Goal: Task Accomplishment & Management: Complete application form

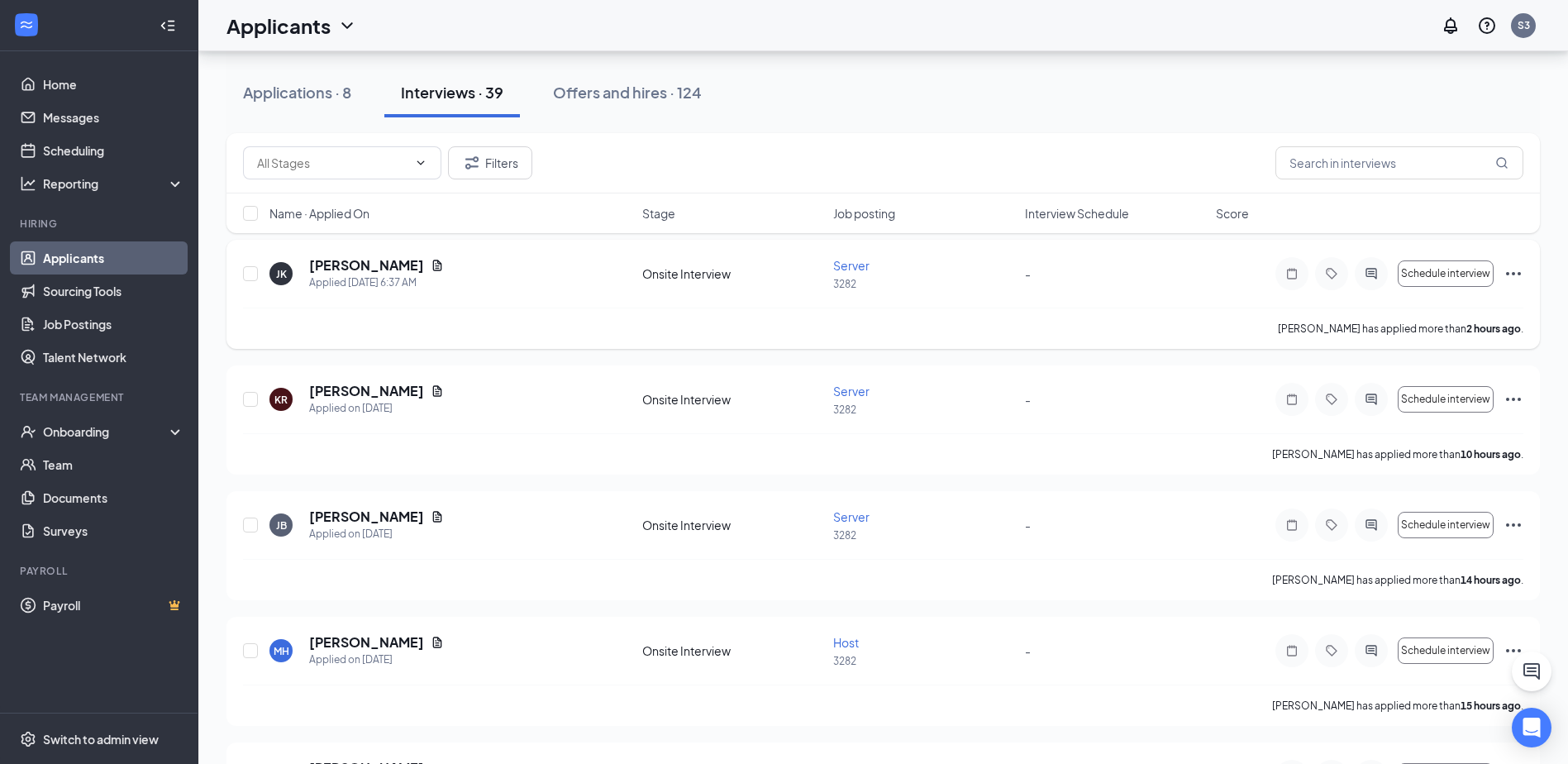
scroll to position [165, 0]
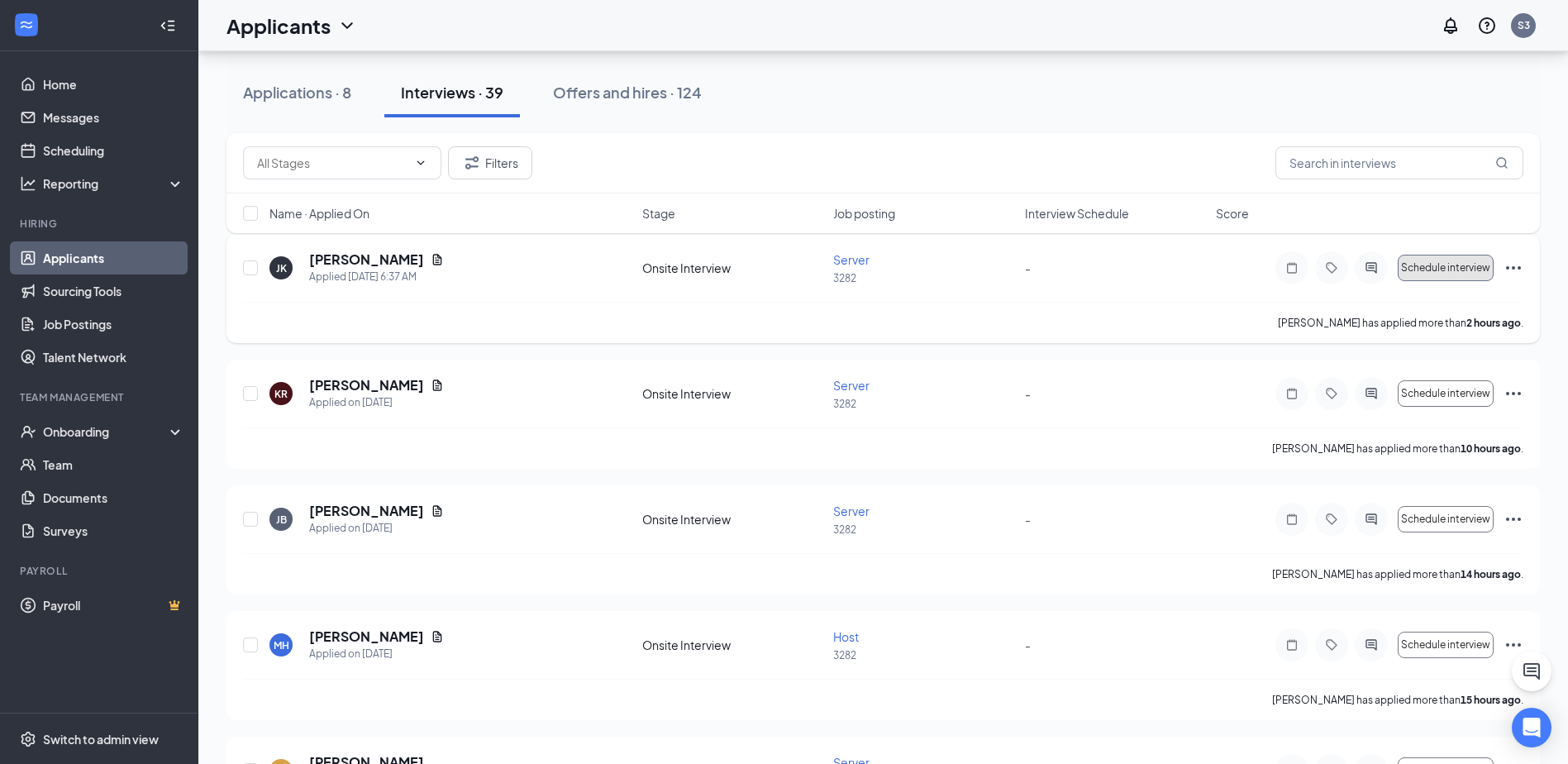
click at [1463, 267] on span "Schedule interview" at bounding box center [1445, 268] width 90 height 12
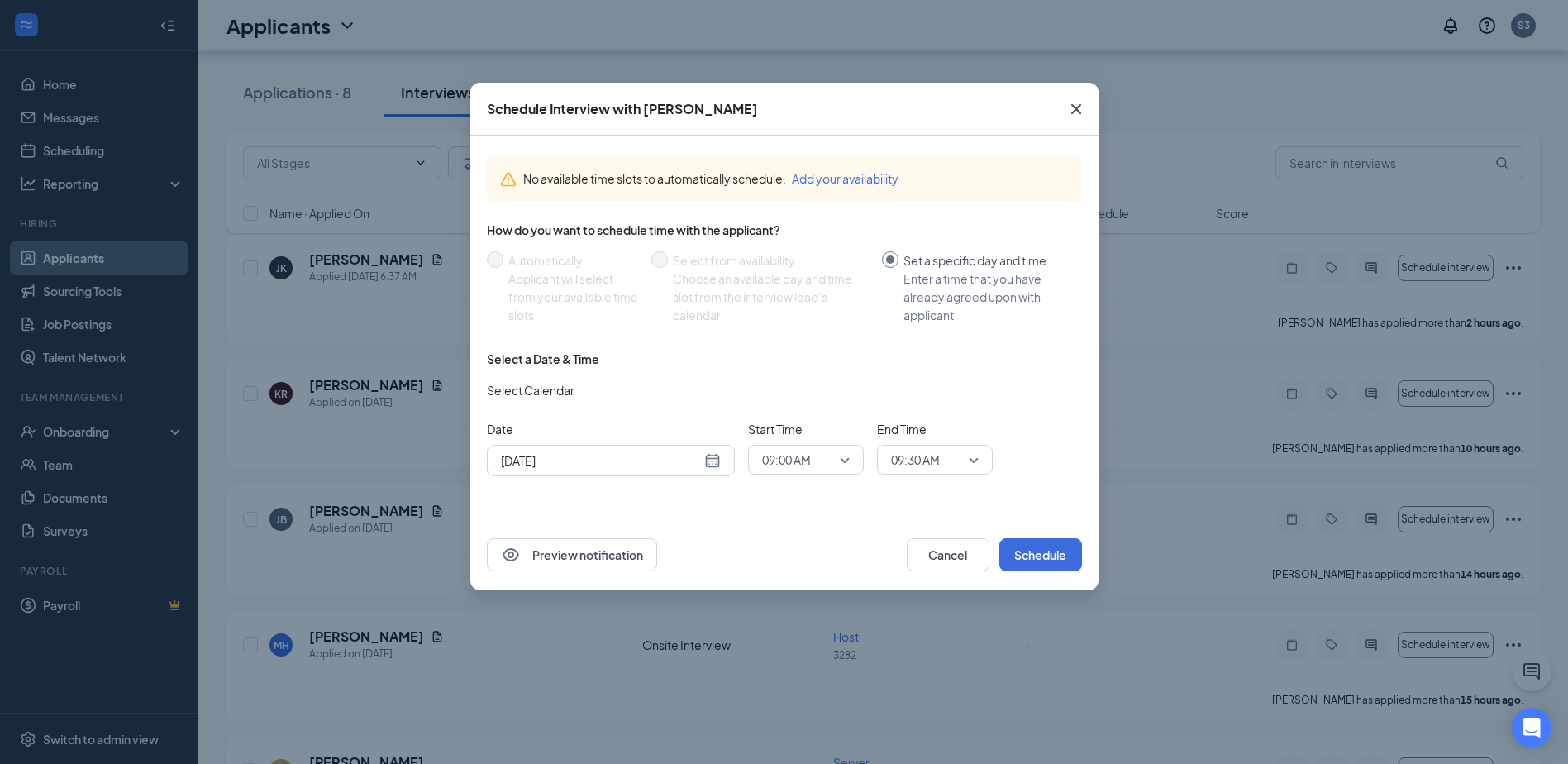
click at [664, 455] on input "[DATE]" at bounding box center [601, 460] width 200 height 18
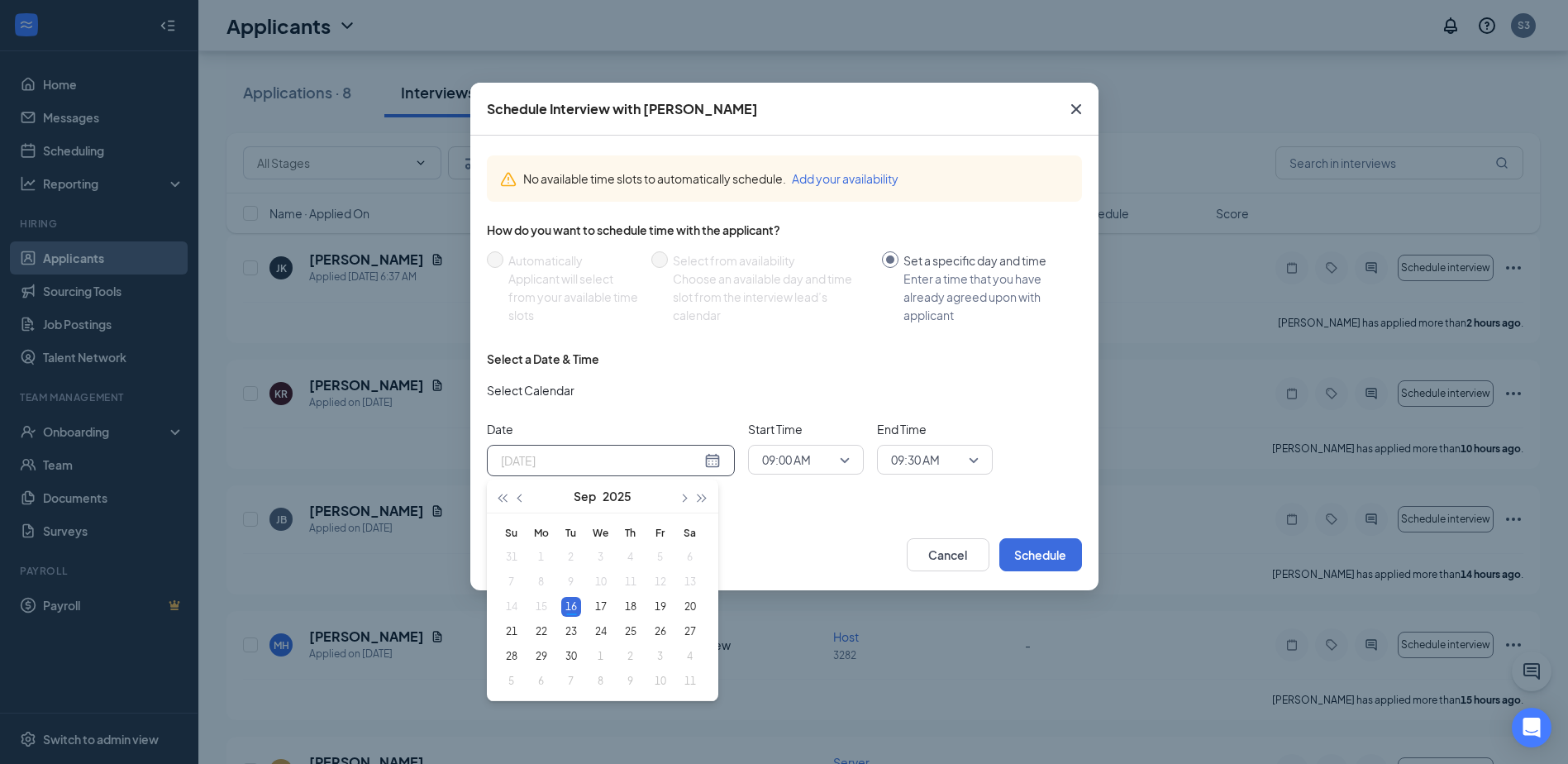
type input "[DATE]"
click at [805, 463] on span "09:00 AM" at bounding box center [786, 458] width 49 height 24
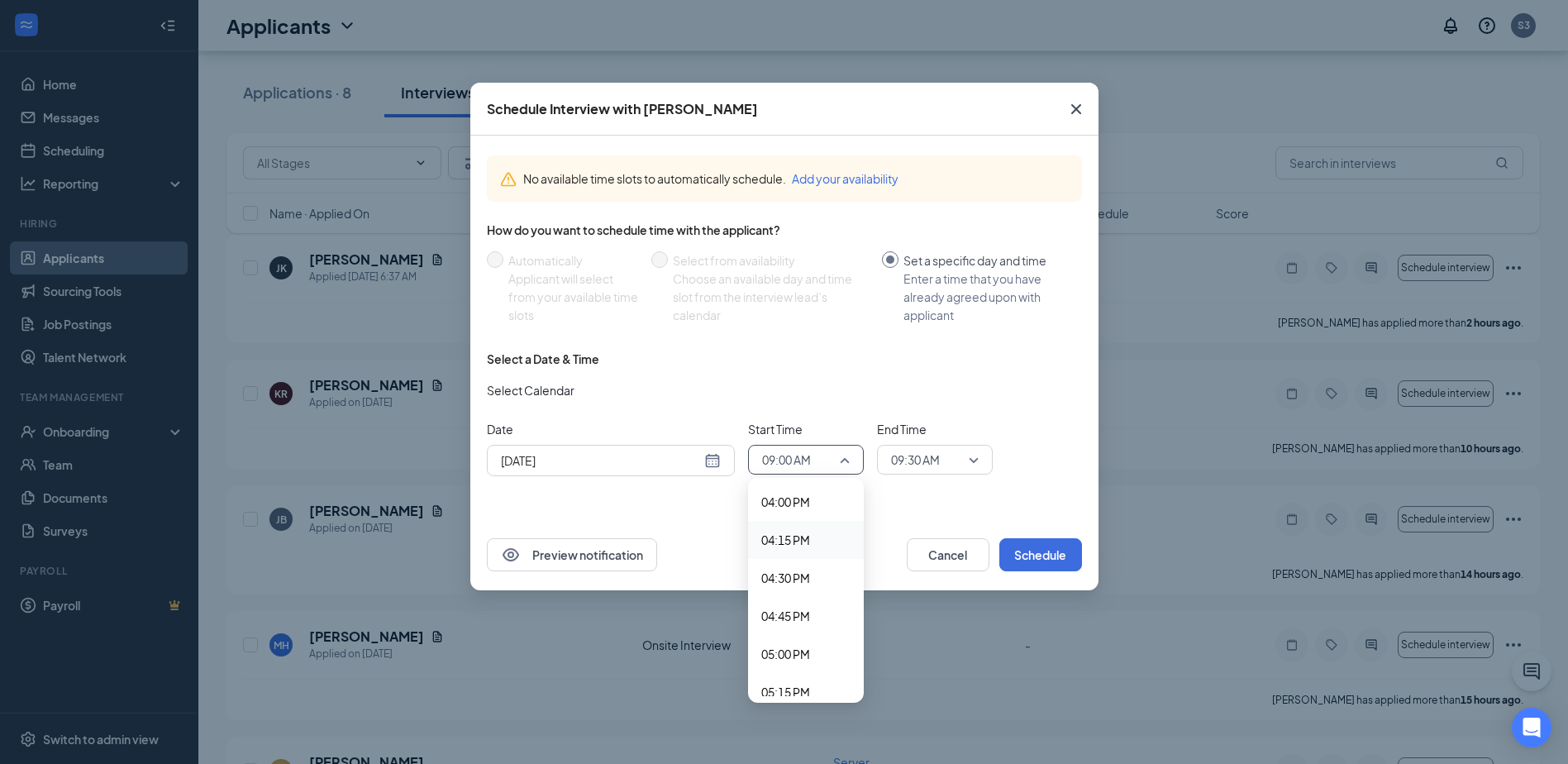
scroll to position [2519, 0]
click at [790, 613] on span "05:15 PM" at bounding box center [785, 608] width 49 height 18
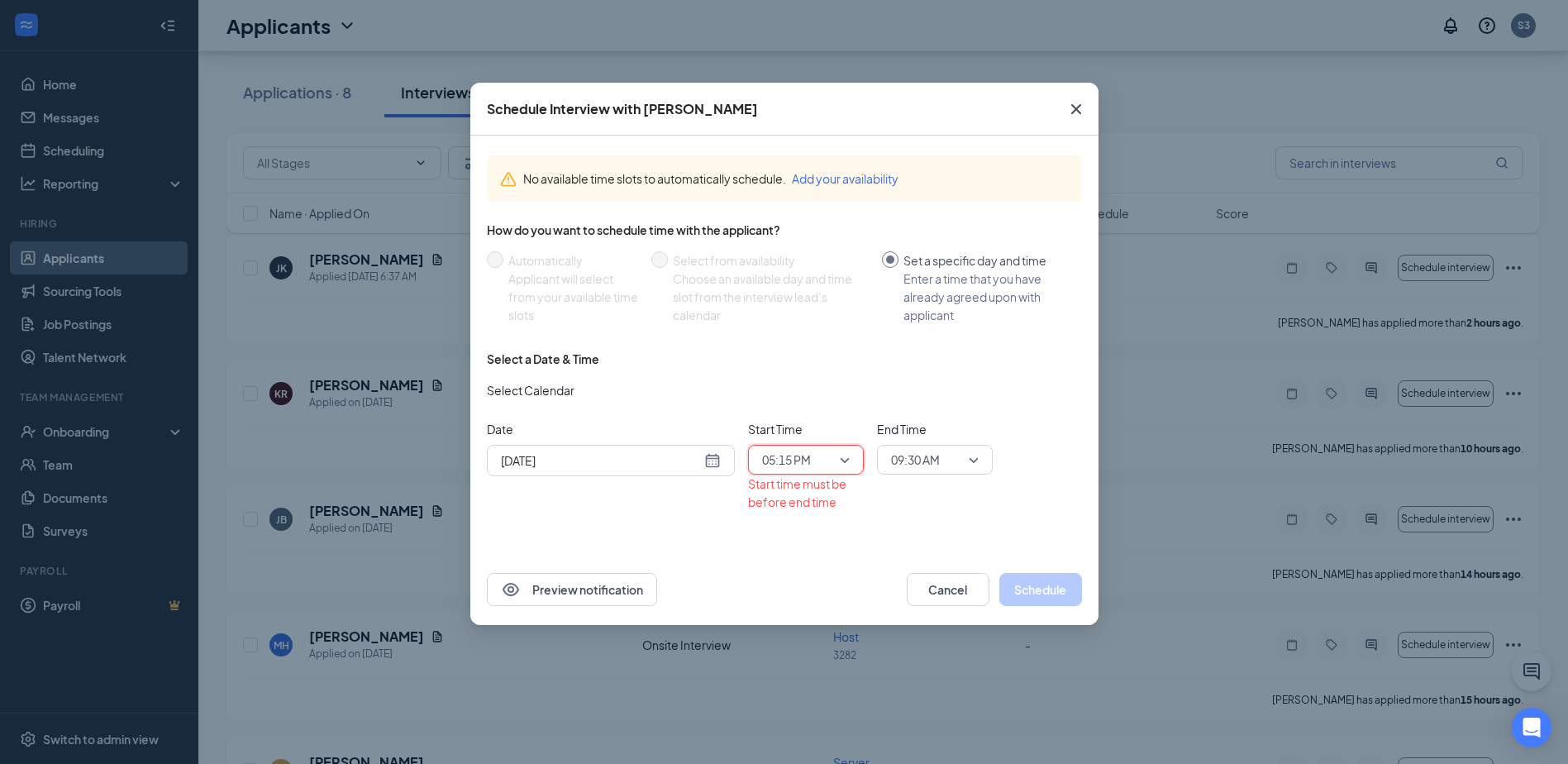
click at [937, 461] on span "09:30 AM" at bounding box center [915, 458] width 49 height 24
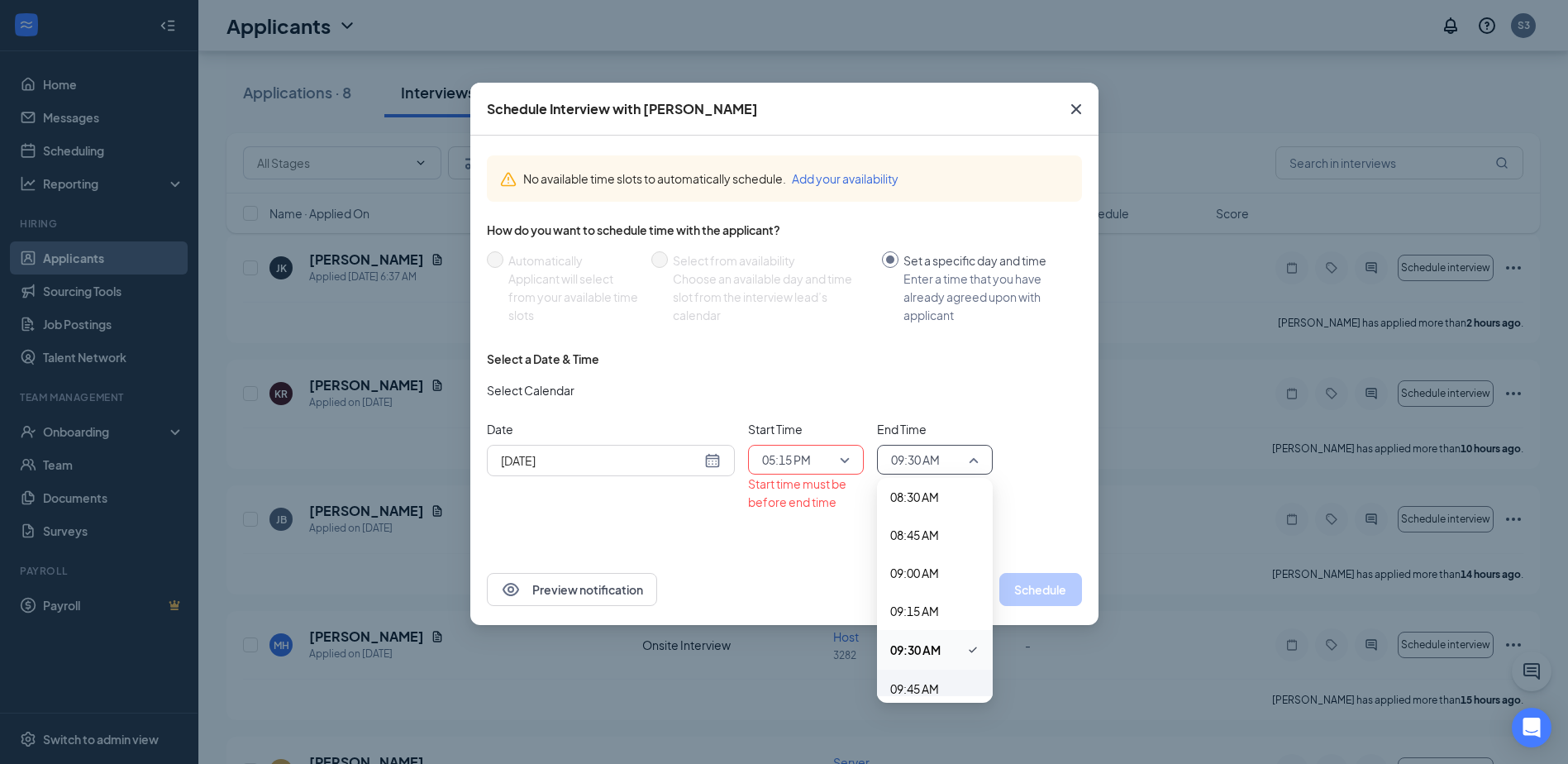
scroll to position [1355, 0]
click at [923, 603] on div "09:30 AM" at bounding box center [934, 593] width 116 height 40
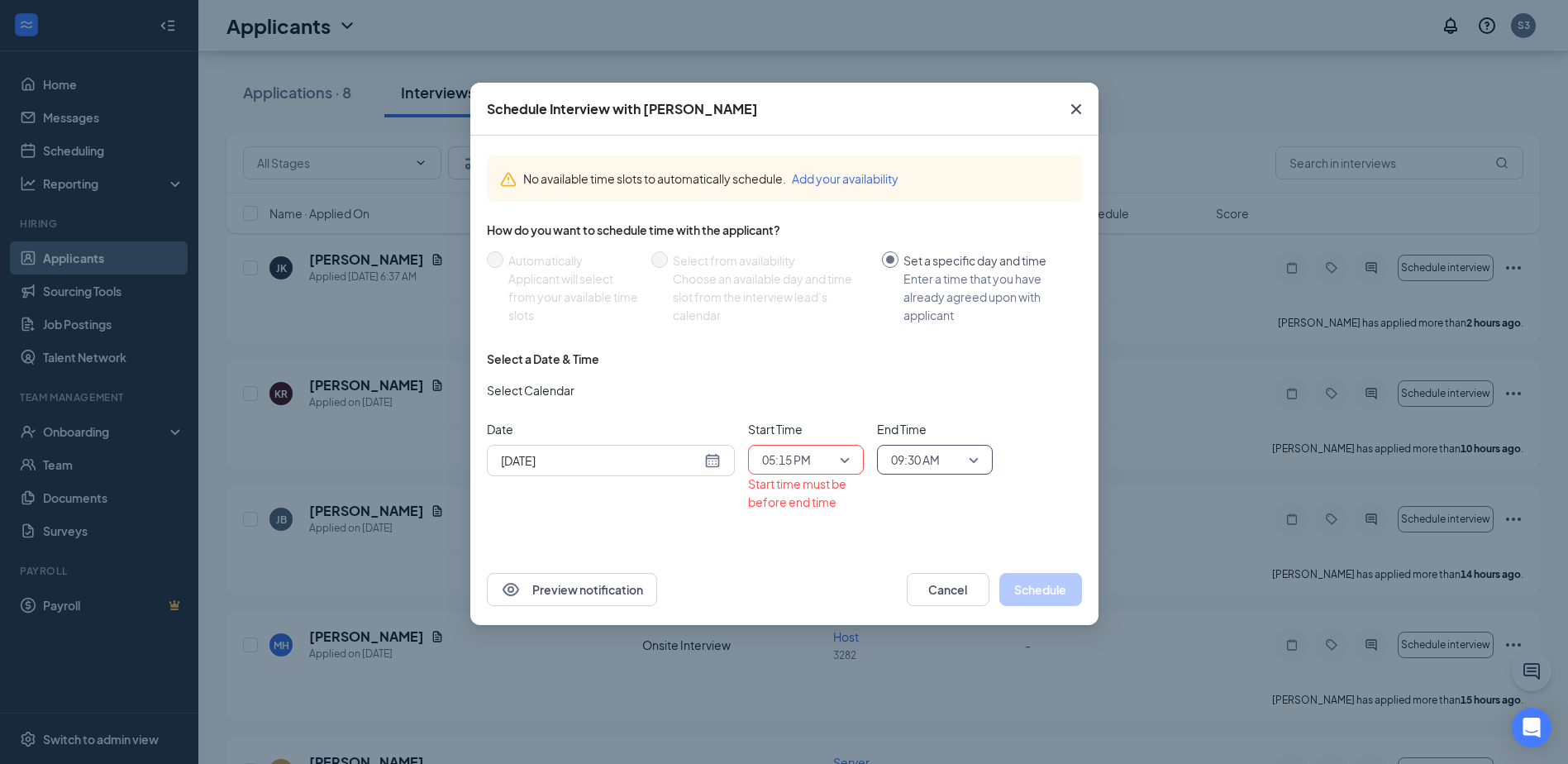
click at [917, 450] on span "09:30 AM" at bounding box center [915, 458] width 49 height 24
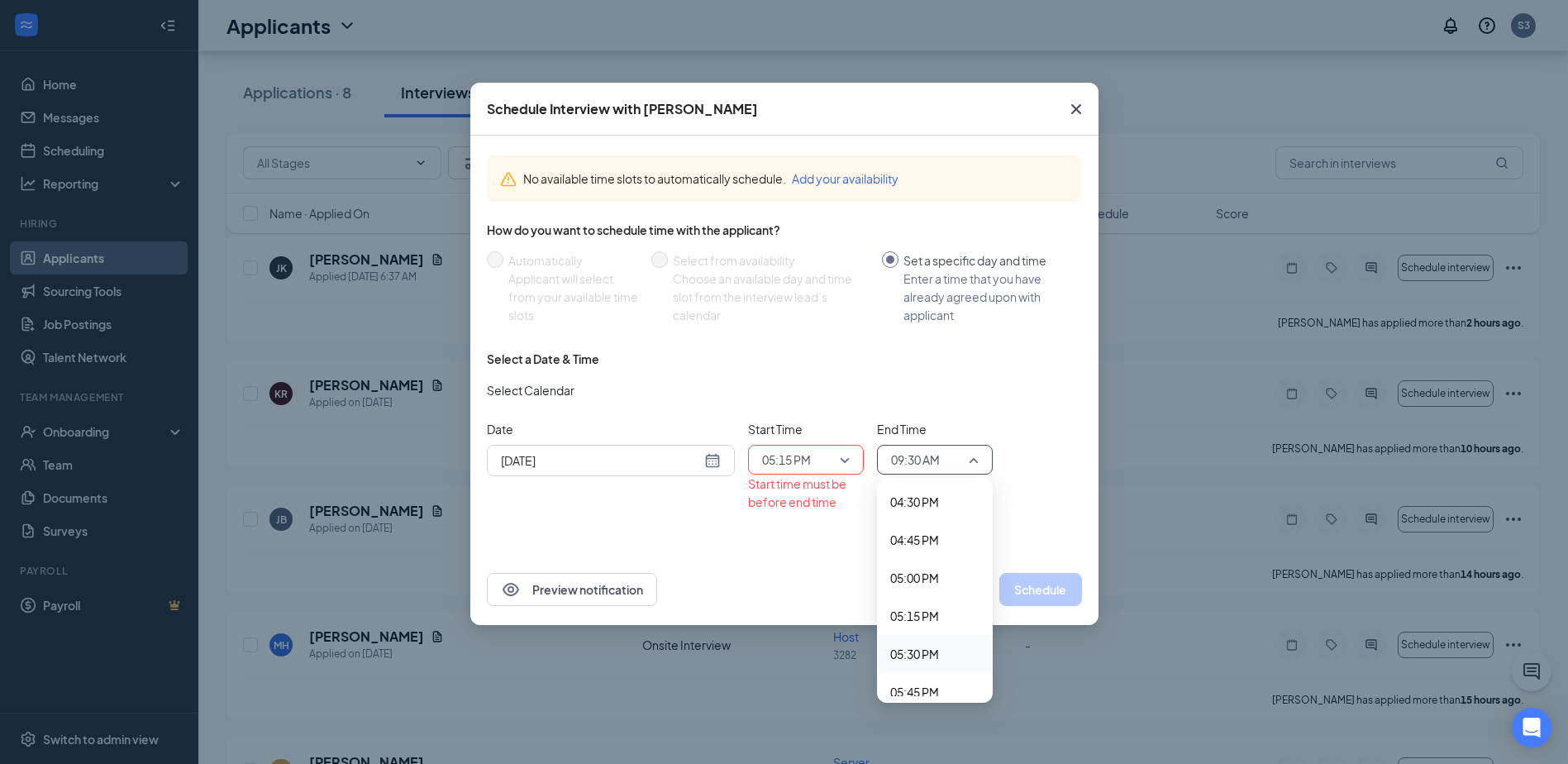
click at [933, 641] on div "05:30 PM" at bounding box center [934, 653] width 116 height 38
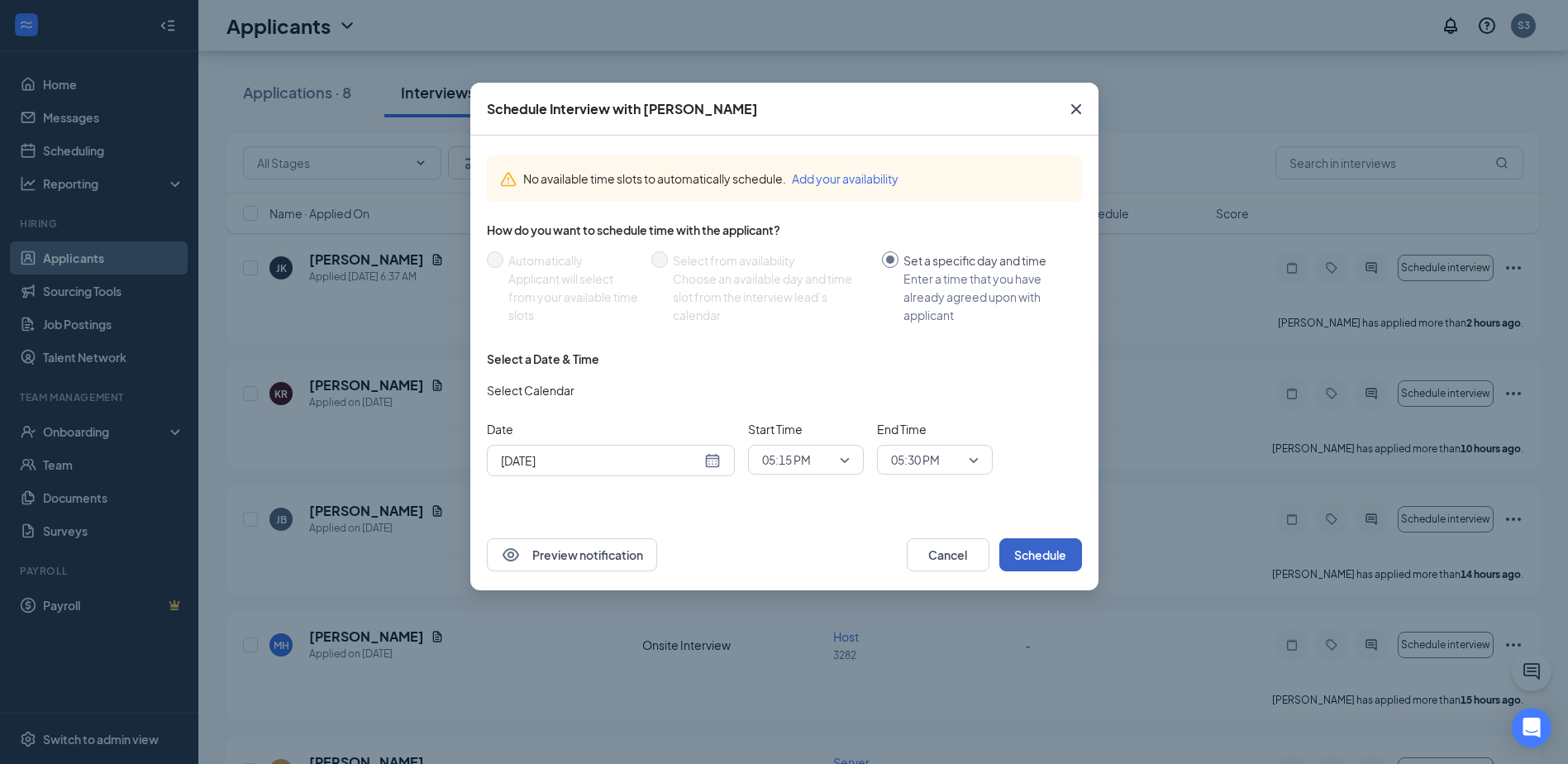
click at [1039, 556] on button "Schedule" at bounding box center [1040, 555] width 83 height 33
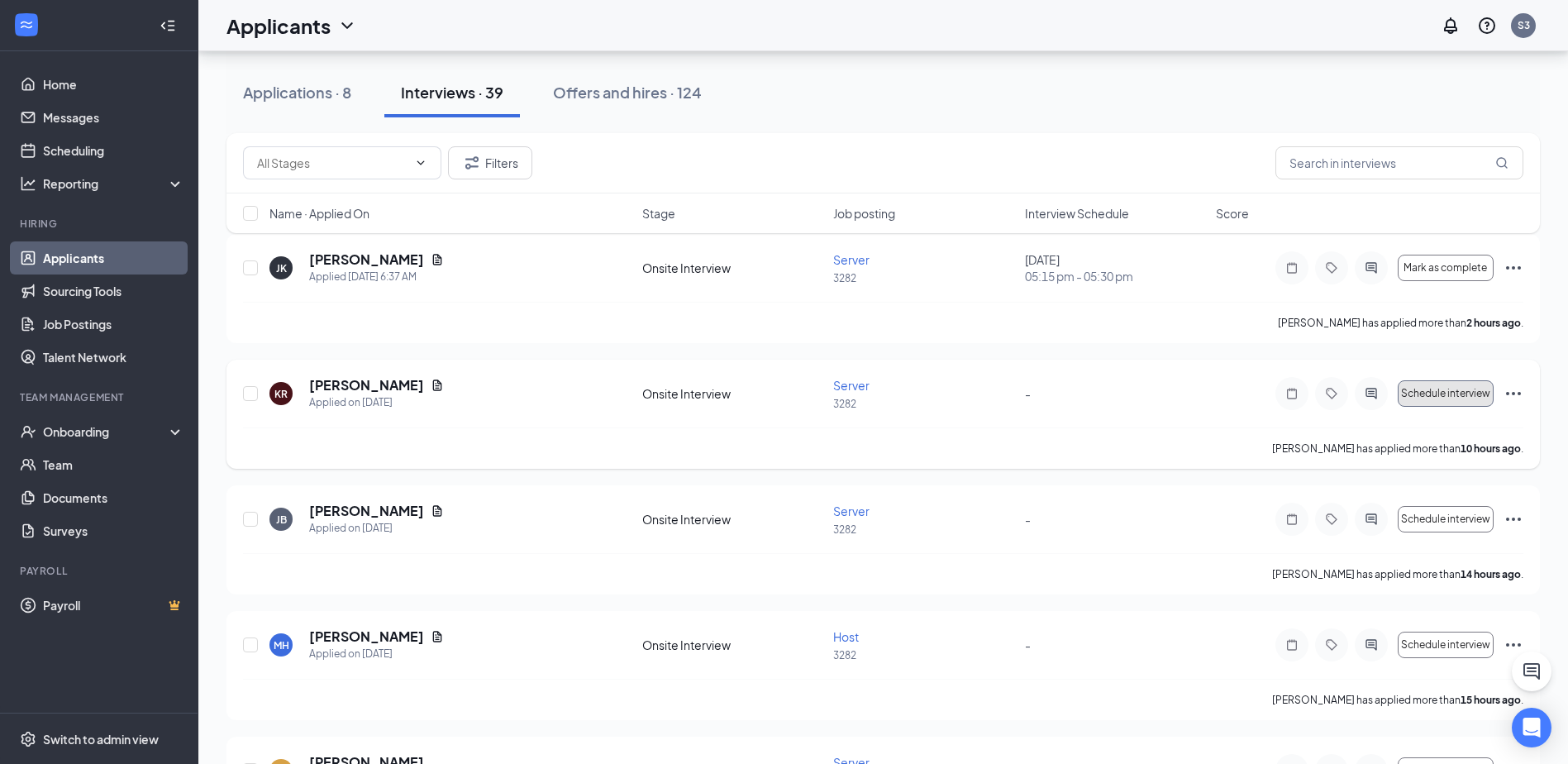
click at [1436, 398] on span "Schedule interview" at bounding box center [1445, 393] width 90 height 12
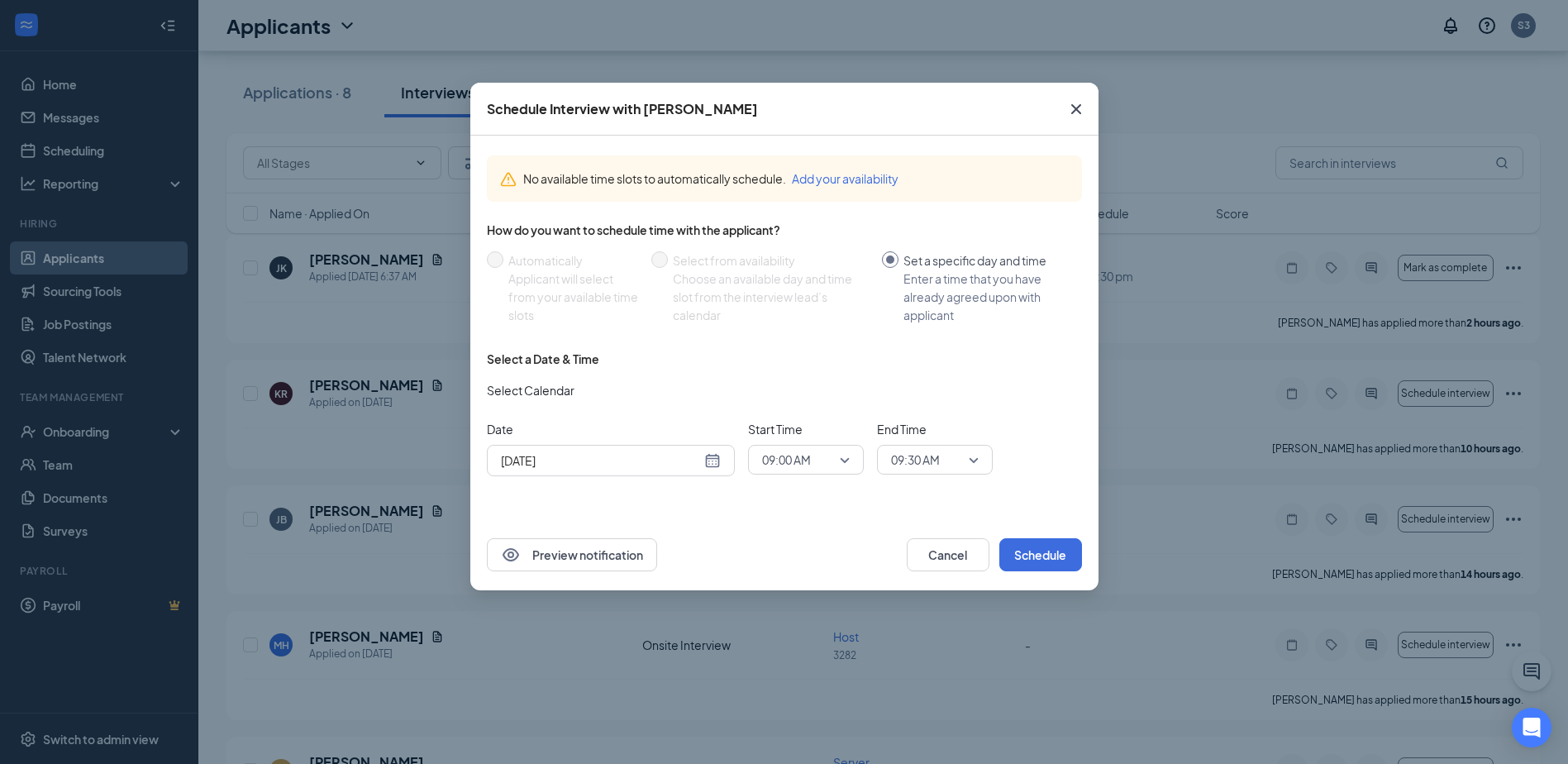
click at [794, 450] on span "09:00 AM" at bounding box center [786, 458] width 49 height 24
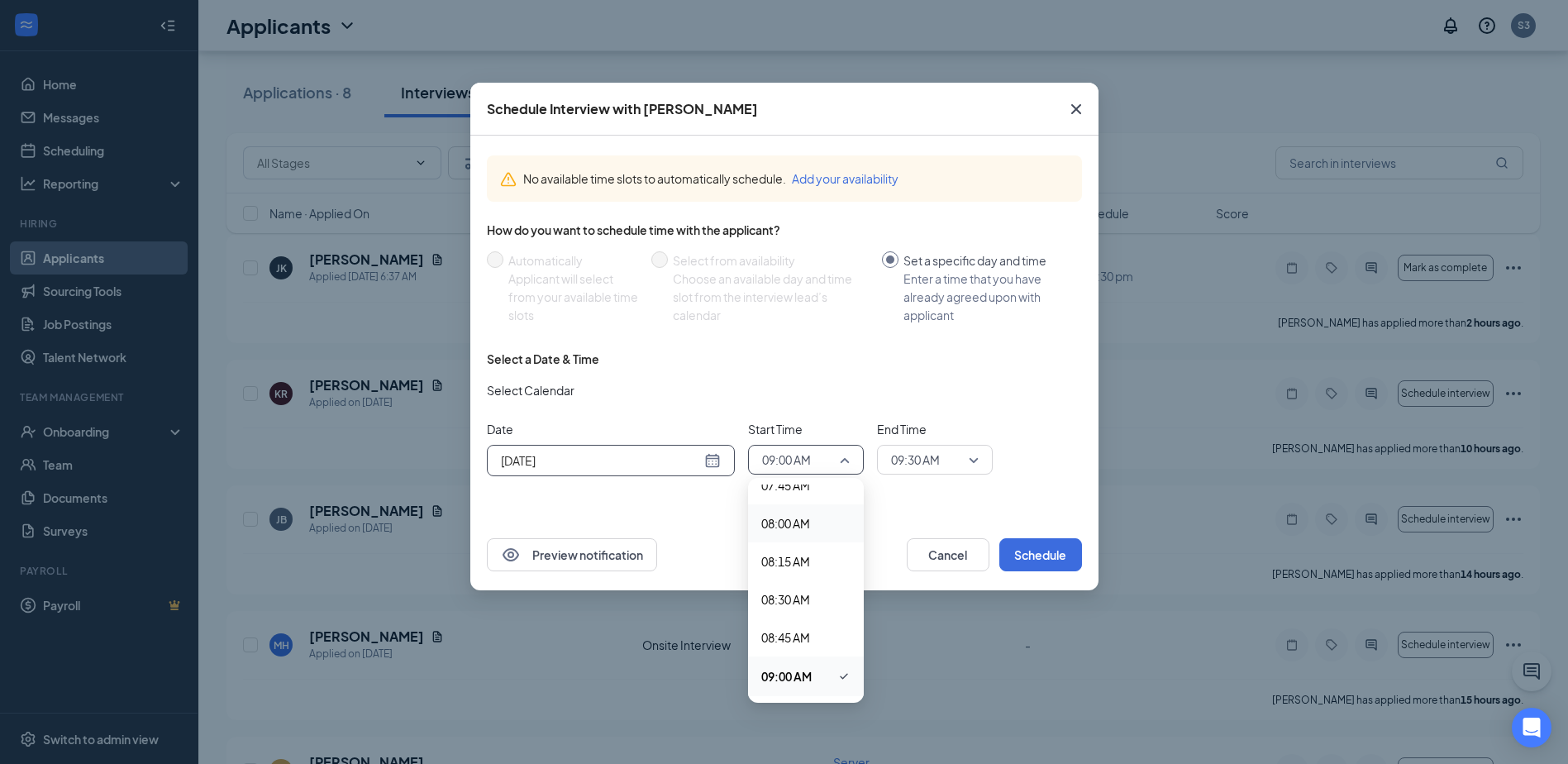
click at [578, 464] on input "[DATE]" at bounding box center [601, 460] width 200 height 18
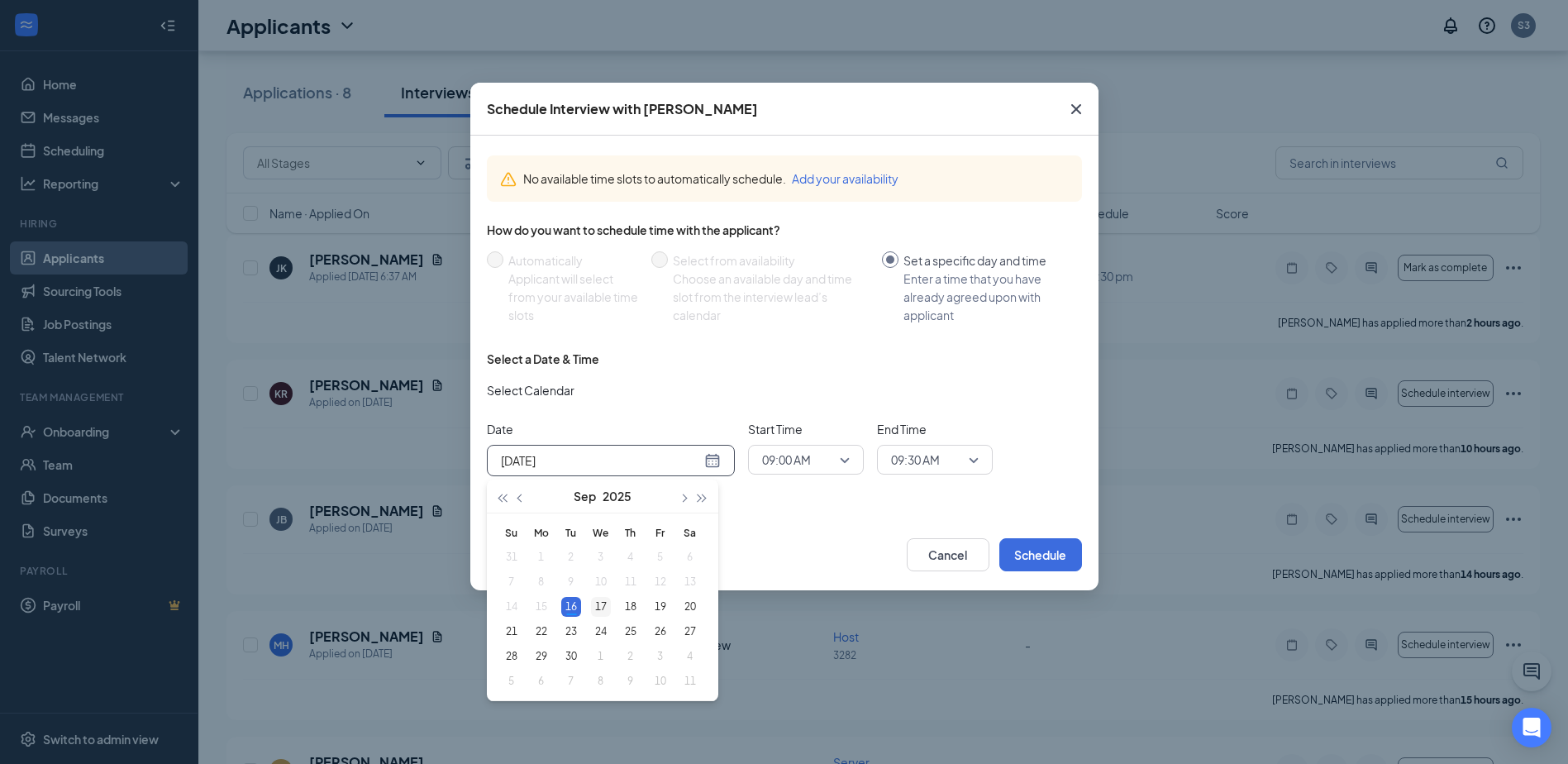
type input "[DATE]"
click at [603, 599] on div "17" at bounding box center [601, 606] width 19 height 19
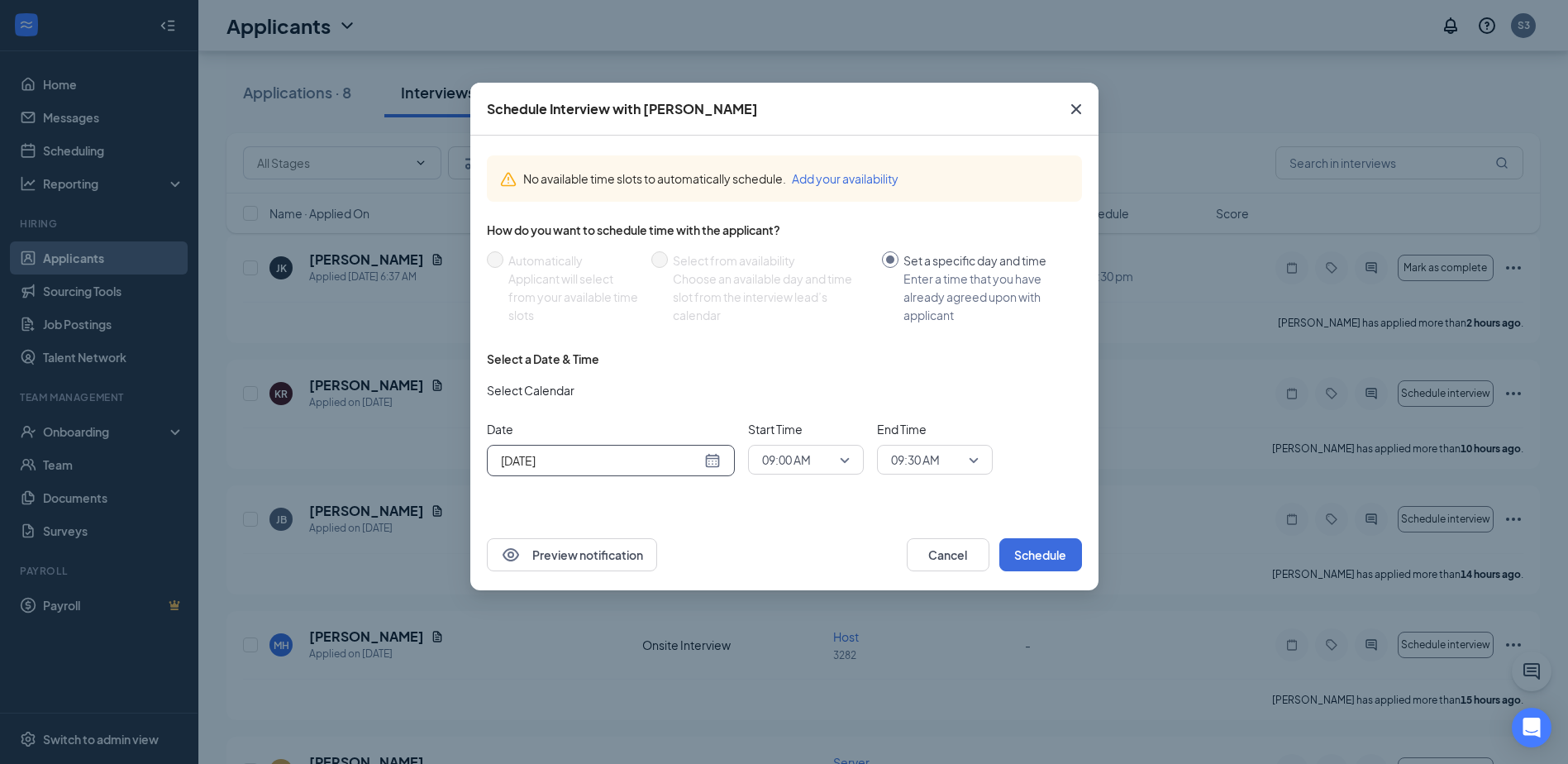
click at [804, 459] on span "09:00 AM" at bounding box center [786, 458] width 49 height 24
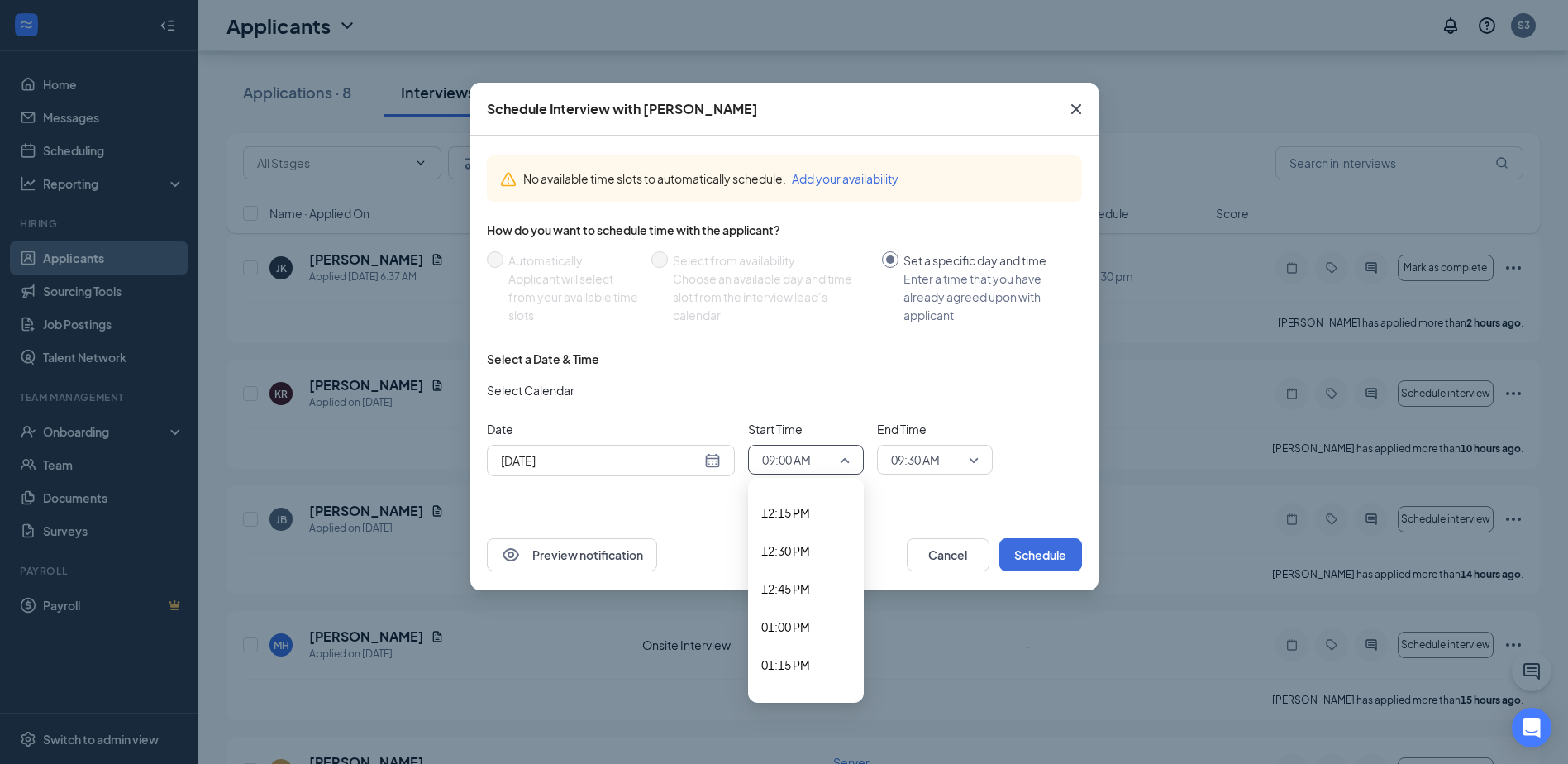
scroll to position [1858, 0]
click at [797, 518] on span "12:15 PM" at bounding box center [785, 510] width 49 height 18
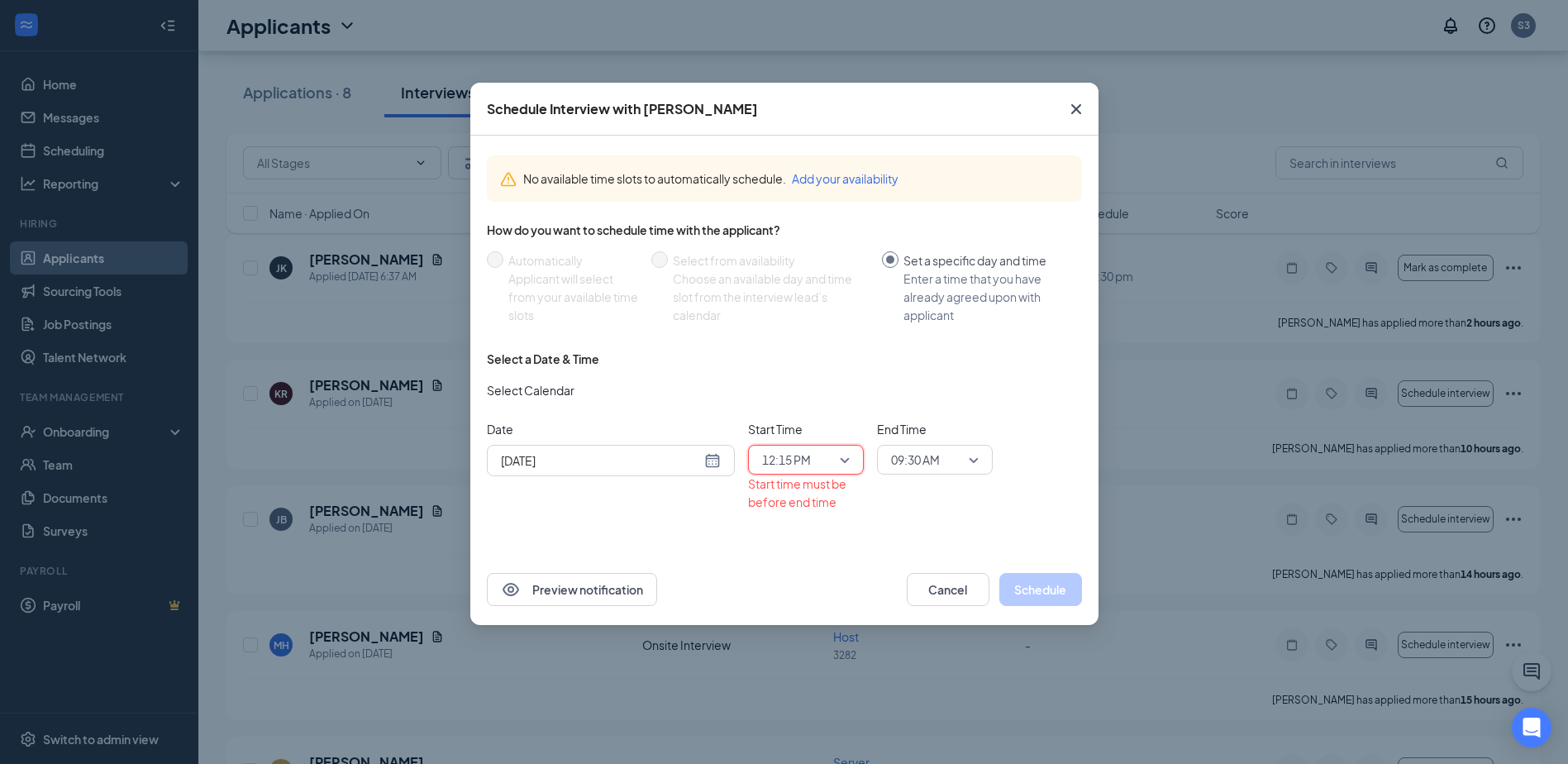
click at [906, 459] on span "09:30 AM" at bounding box center [915, 458] width 49 height 24
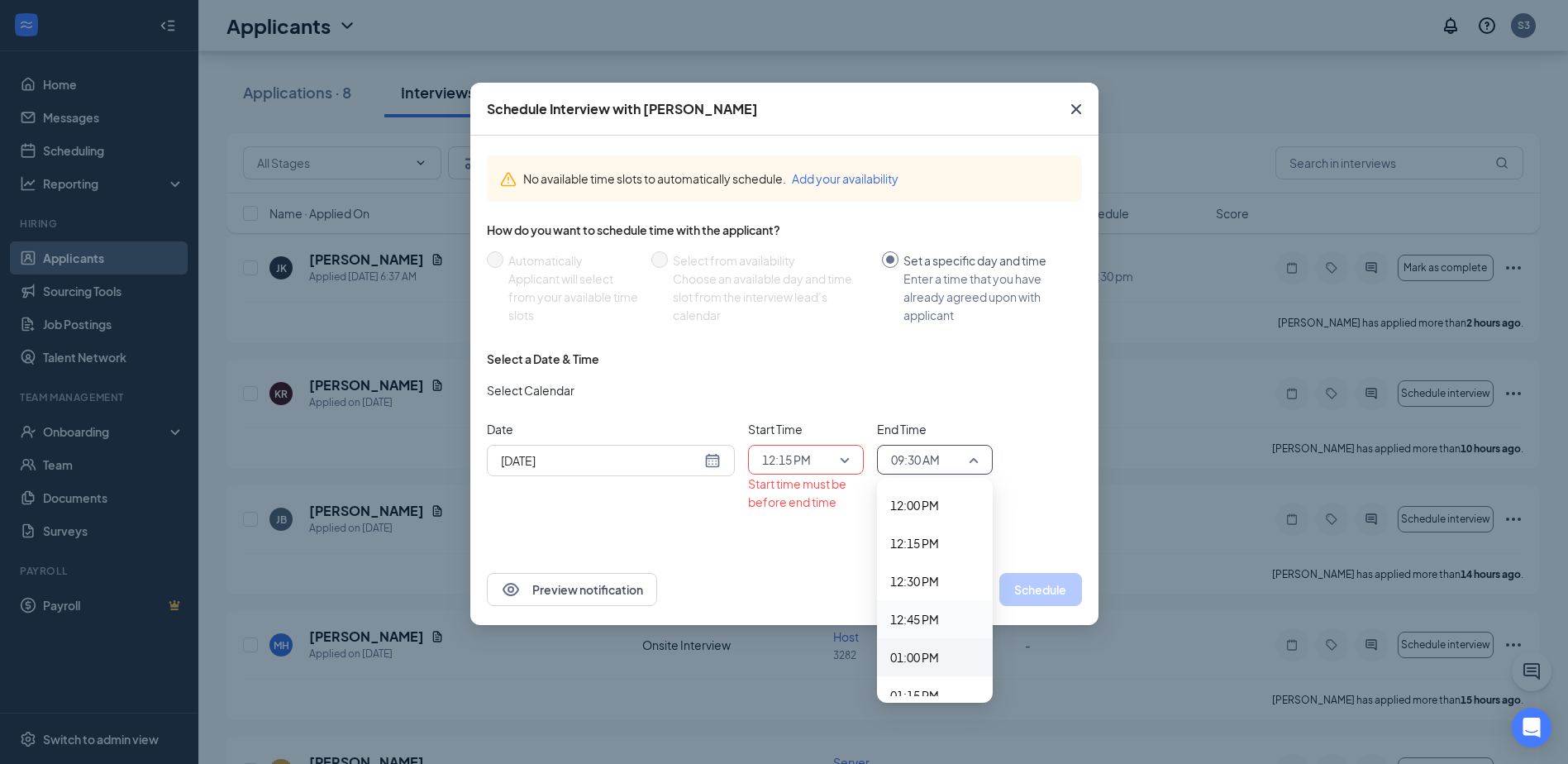
scroll to position [1851, 0]
click at [928, 540] on div "12:30 PM" at bounding box center [934, 554] width 116 height 38
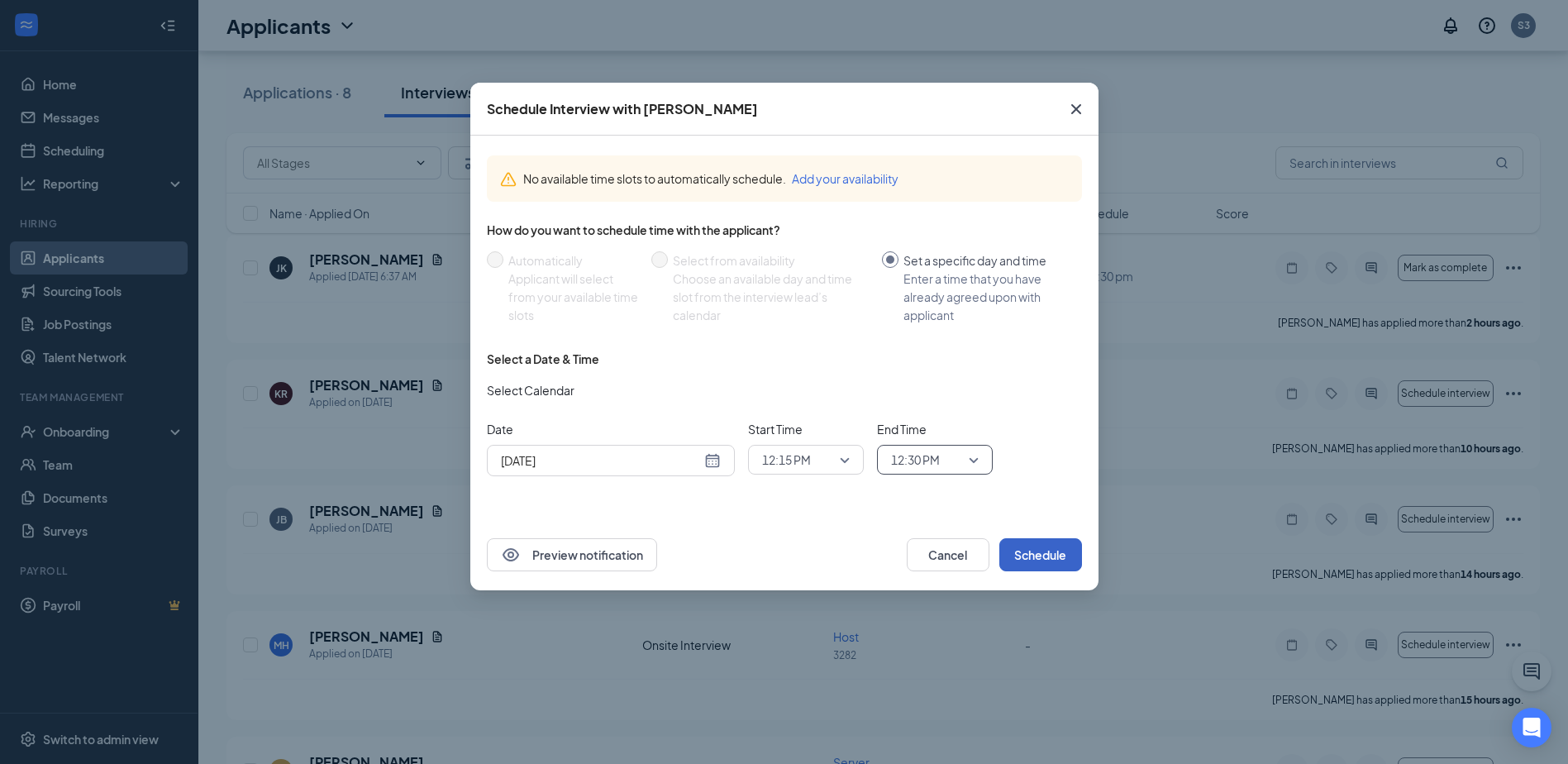
click at [1032, 557] on button "Schedule" at bounding box center [1040, 555] width 83 height 33
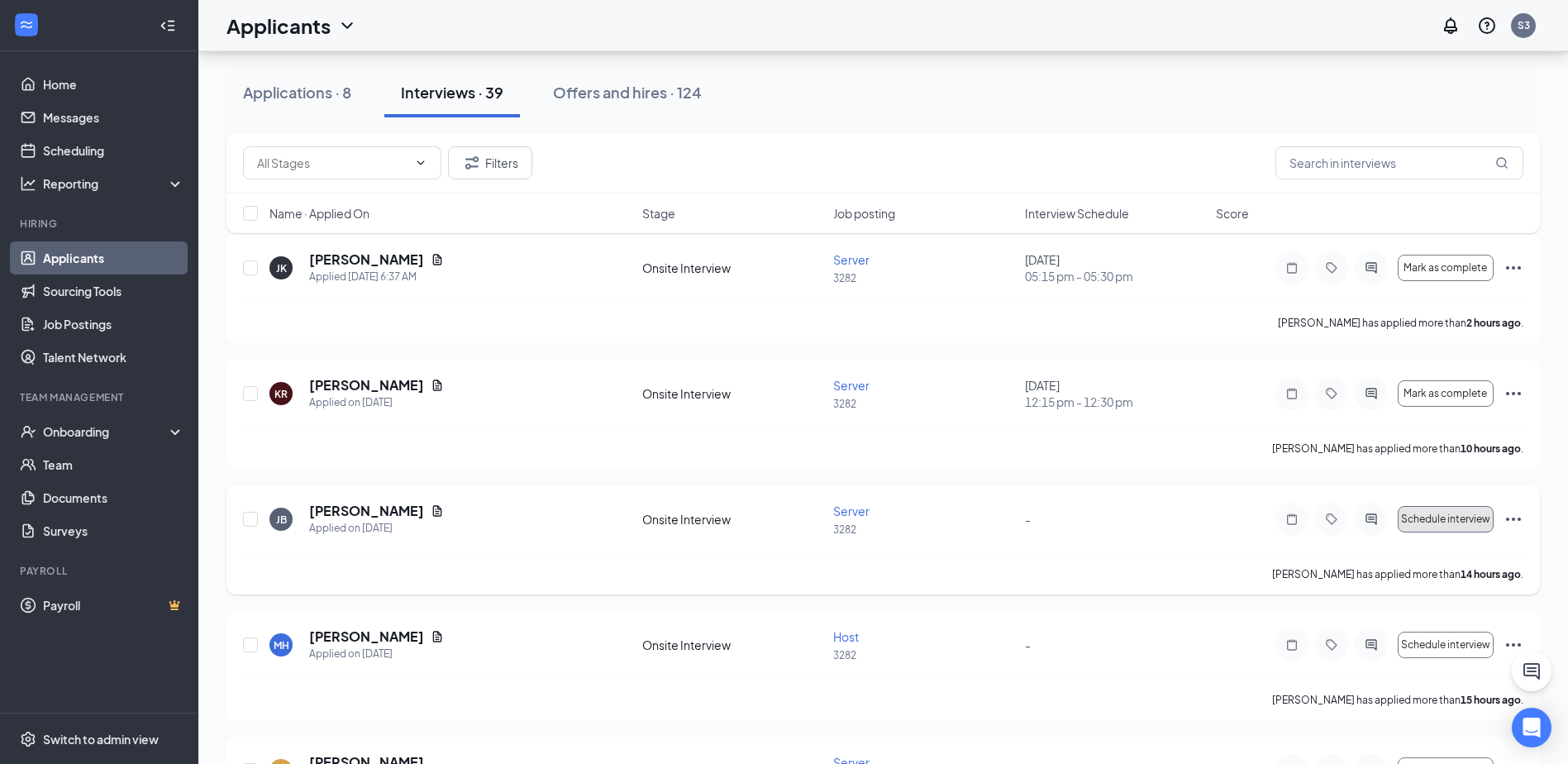
click at [1439, 521] on span "Schedule interview" at bounding box center [1445, 519] width 90 height 12
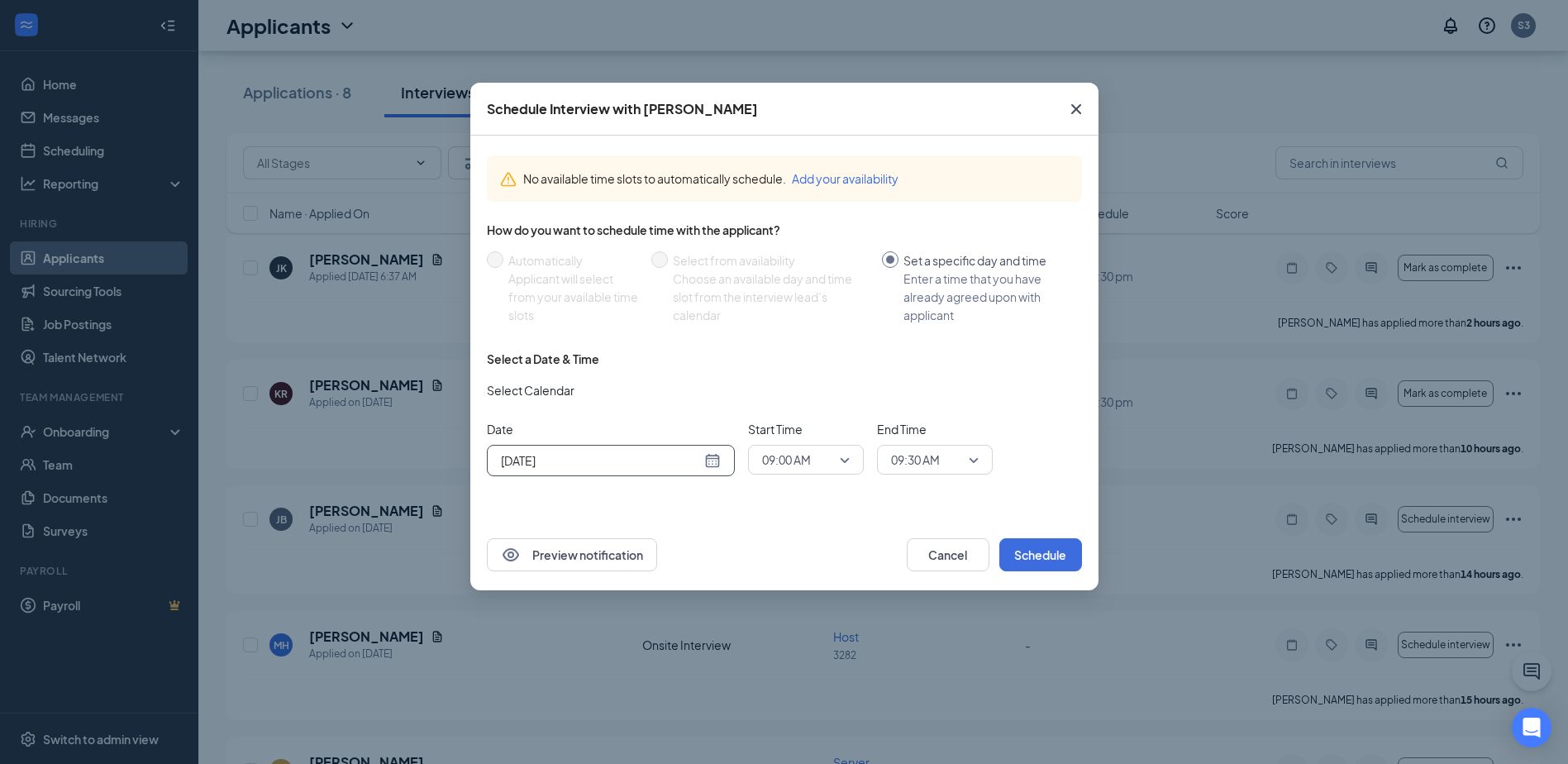
click at [691, 464] on input "[DATE]" at bounding box center [601, 460] width 200 height 18
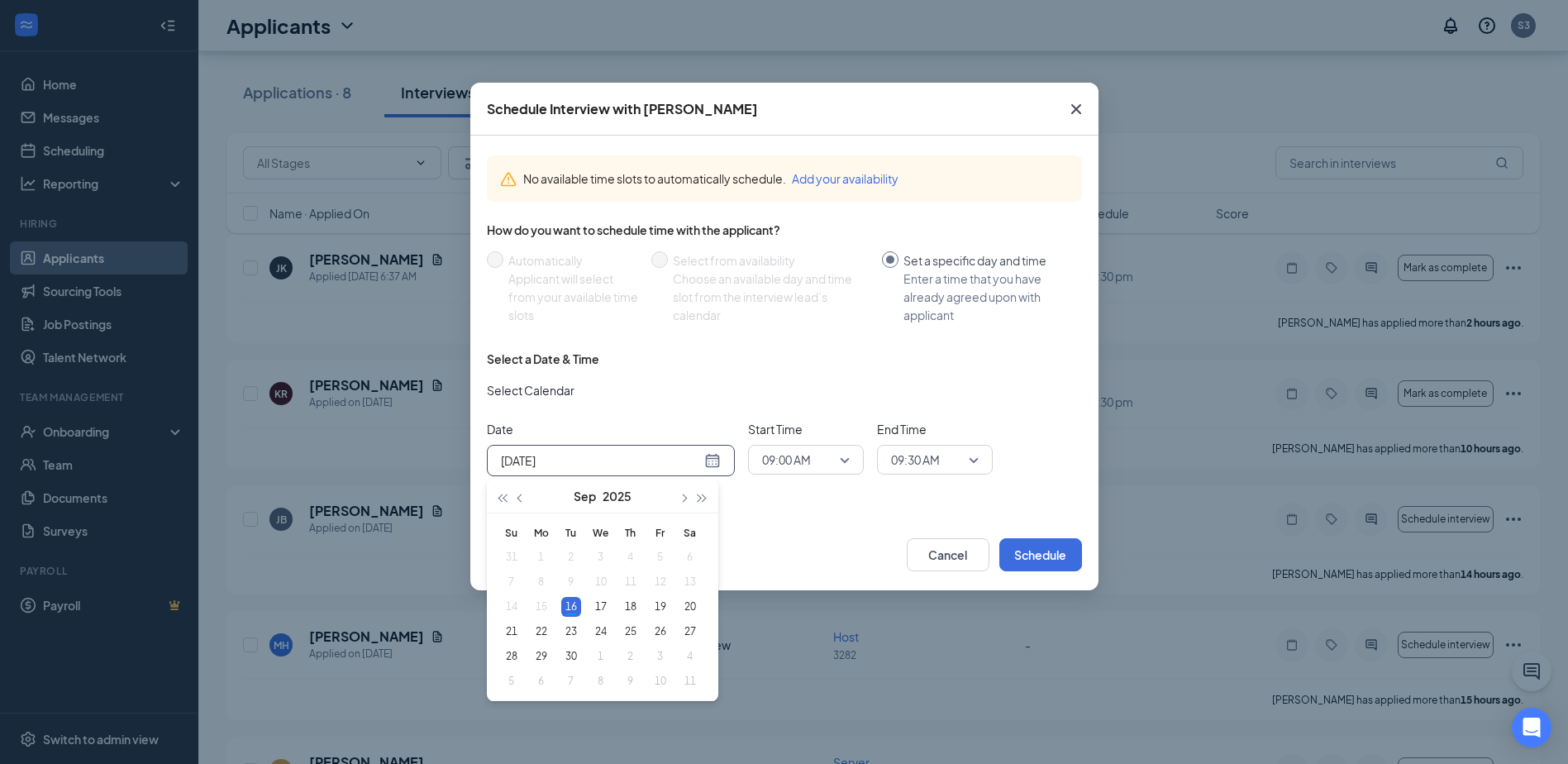
type input "[DATE]"
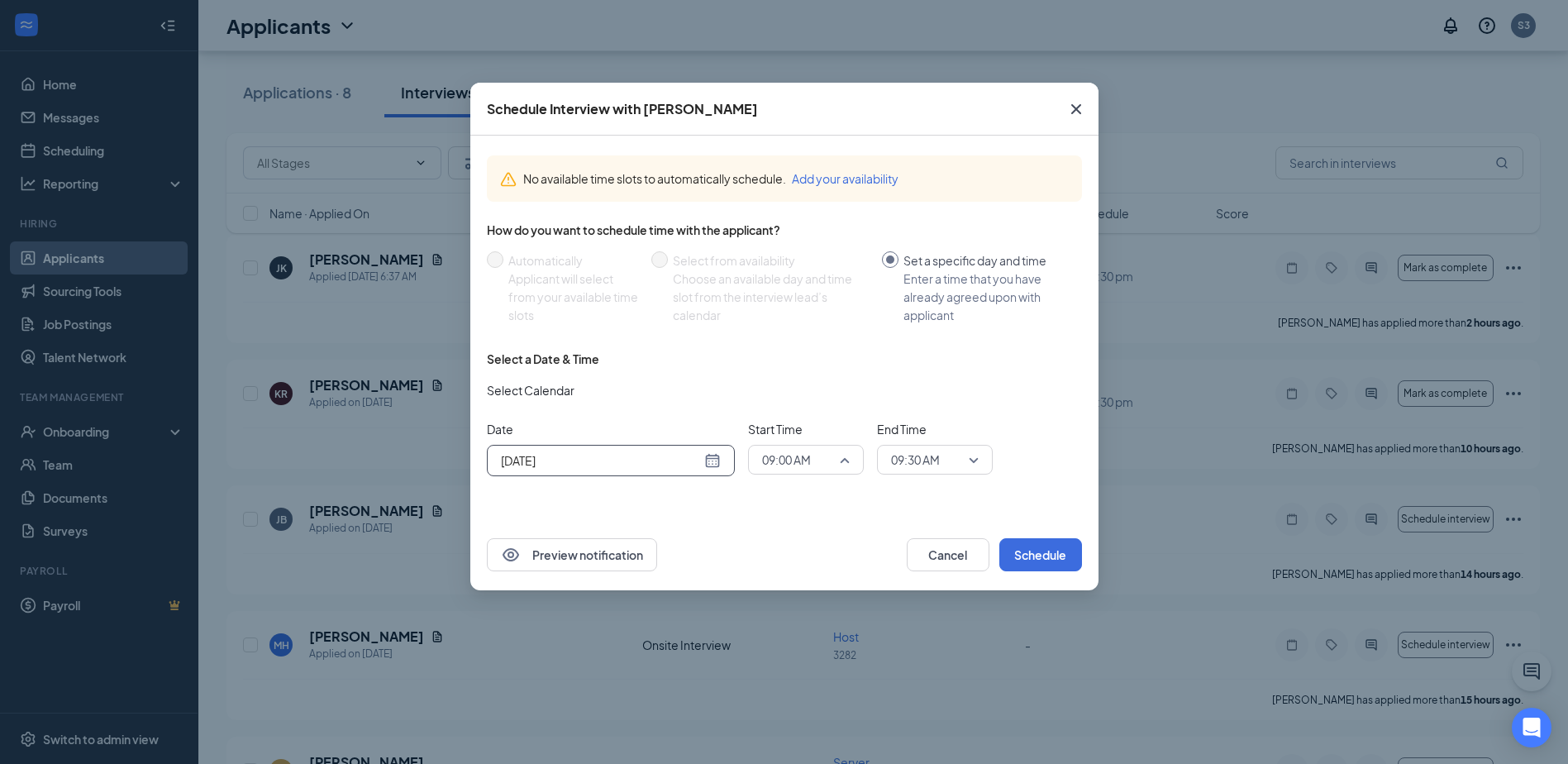
click at [816, 464] on span "09:00 AM" at bounding box center [798, 458] width 73 height 24
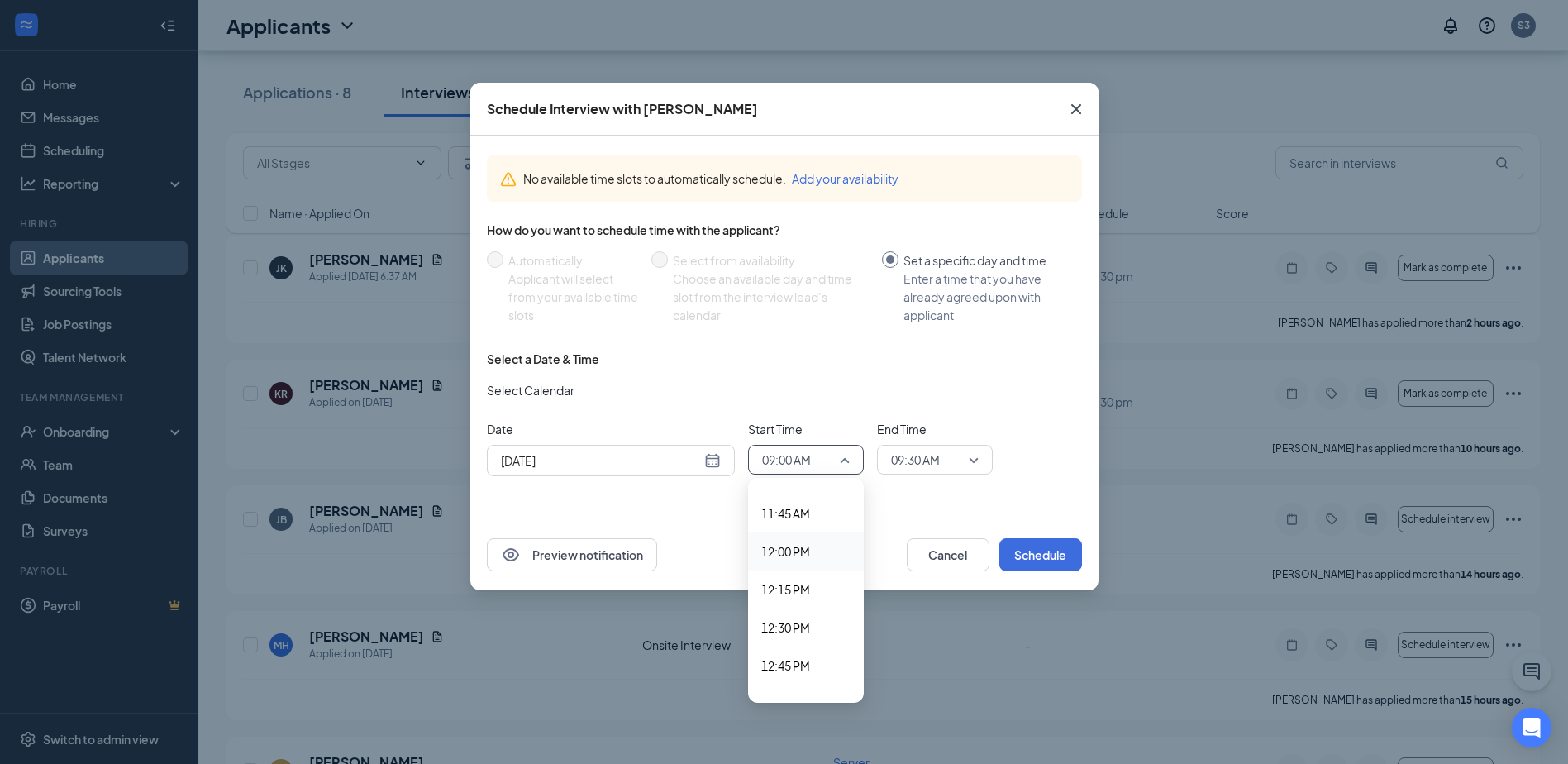
scroll to position [1858, 0]
click at [794, 629] on span "01:00 PM" at bounding box center [785, 624] width 49 height 18
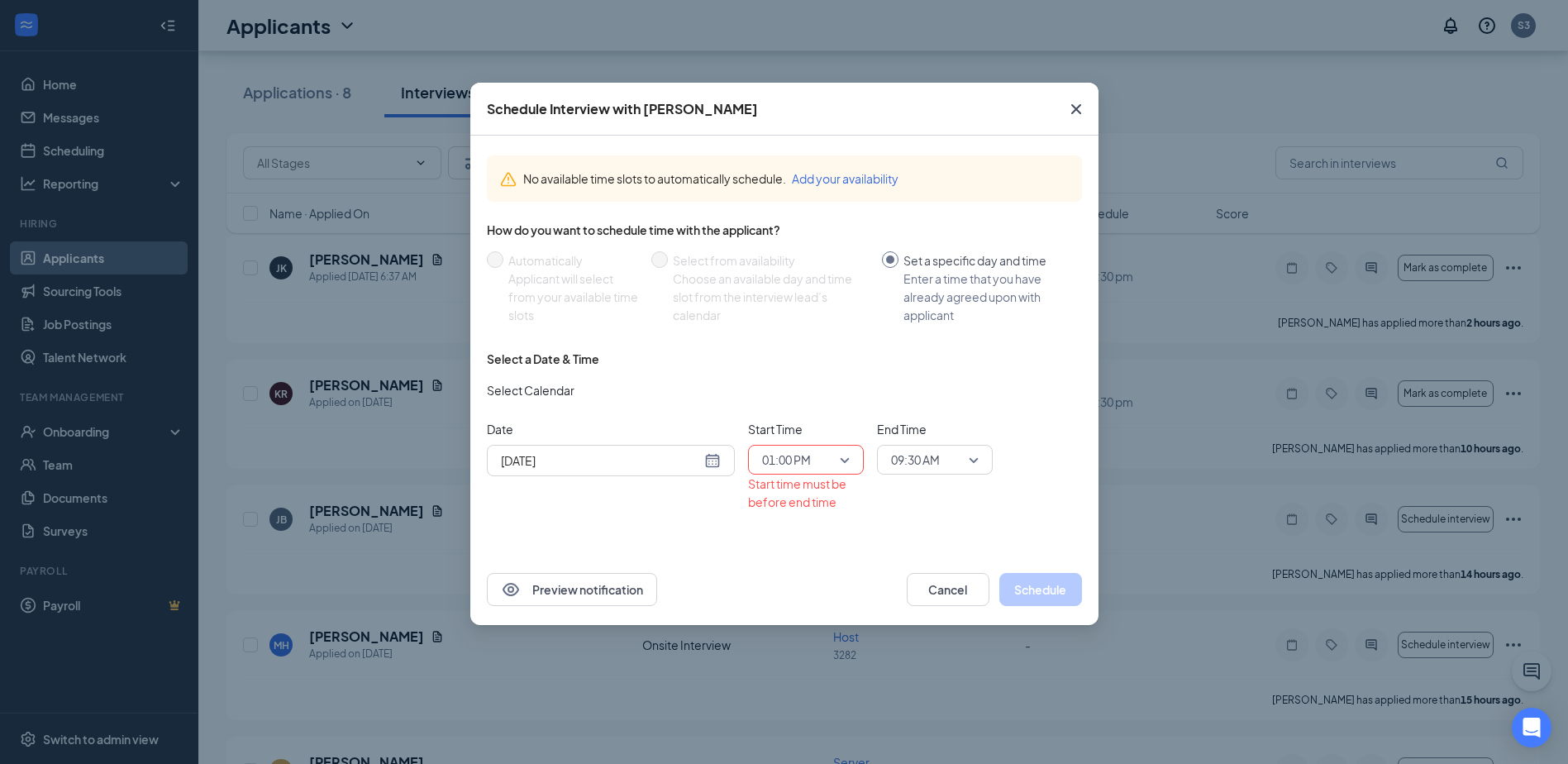
click at [956, 438] on div "End Time 09:30 AM" at bounding box center [934, 447] width 116 height 55
click at [957, 450] on span "09:30 AM" at bounding box center [927, 458] width 73 height 24
click at [923, 592] on span "01:15 PM" at bounding box center [914, 586] width 49 height 18
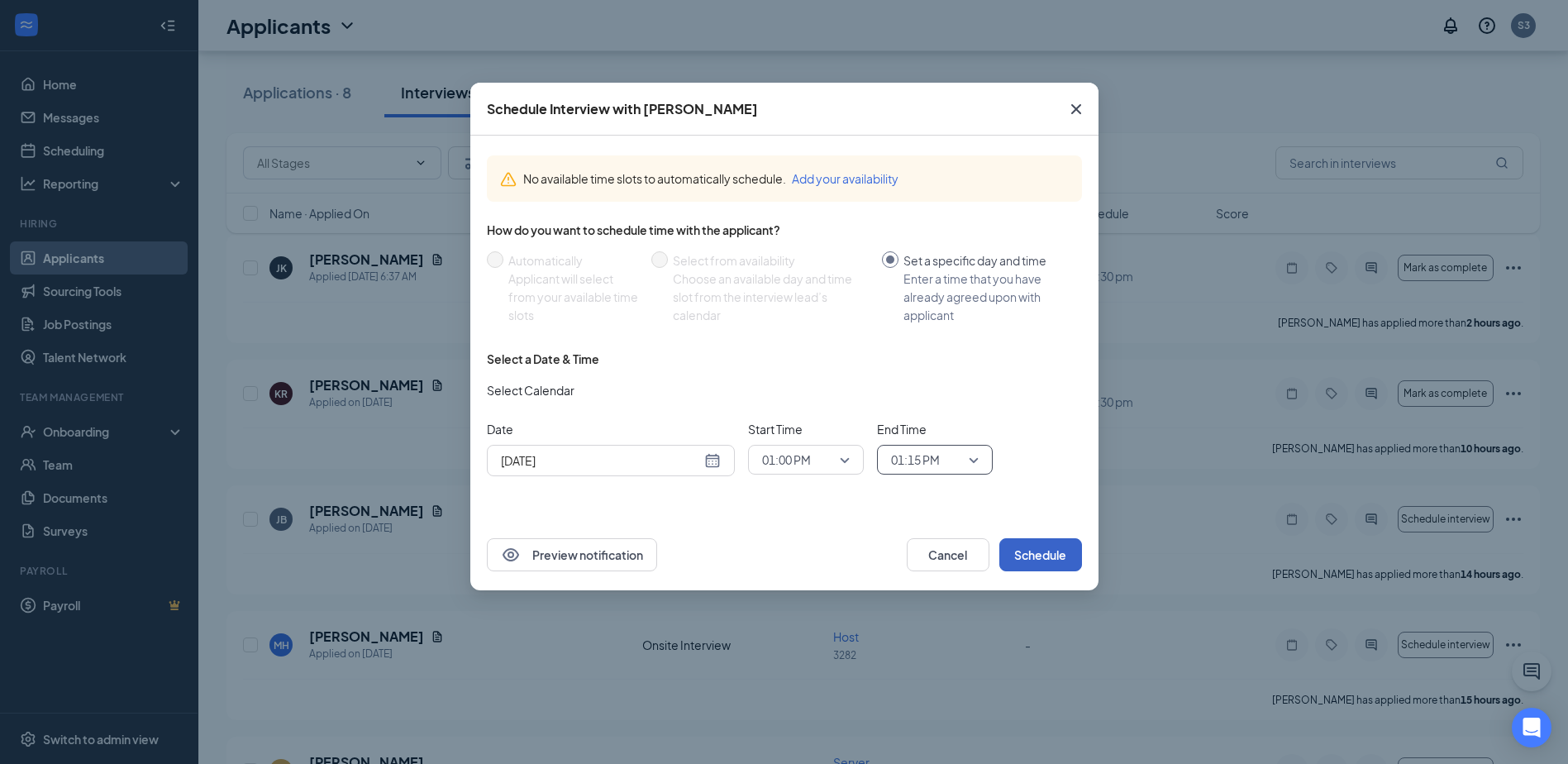
click at [1028, 560] on button "Schedule" at bounding box center [1040, 555] width 83 height 33
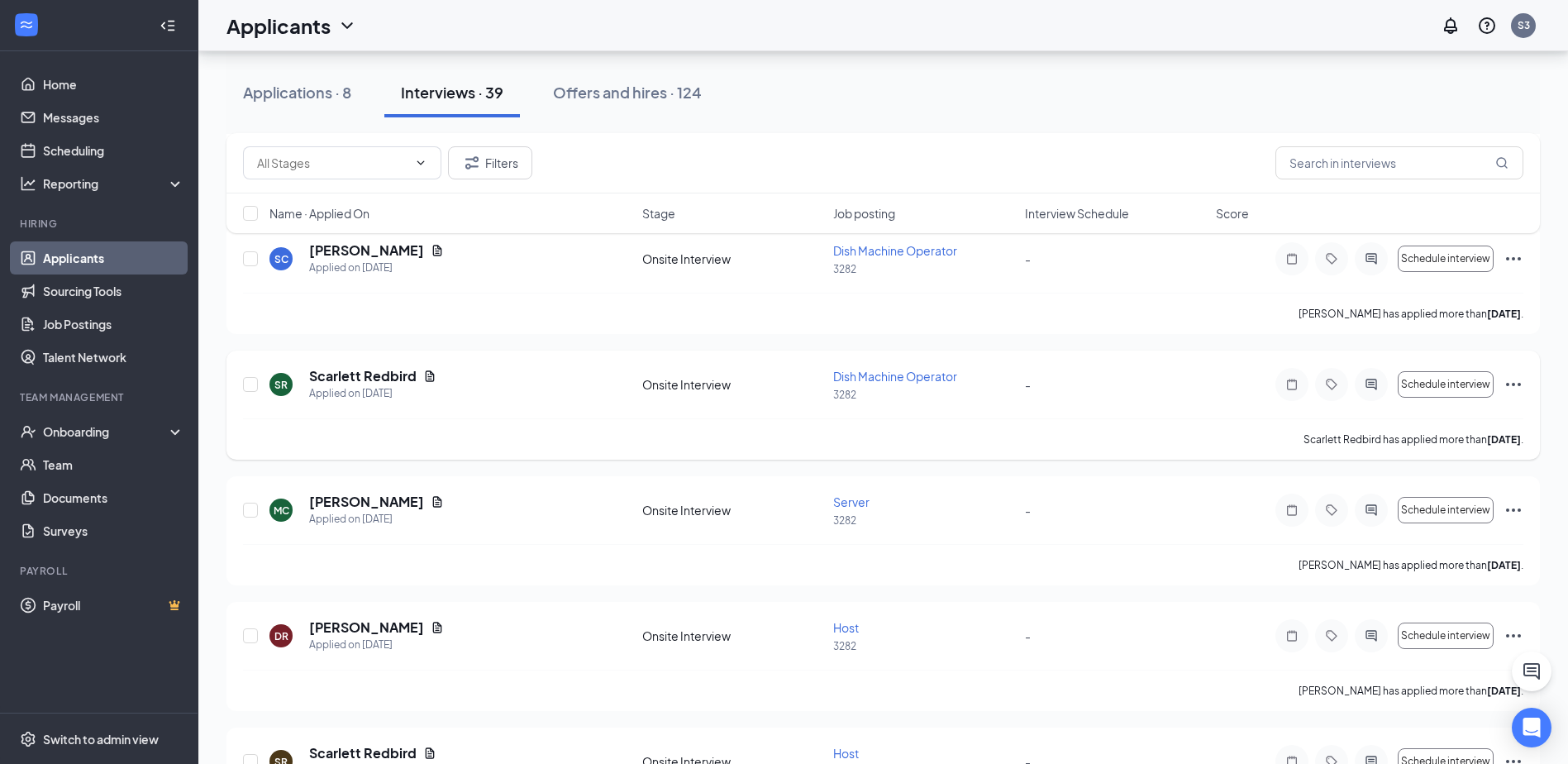
scroll to position [826, 0]
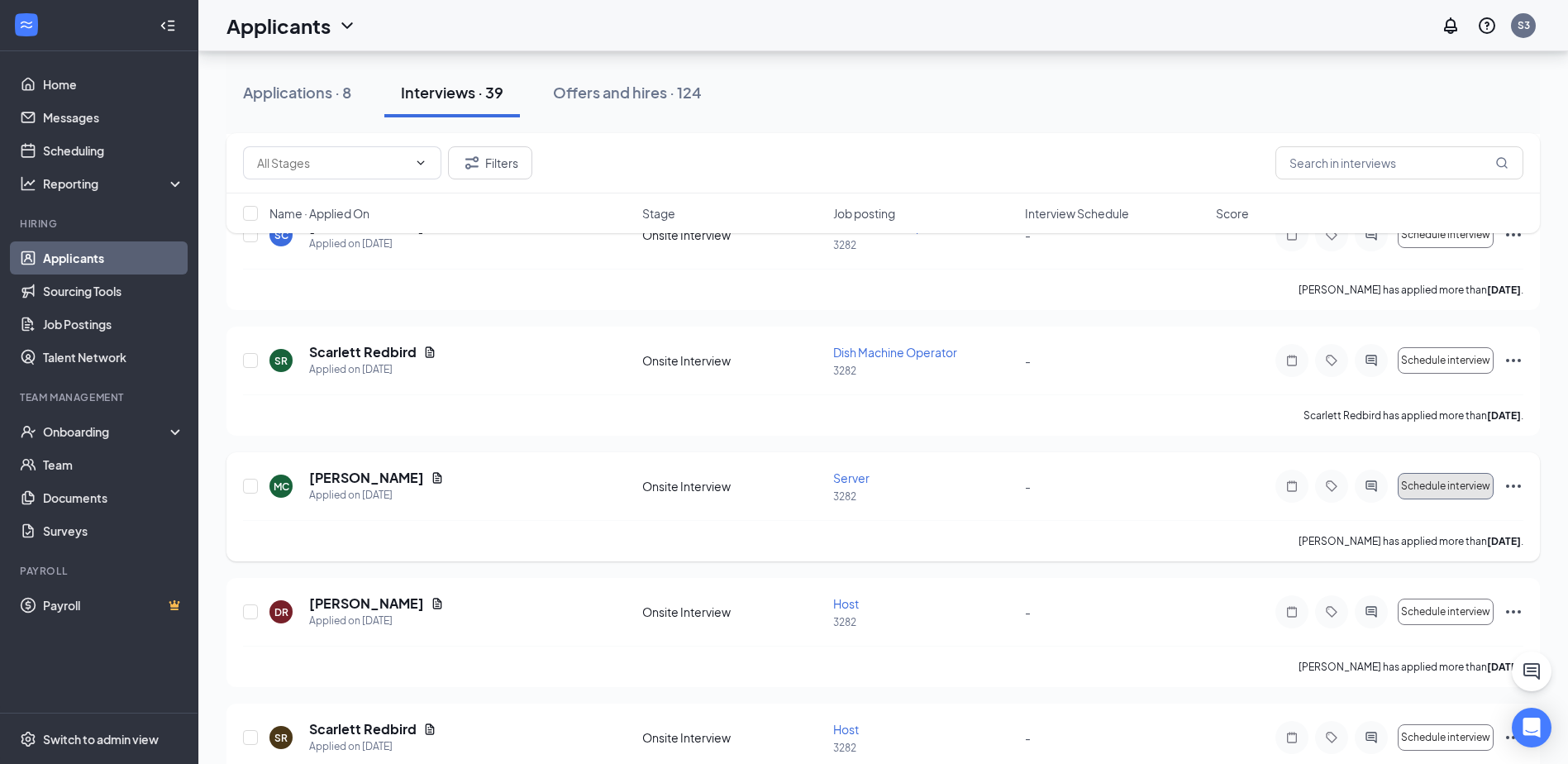
click at [1462, 492] on button "Schedule interview" at bounding box center [1445, 486] width 95 height 26
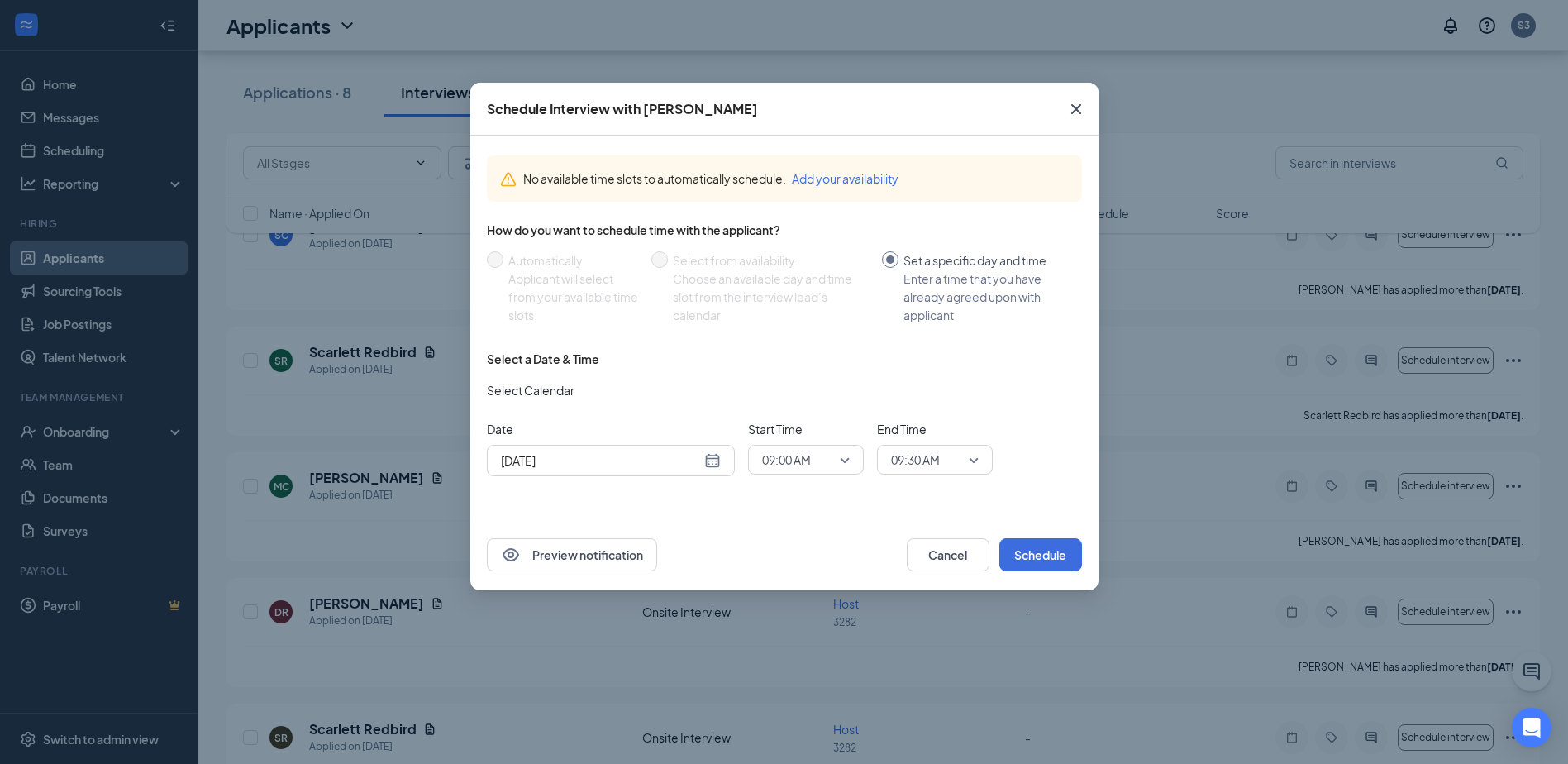
click at [779, 457] on span "09:00 AM" at bounding box center [786, 458] width 49 height 24
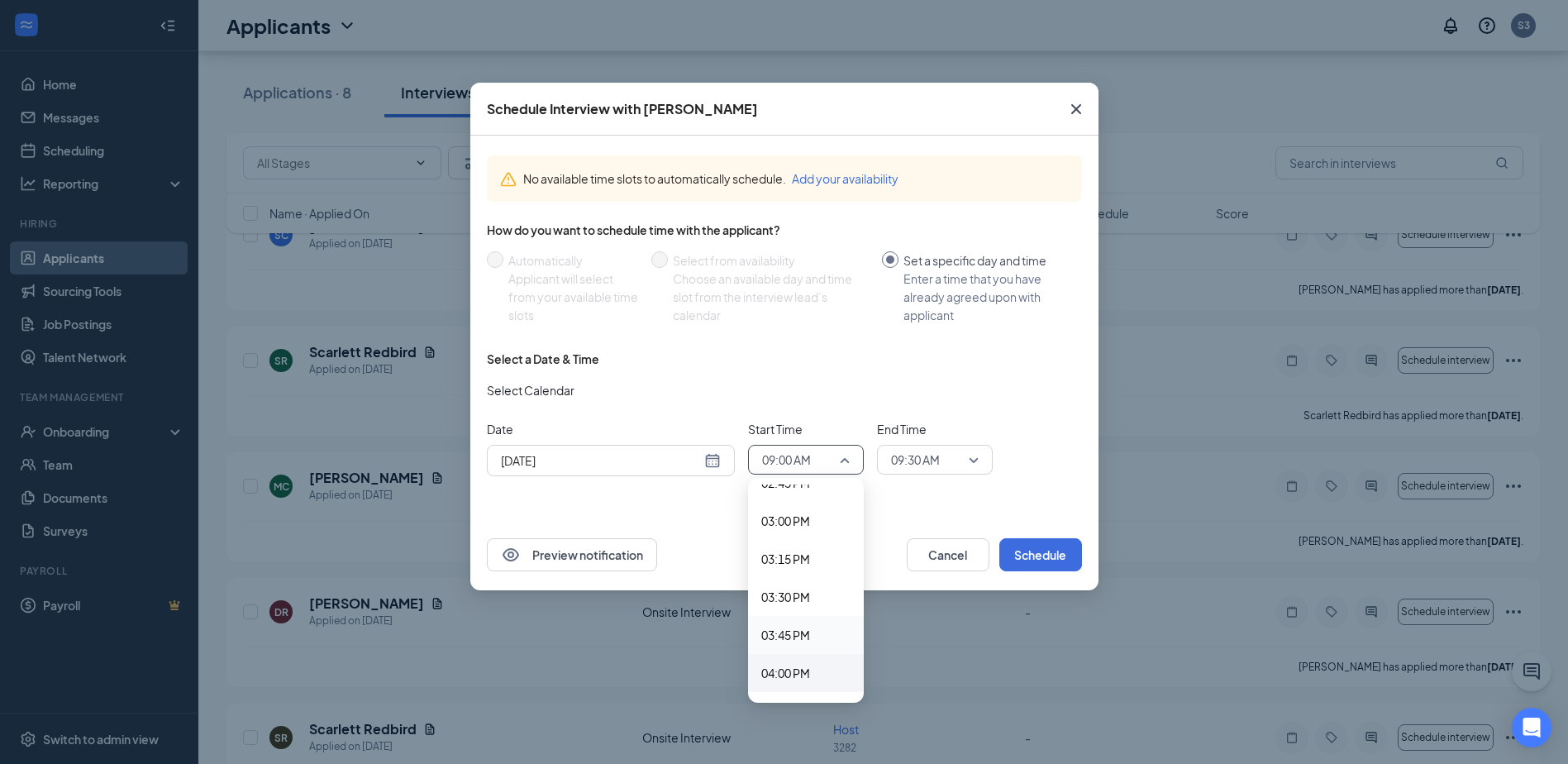
scroll to position [2271, 0]
click at [803, 661] on span "04:00 PM" at bounding box center [785, 667] width 49 height 18
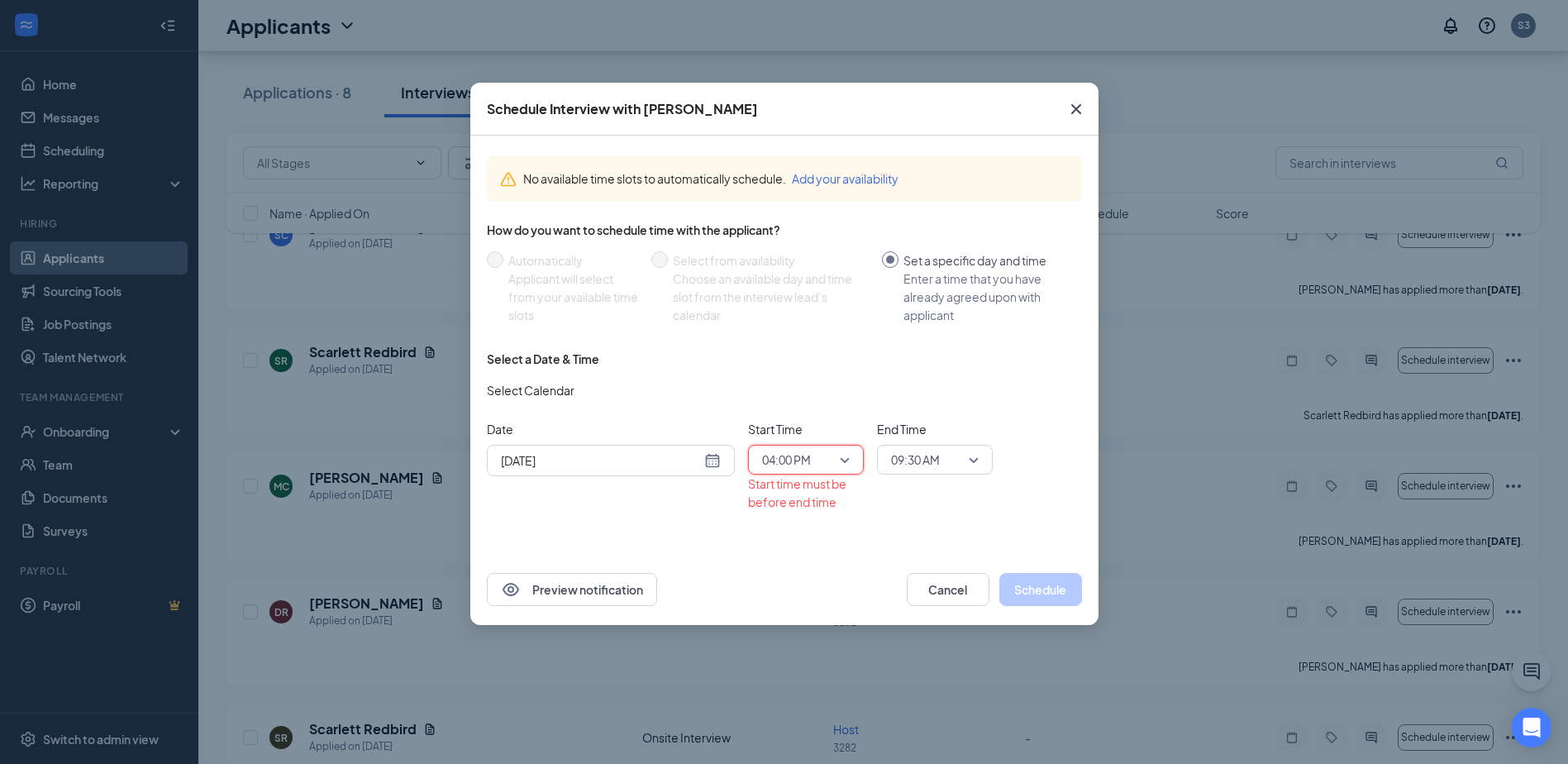
click at [909, 452] on span "09:30 AM" at bounding box center [915, 458] width 49 height 24
click at [926, 583] on span "04:30 PM" at bounding box center [914, 584] width 49 height 18
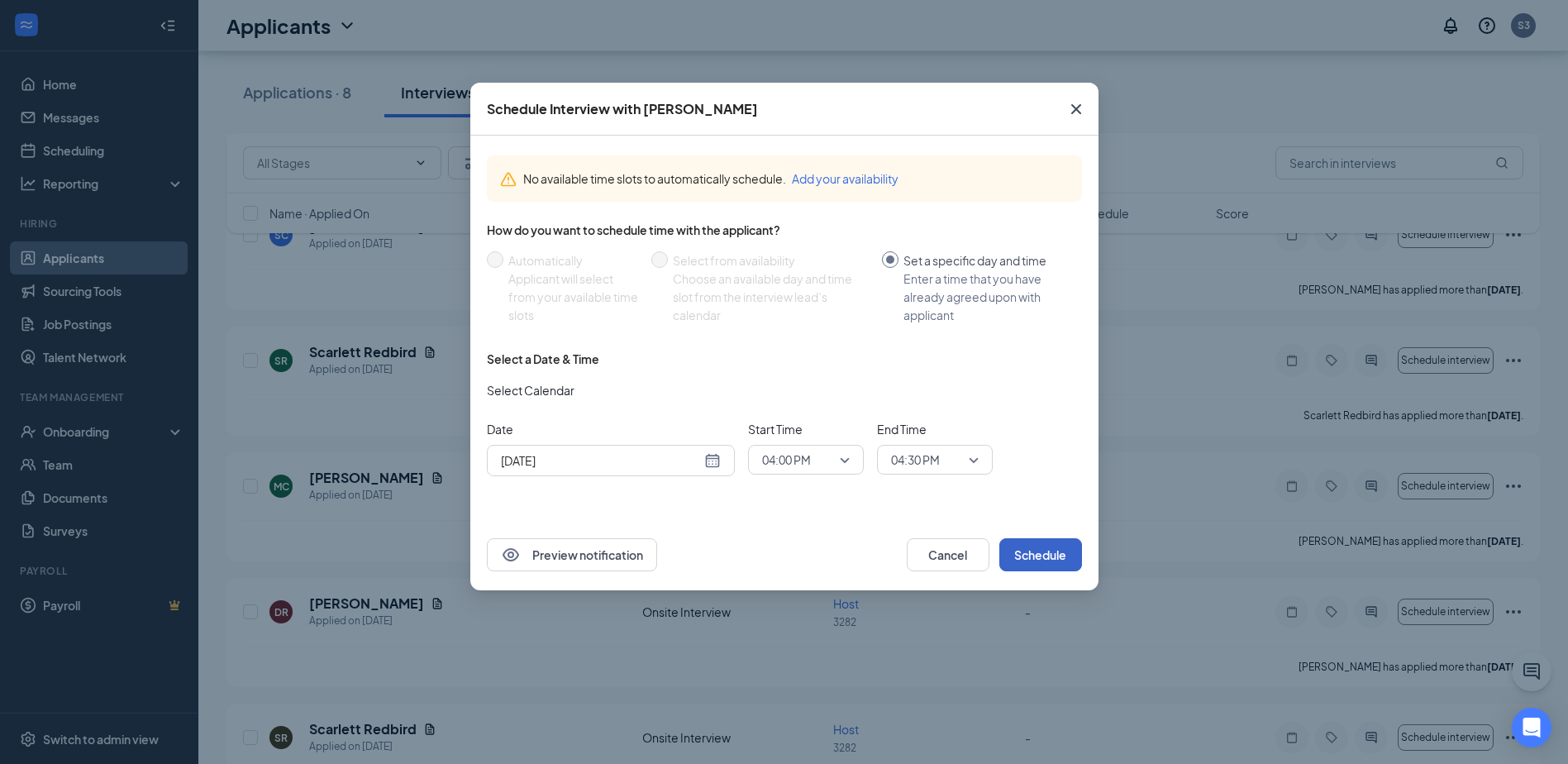
click at [1017, 559] on button "Schedule" at bounding box center [1040, 555] width 83 height 33
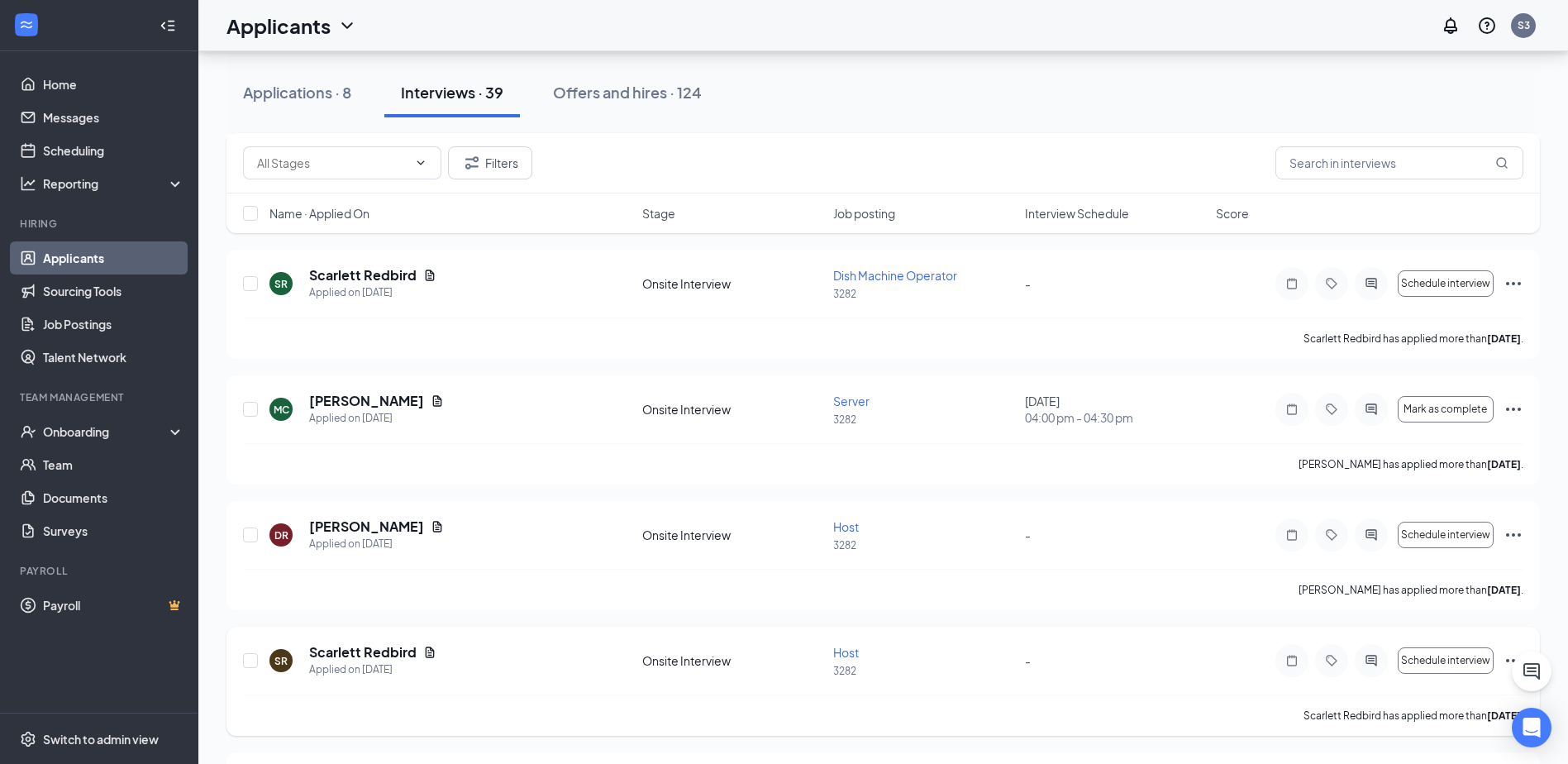
scroll to position [1240, 0]
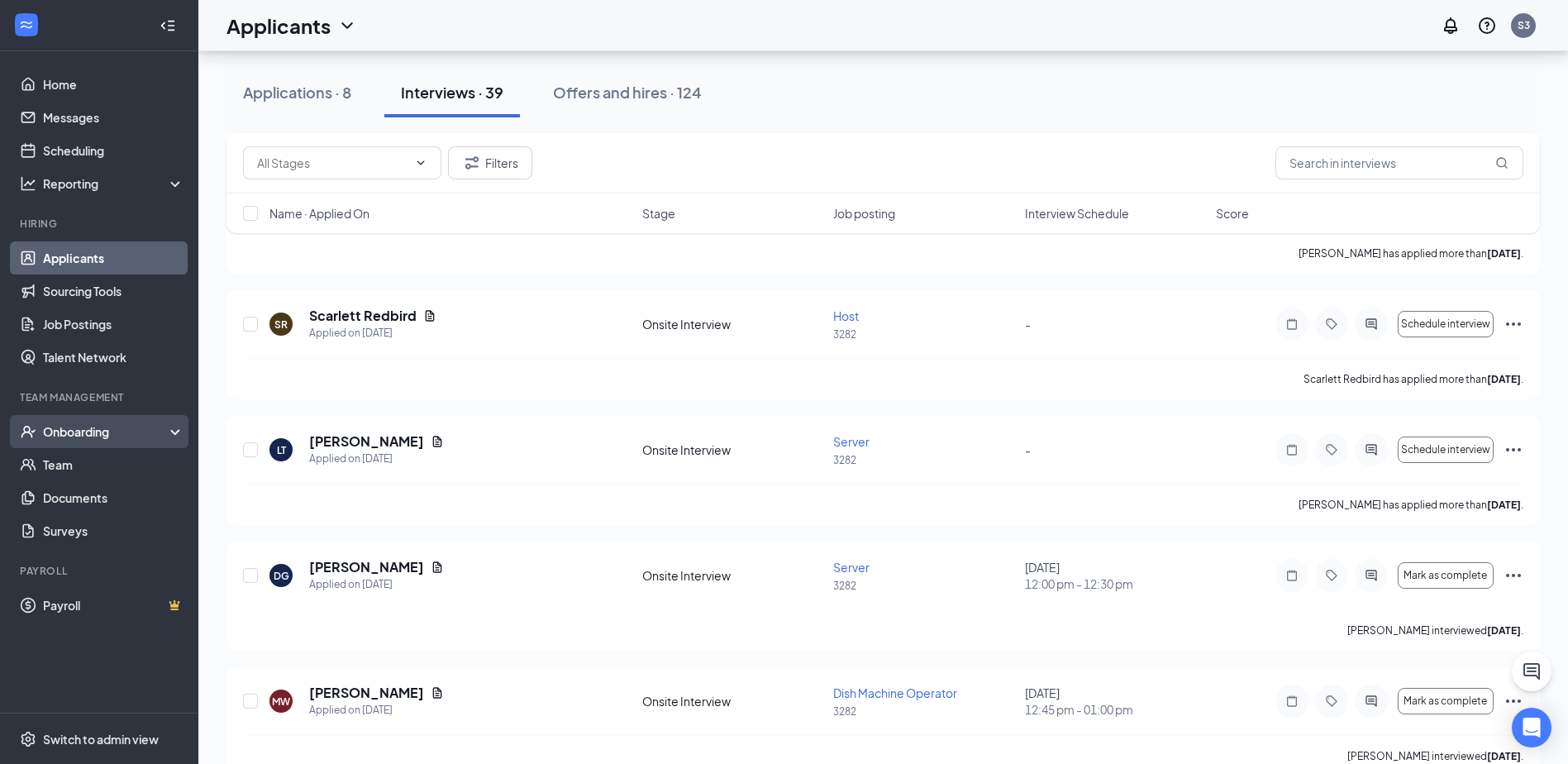
click at [139, 436] on div "Onboarding" at bounding box center [106, 431] width 128 height 17
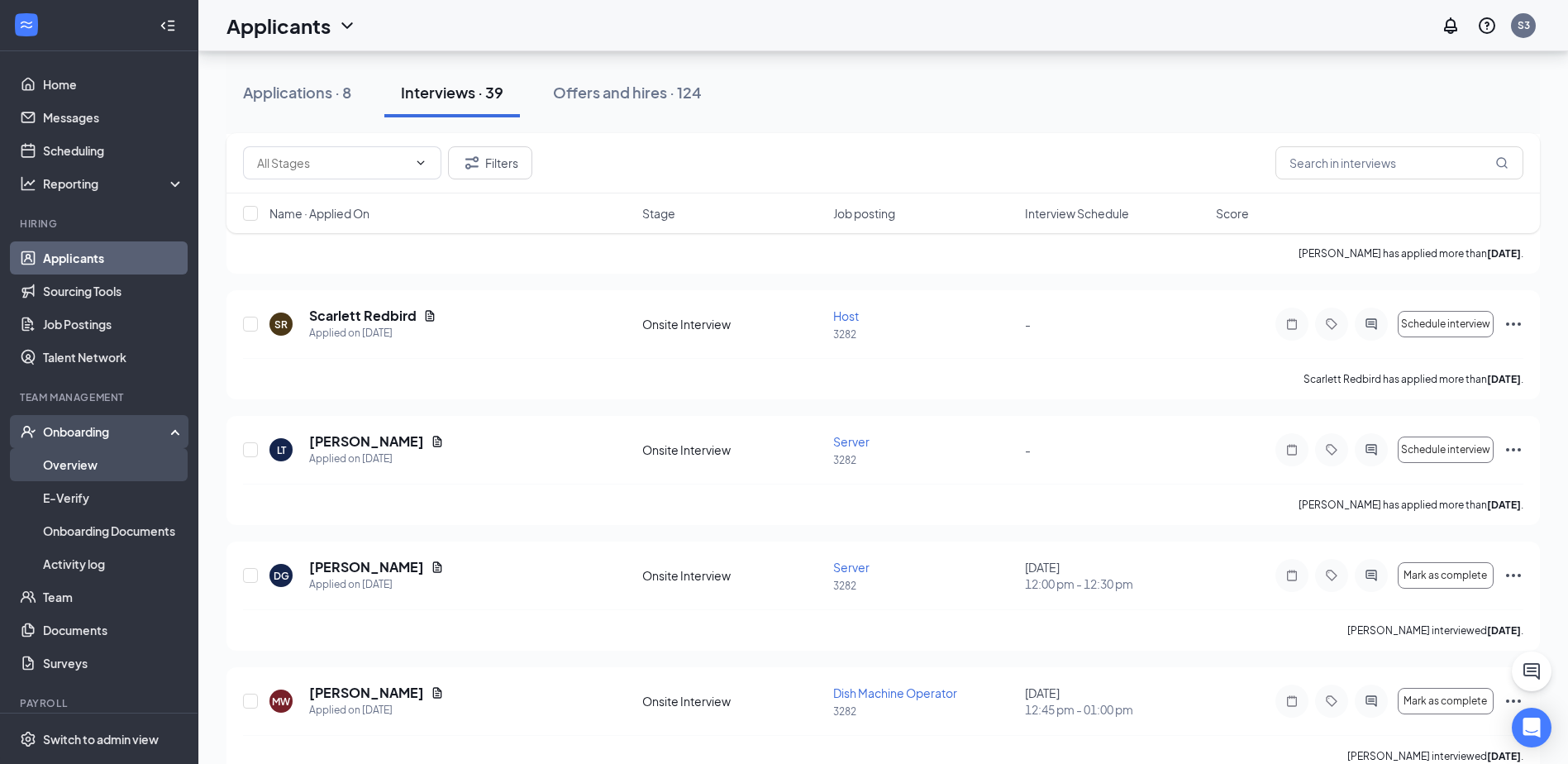
click at [148, 473] on link "Overview" at bounding box center [113, 464] width 141 height 33
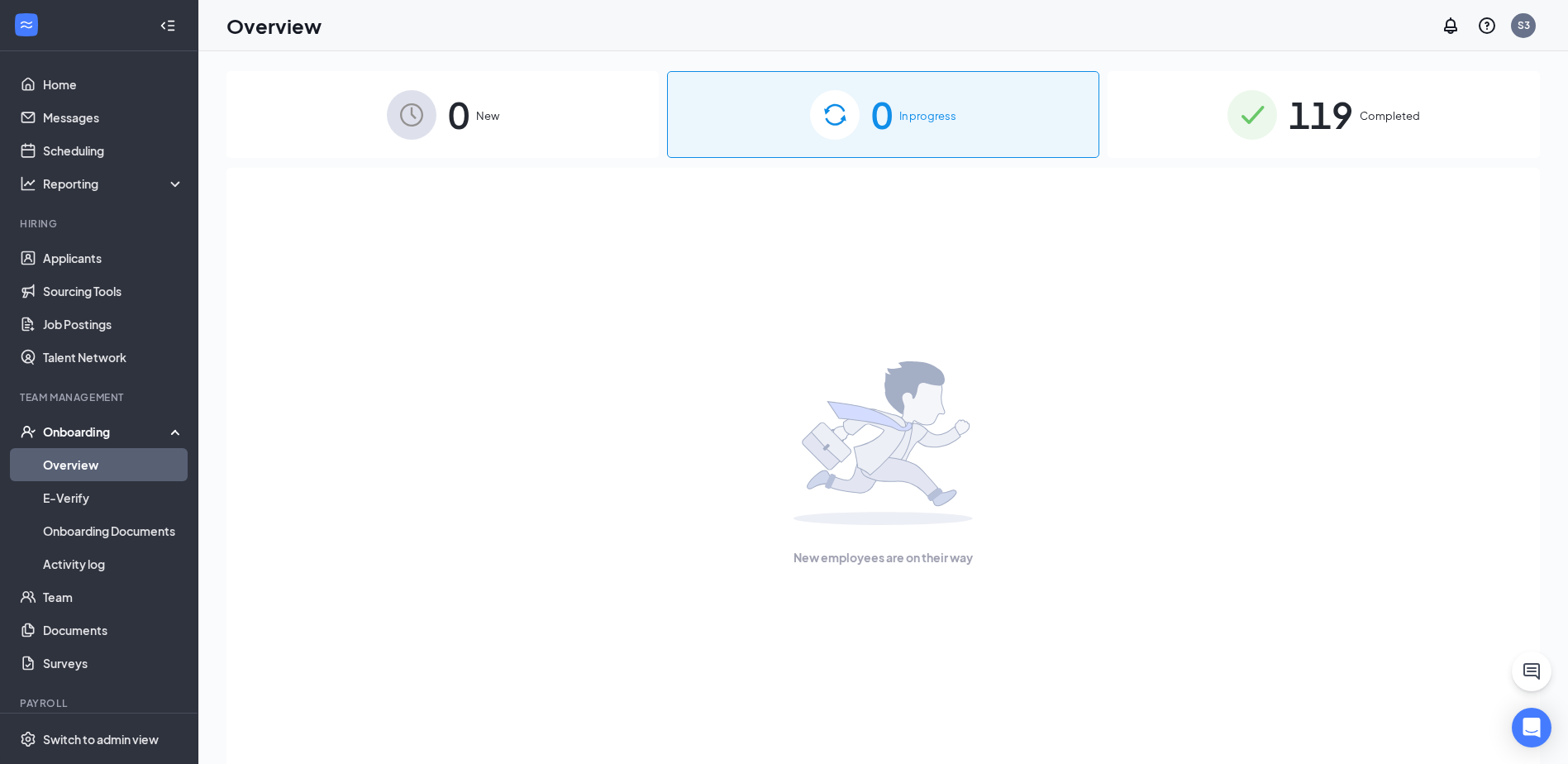
click at [1394, 84] on div "119 Completed" at bounding box center [1324, 114] width 432 height 87
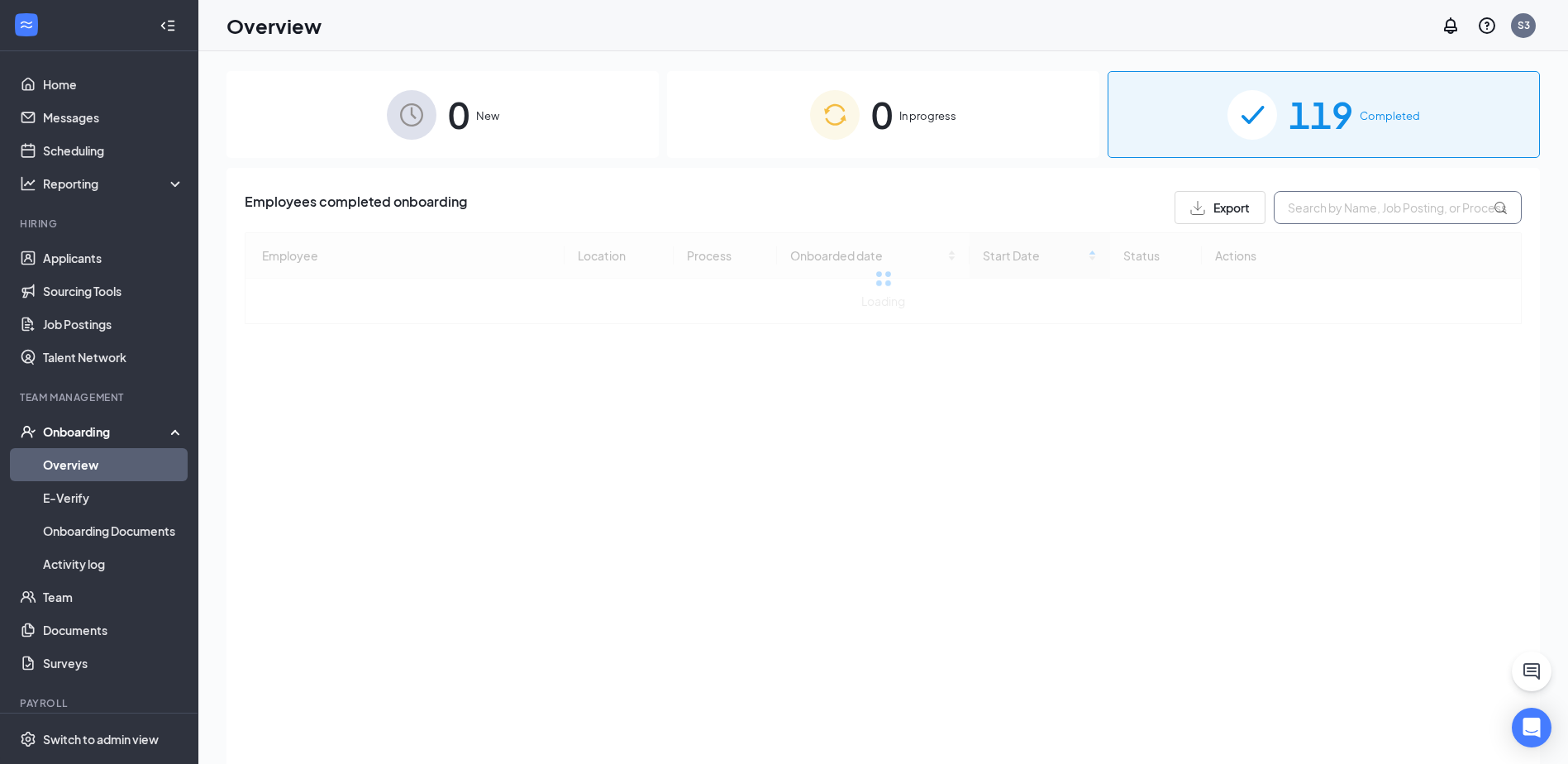
click at [1366, 211] on input "text" at bounding box center [1397, 207] width 248 height 33
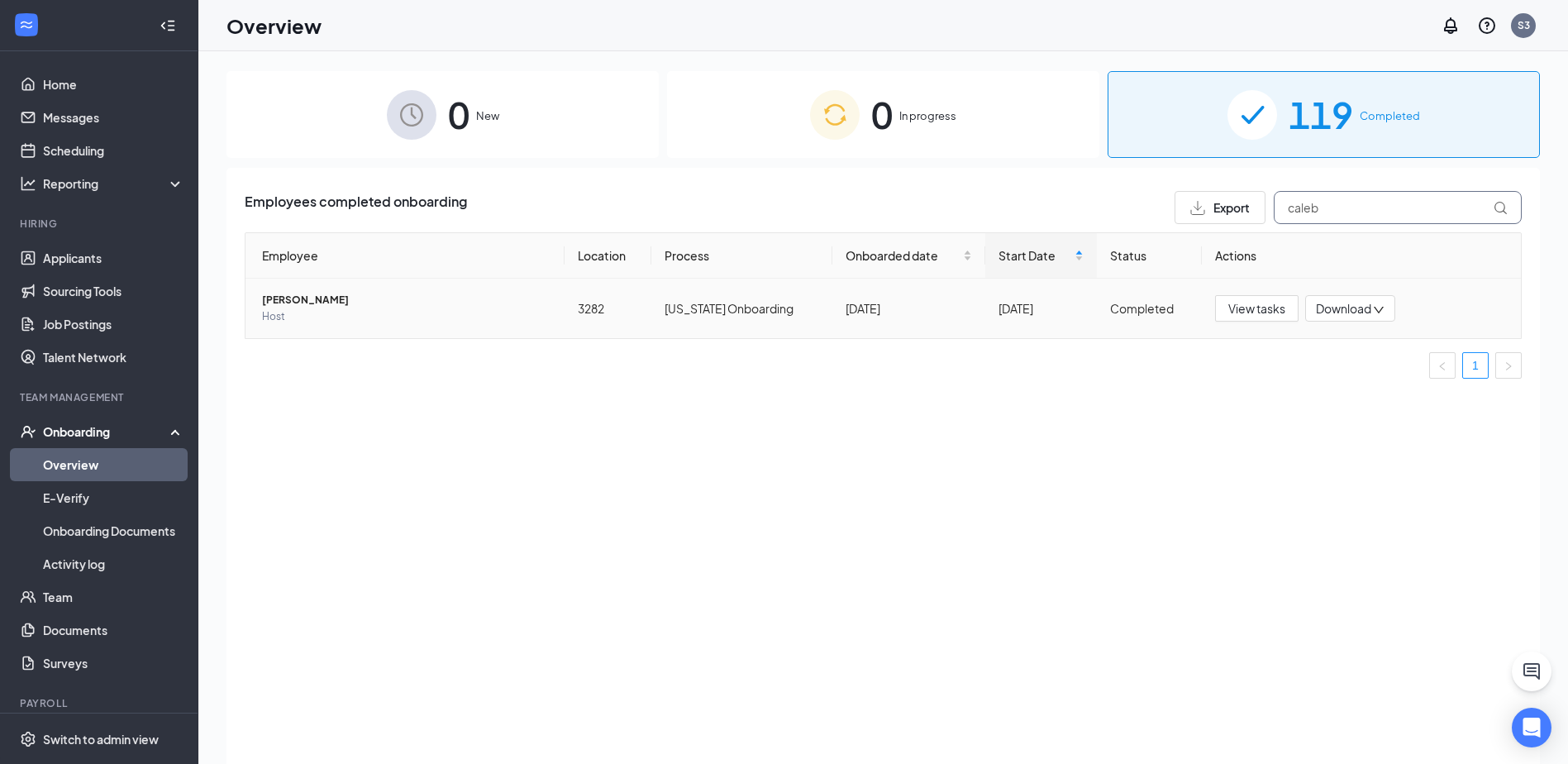
type input "caleb"
click at [285, 312] on span "Host" at bounding box center [406, 316] width 289 height 17
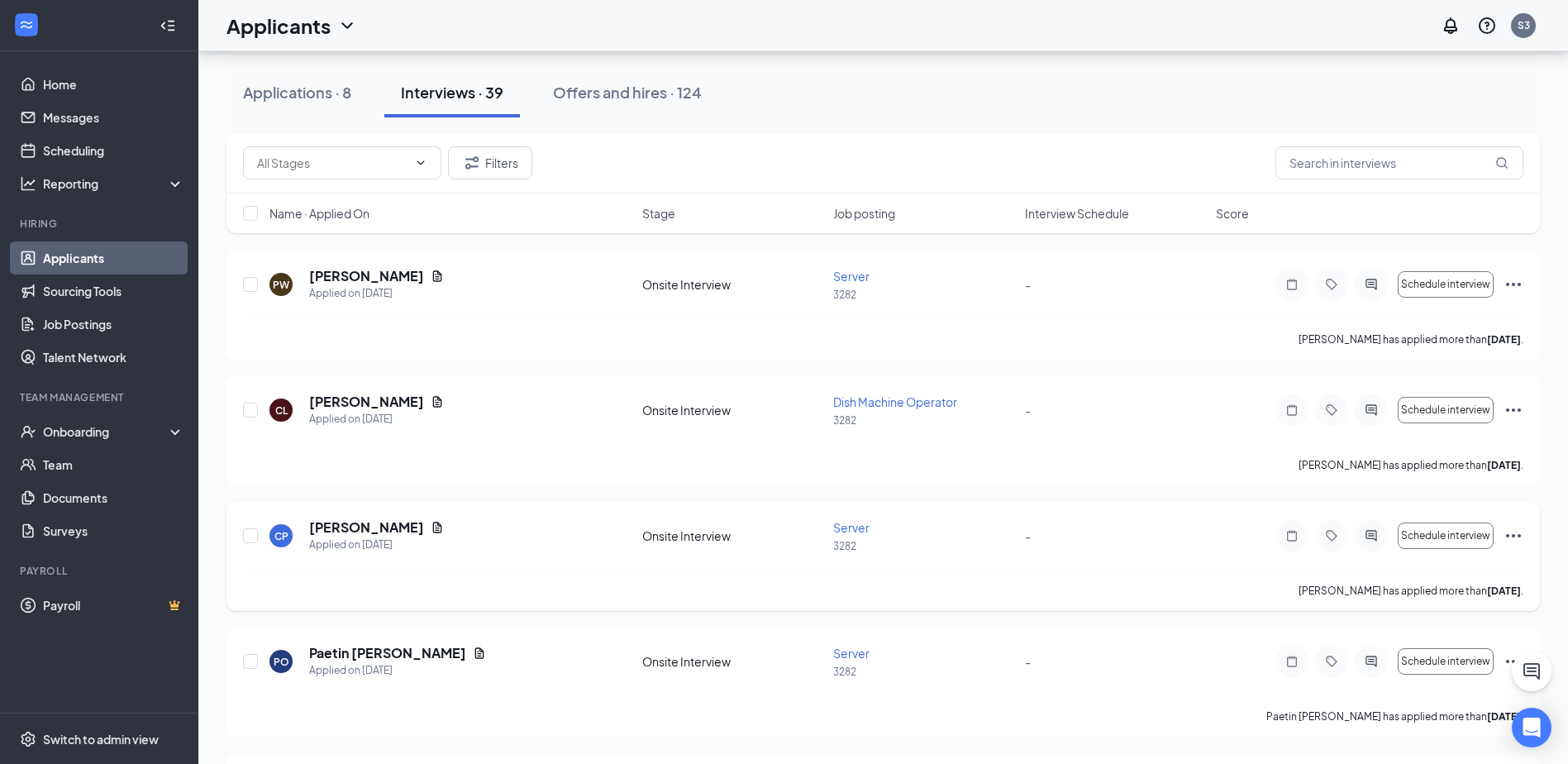
scroll to position [2810, 0]
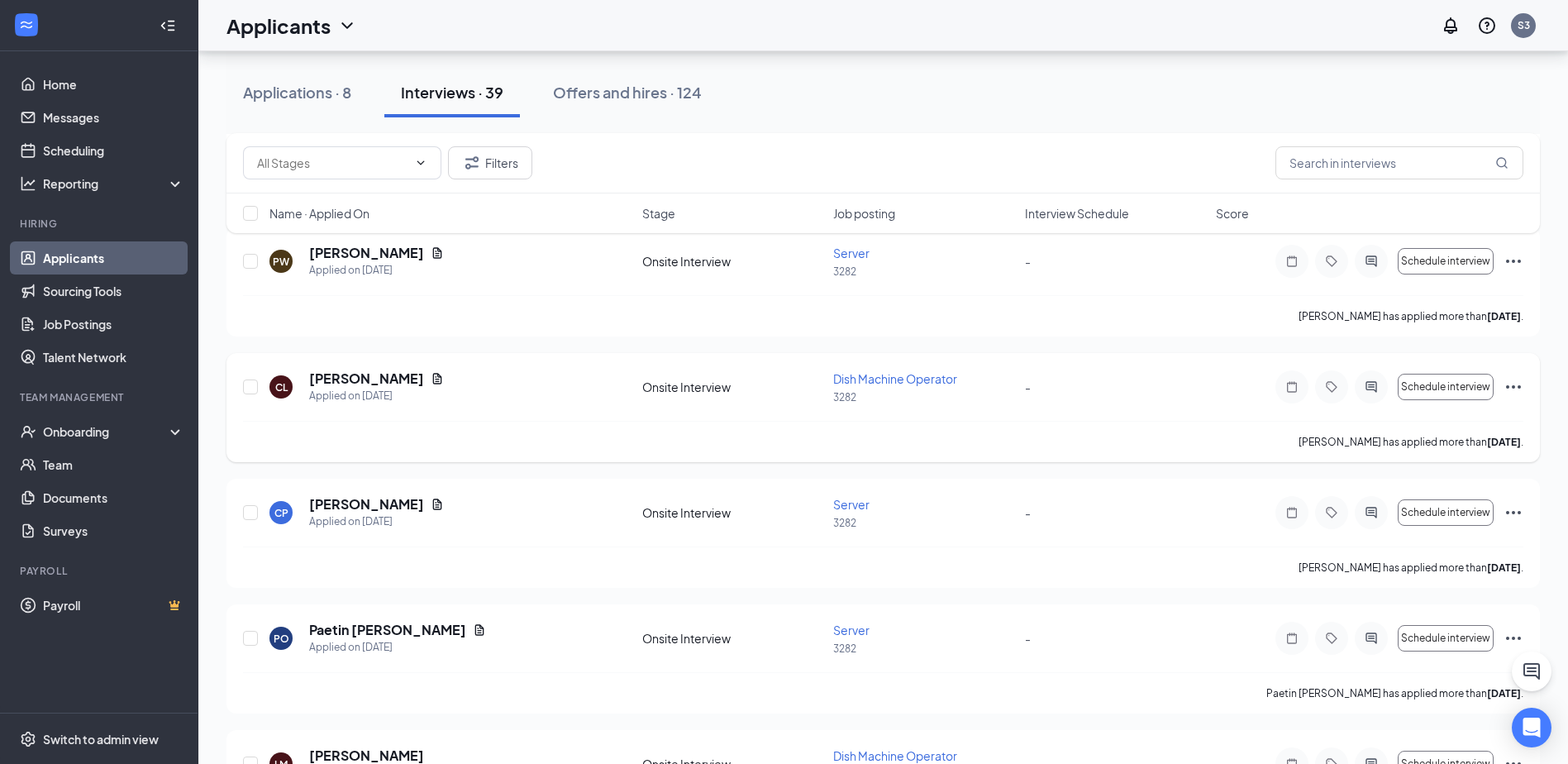
click at [1513, 381] on icon "Ellipses" at bounding box center [1513, 386] width 19 height 19
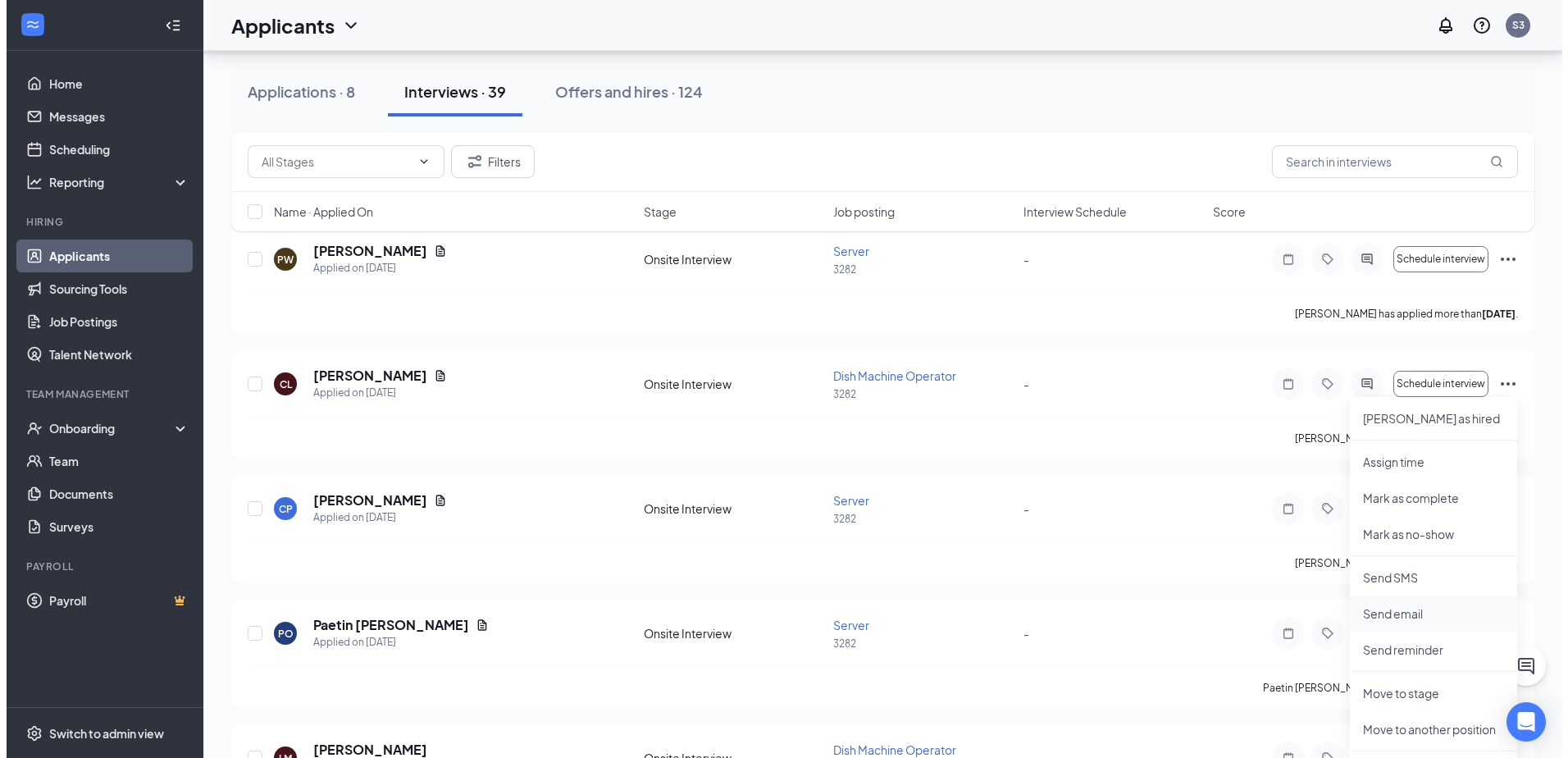
scroll to position [2870, 0]
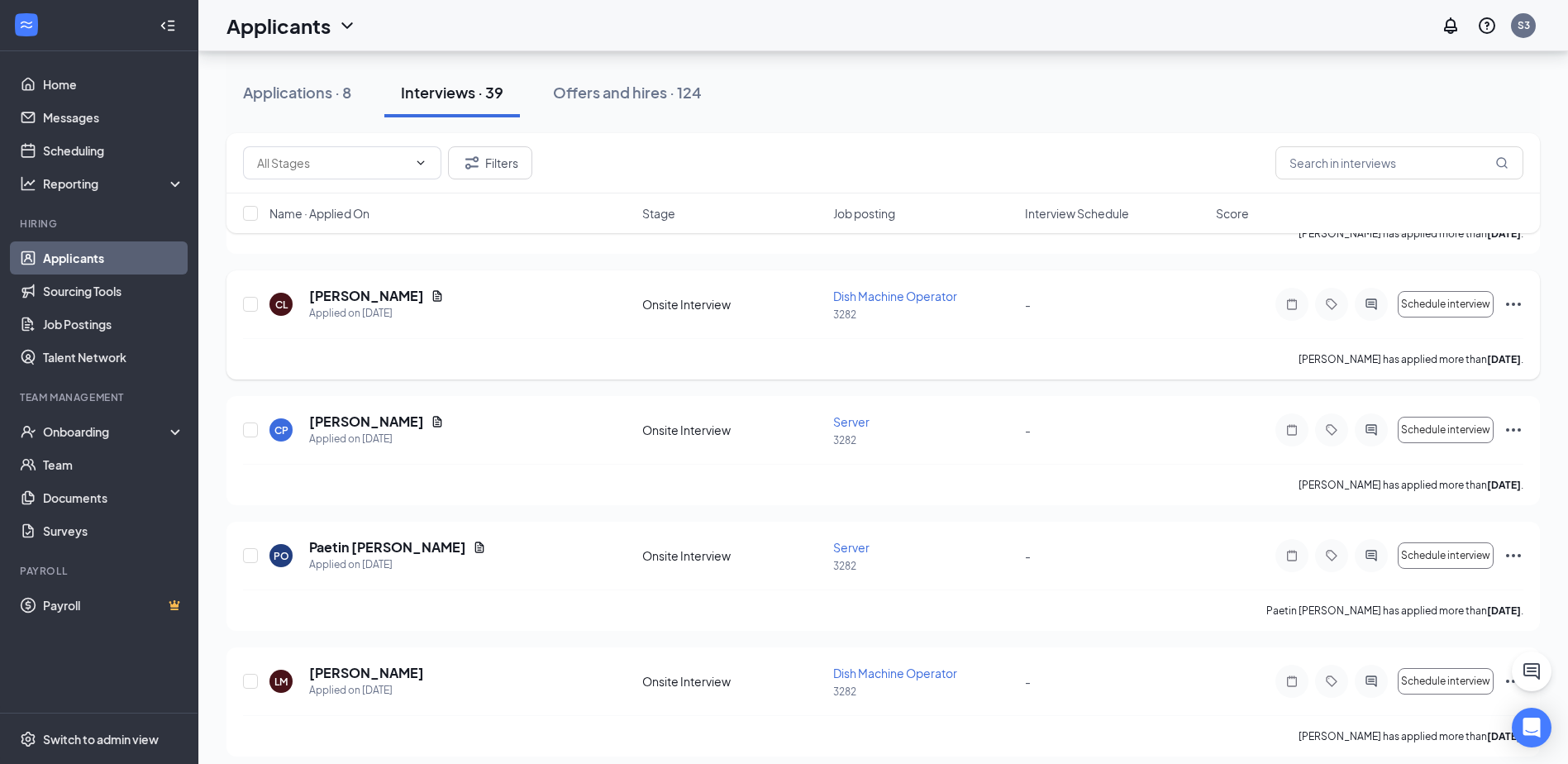
click at [971, 318] on p "3282" at bounding box center [924, 314] width 181 height 14
click at [382, 301] on h5 "[PERSON_NAME]" at bounding box center [367, 296] width 115 height 18
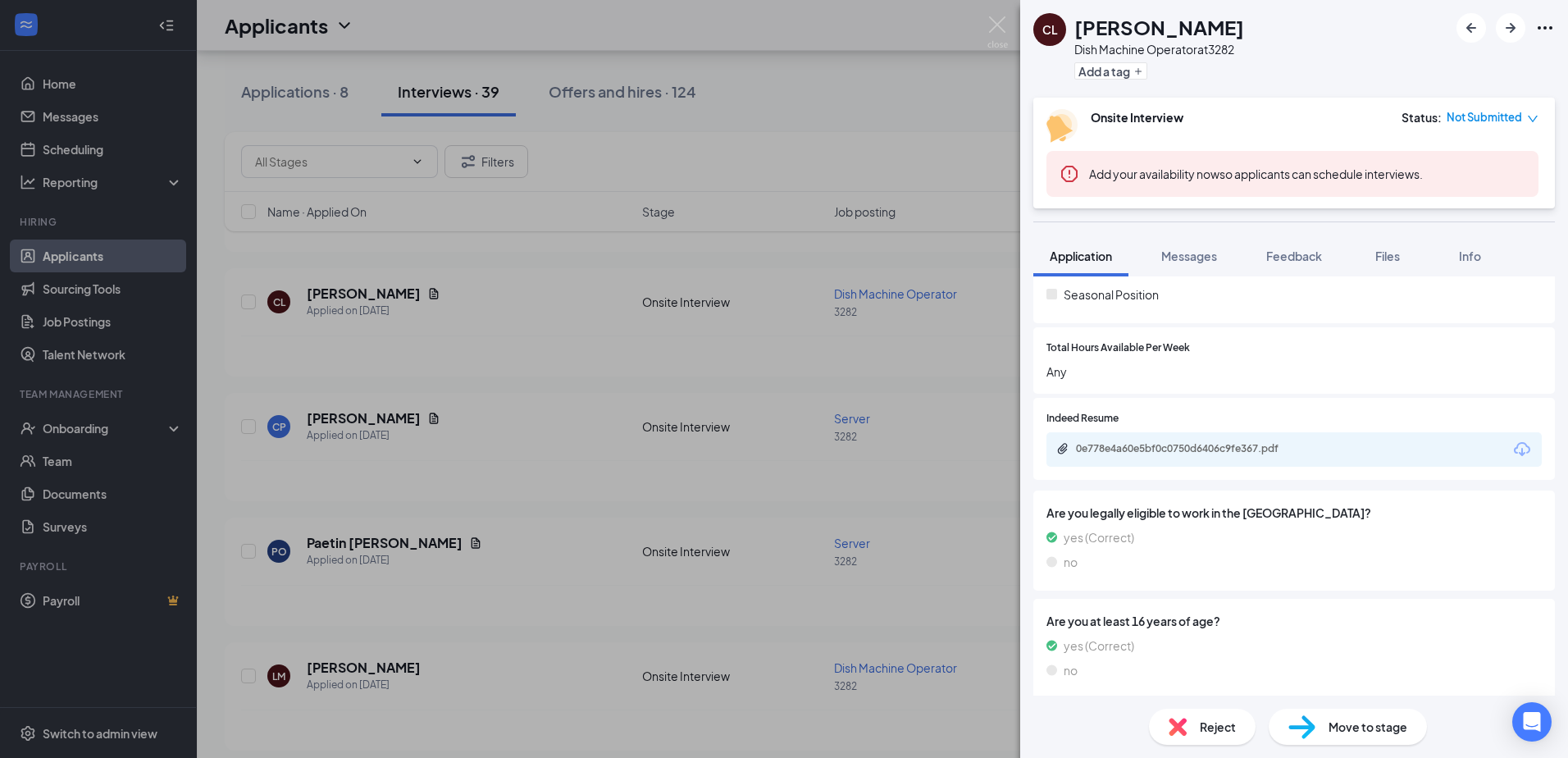
scroll to position [527, 0]
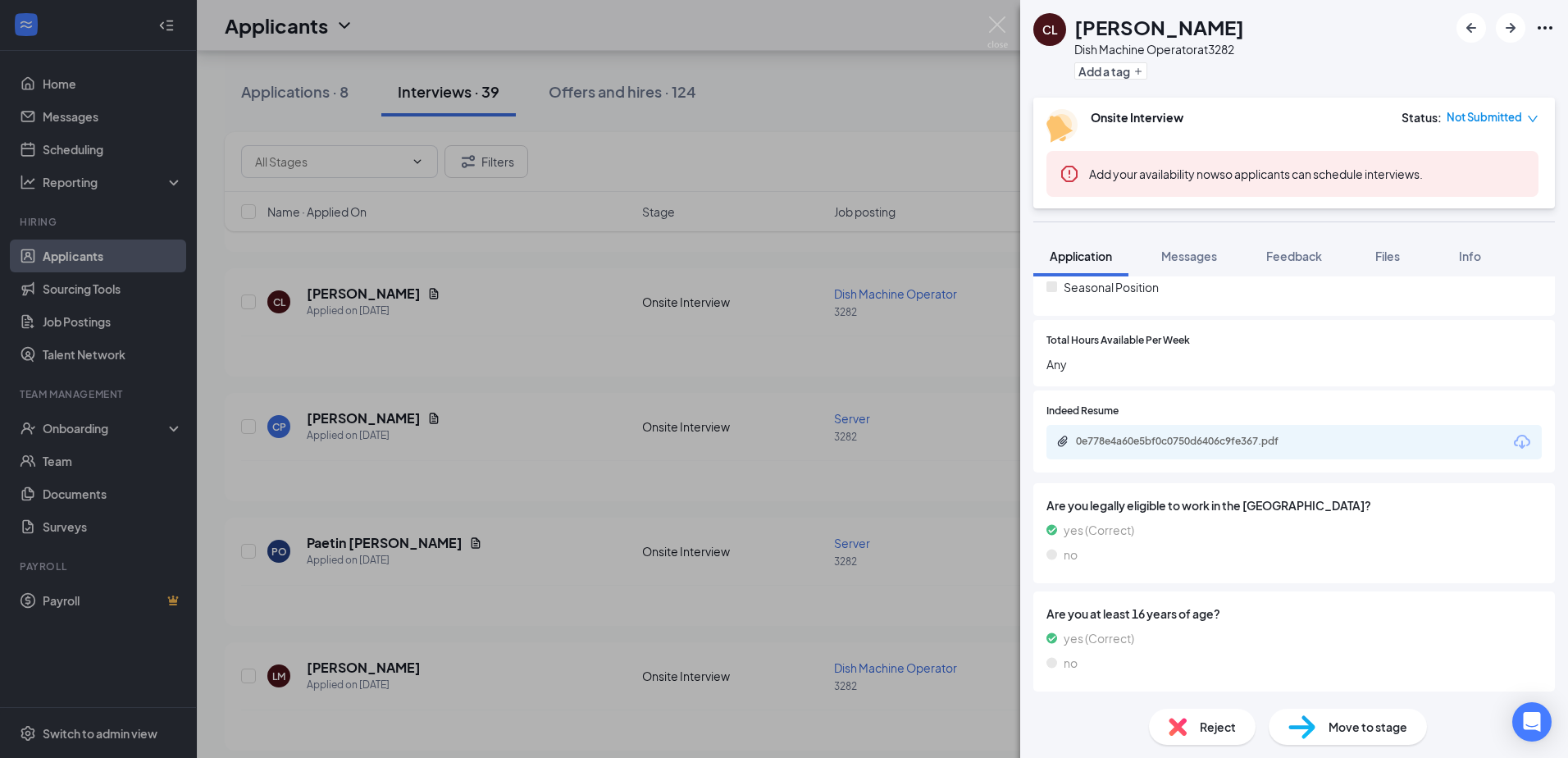
click at [1345, 716] on div "Move to stage" at bounding box center [1348, 726] width 158 height 36
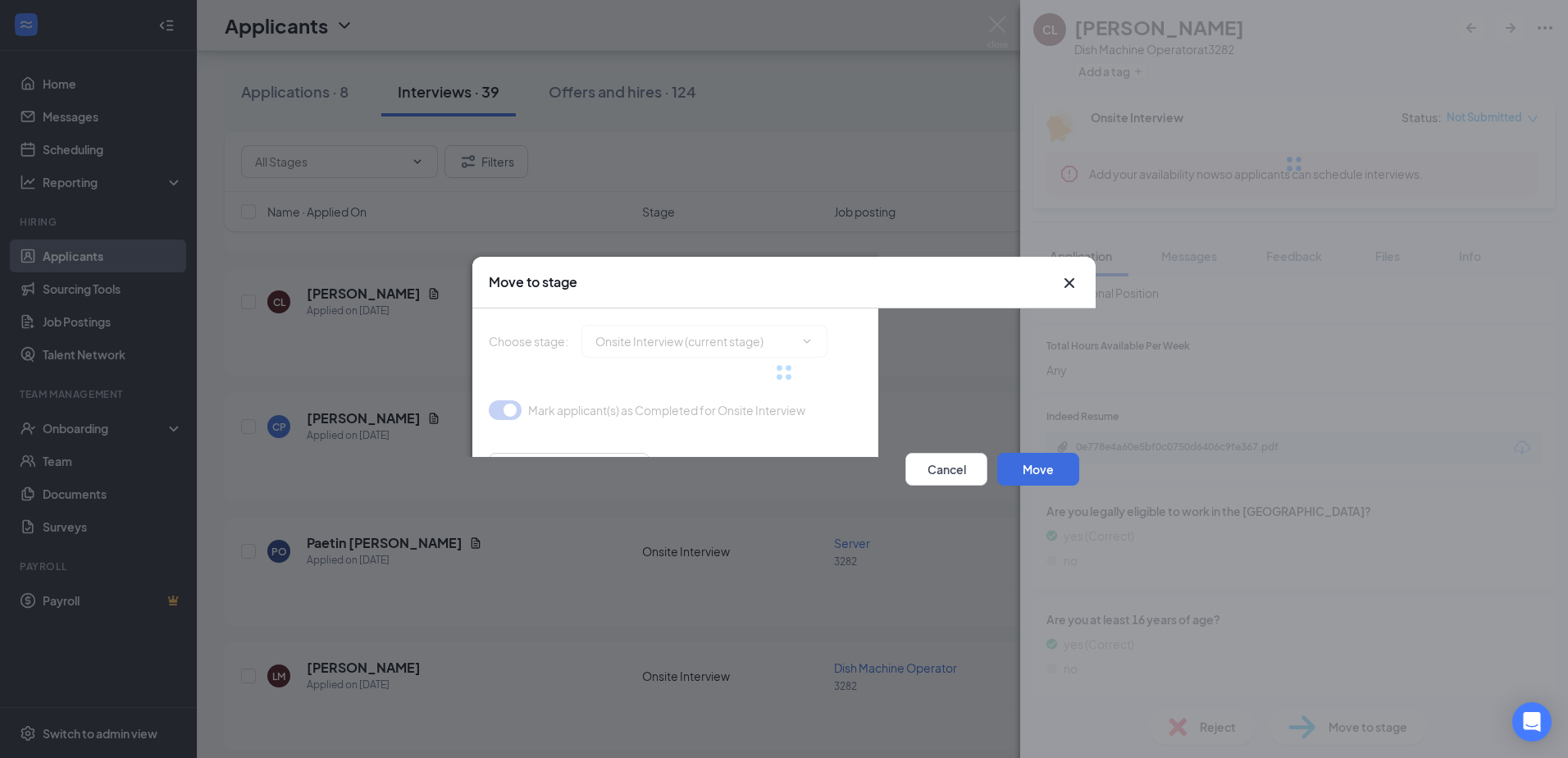
type input "Hiring Complete (final stage)"
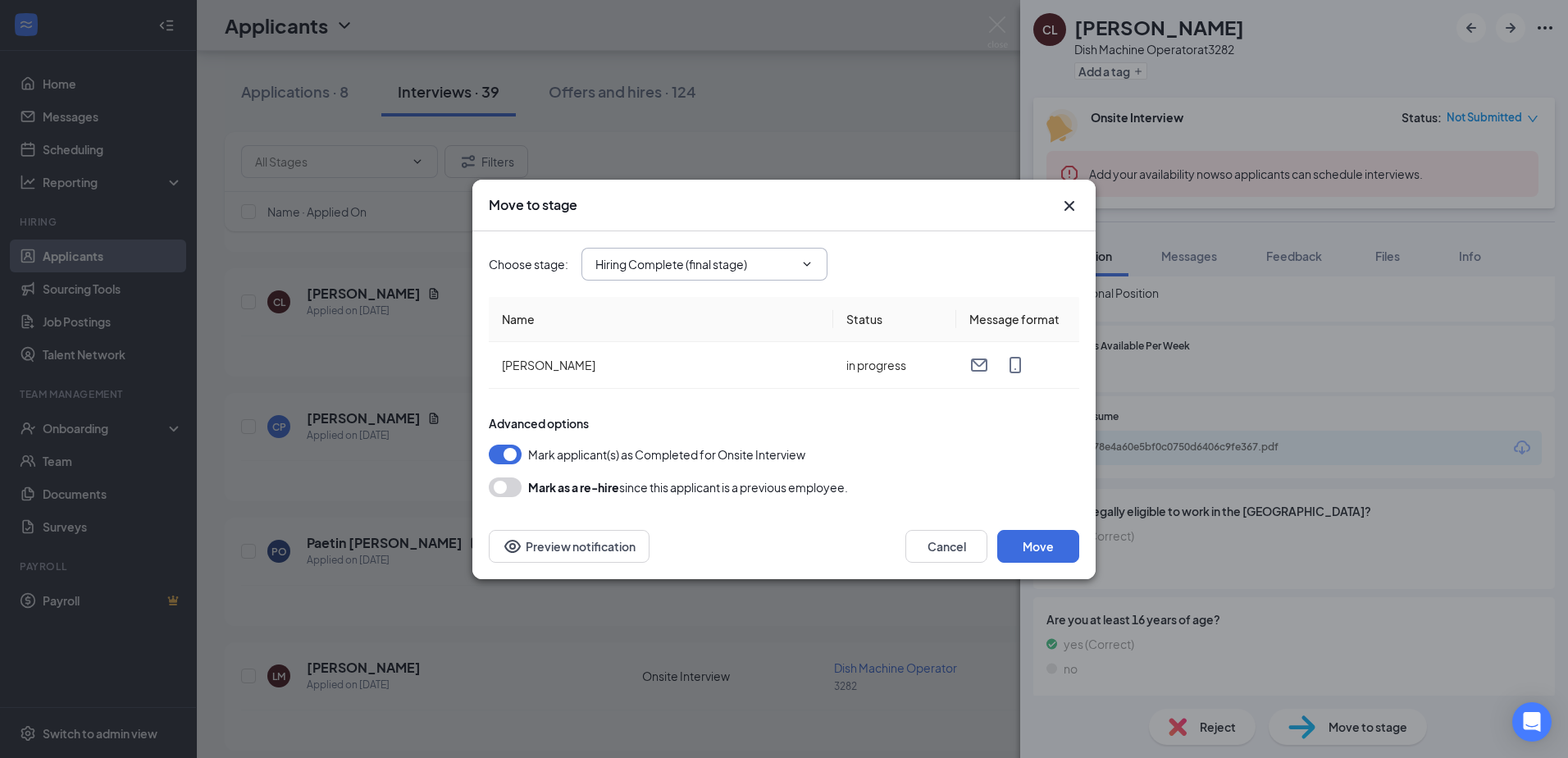
click at [760, 277] on span "Hiring Complete (final stage)" at bounding box center [704, 264] width 246 height 33
click at [1033, 548] on button "Move" at bounding box center [1038, 546] width 82 height 33
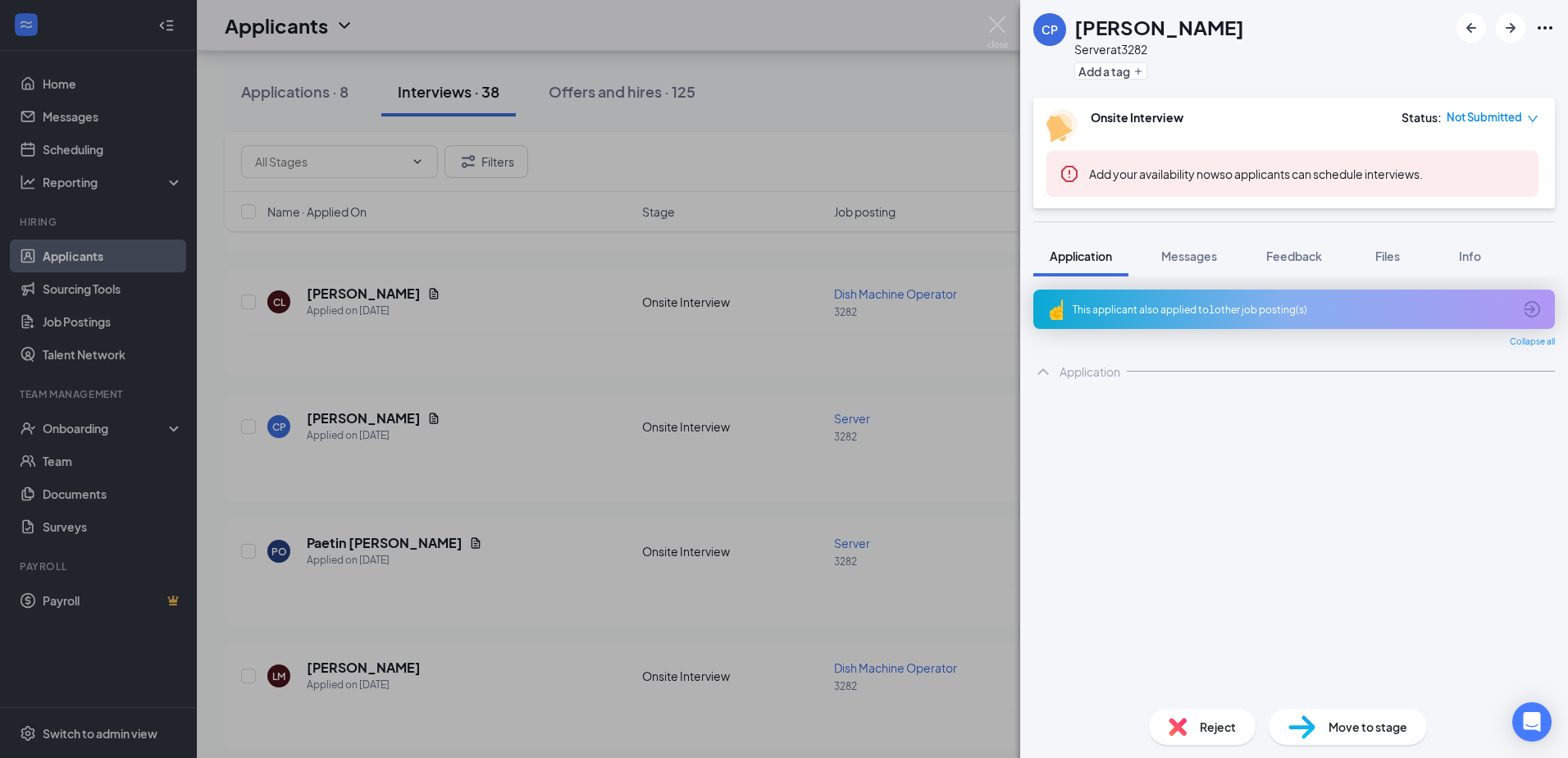
click at [80, 435] on div "CP Colby Pelletier Server at 3282 Add a tag Onsite Interview Status : Not Submi…" at bounding box center [784, 379] width 1568 height 758
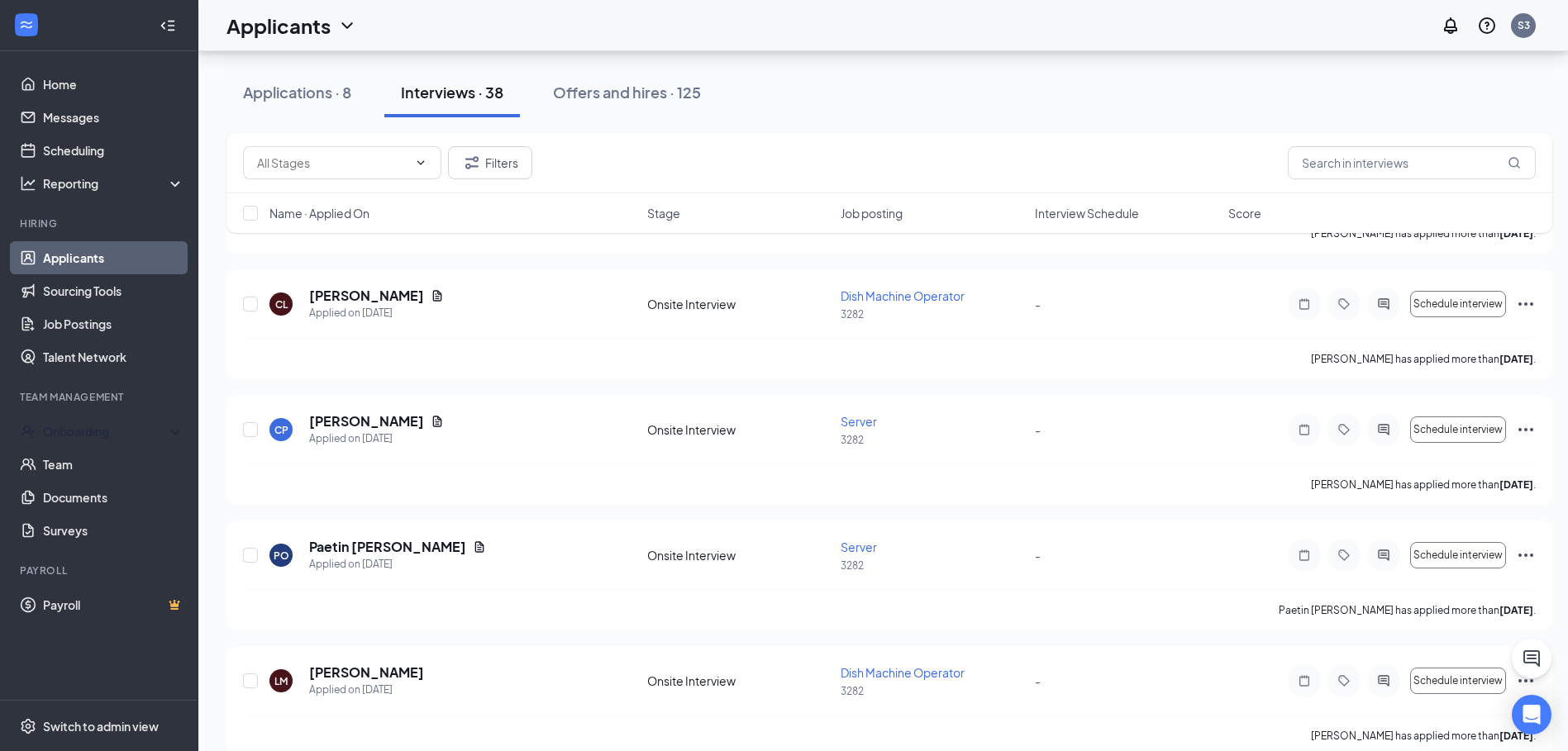
click at [81, 439] on div "Onboarding" at bounding box center [106, 431] width 128 height 17
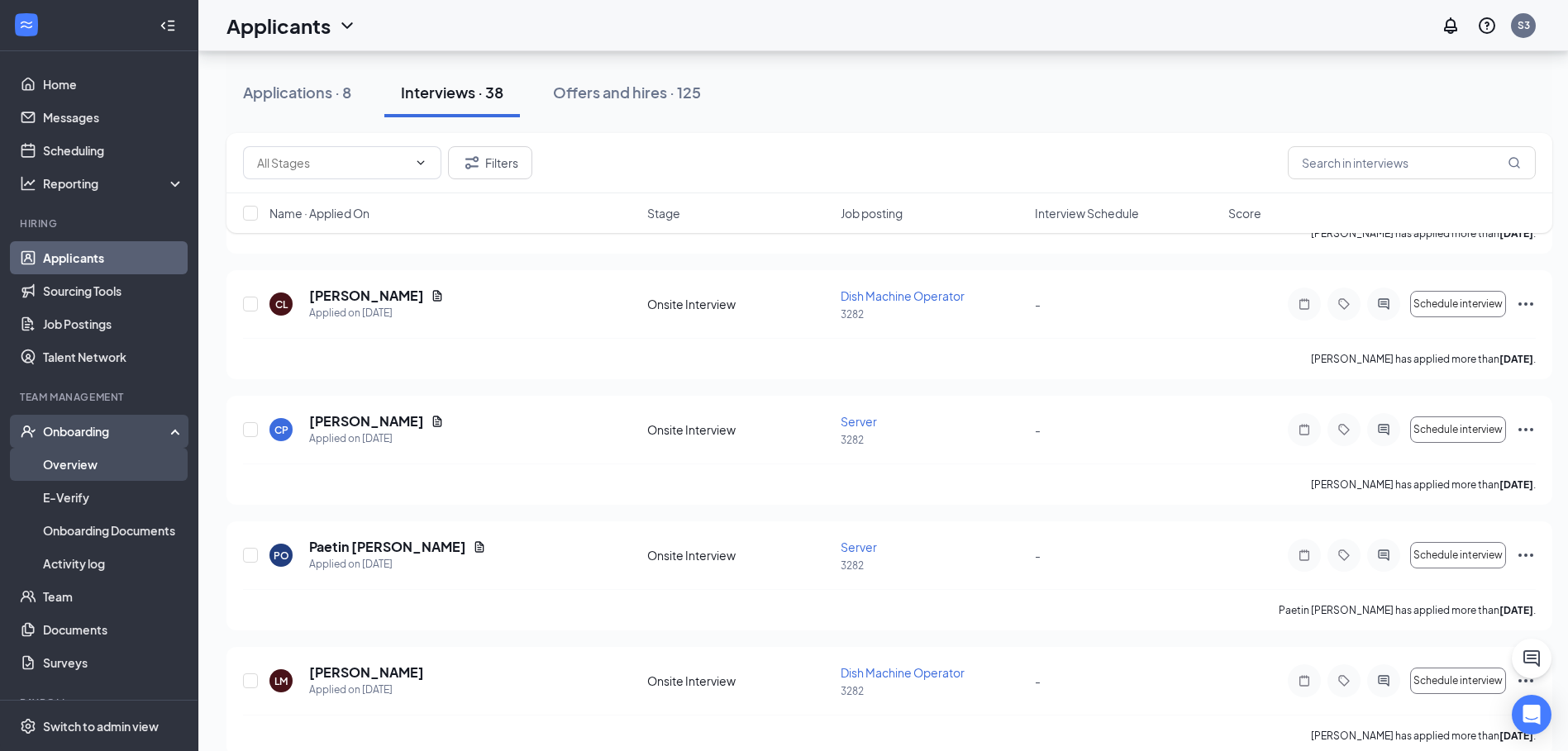
click at [94, 463] on link "Overview" at bounding box center [113, 464] width 141 height 33
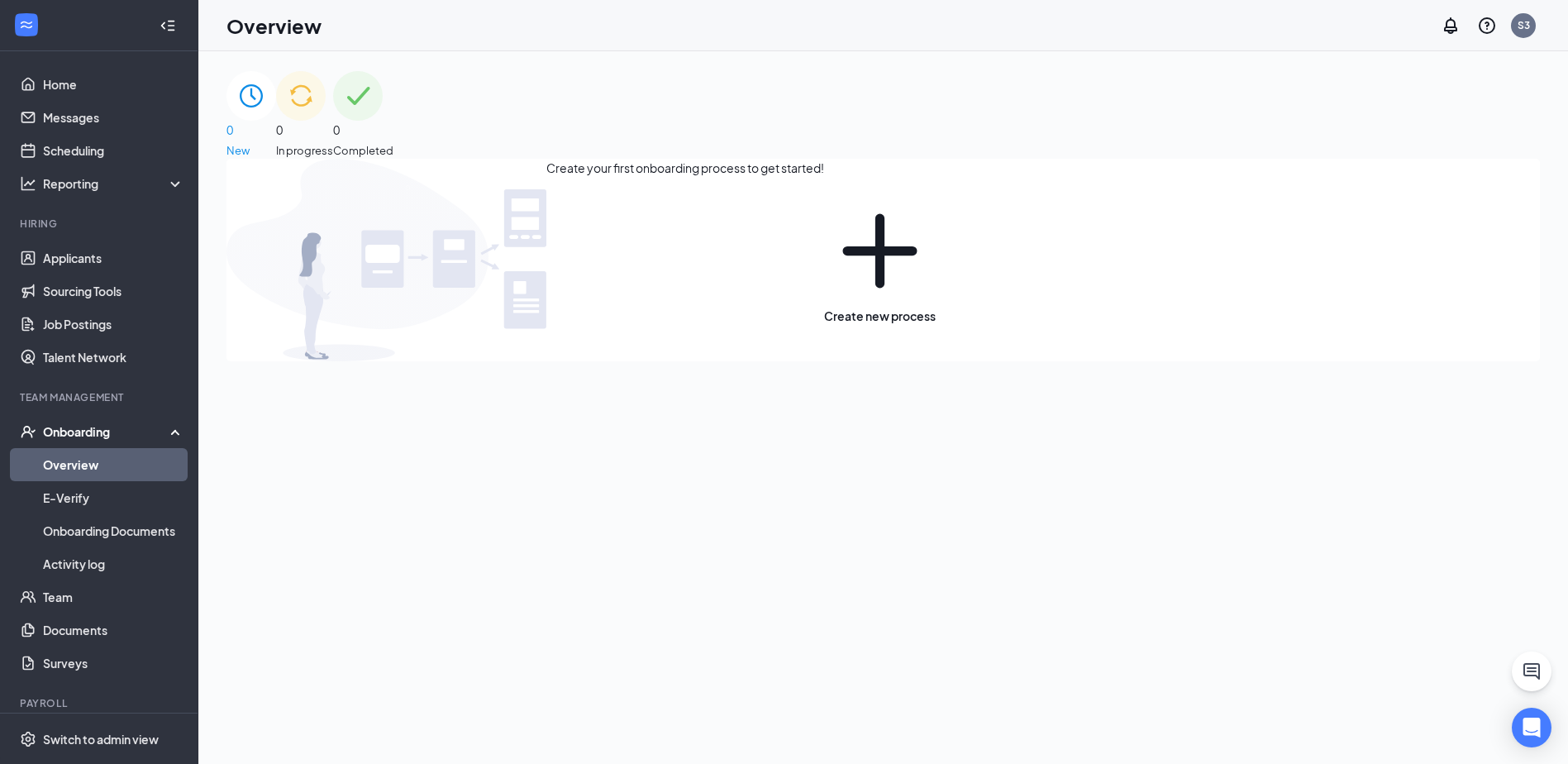
click at [333, 147] on div "0 In progress" at bounding box center [305, 115] width 57 height 88
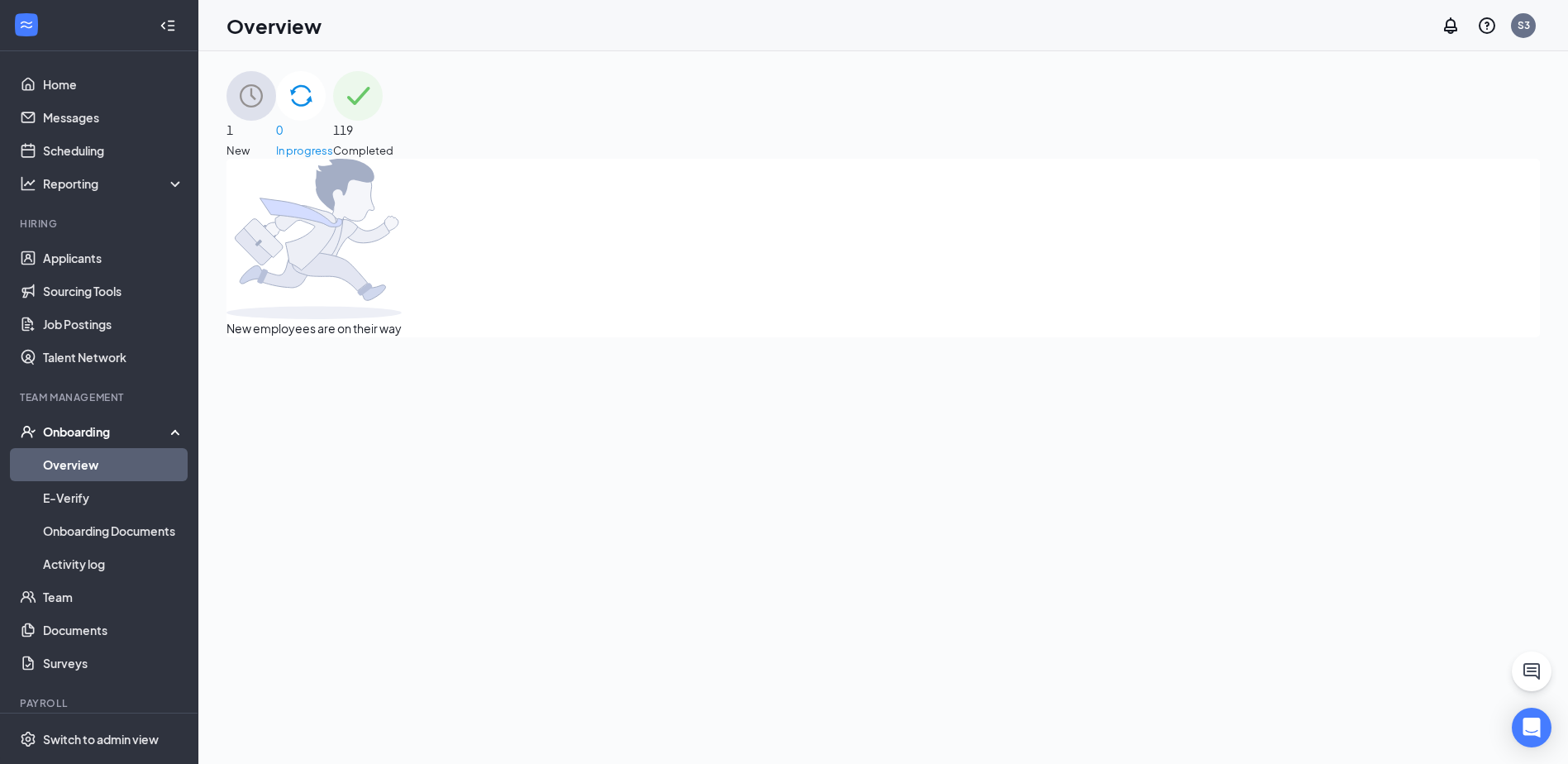
click at [276, 119] on div "1 New" at bounding box center [251, 115] width 50 height 88
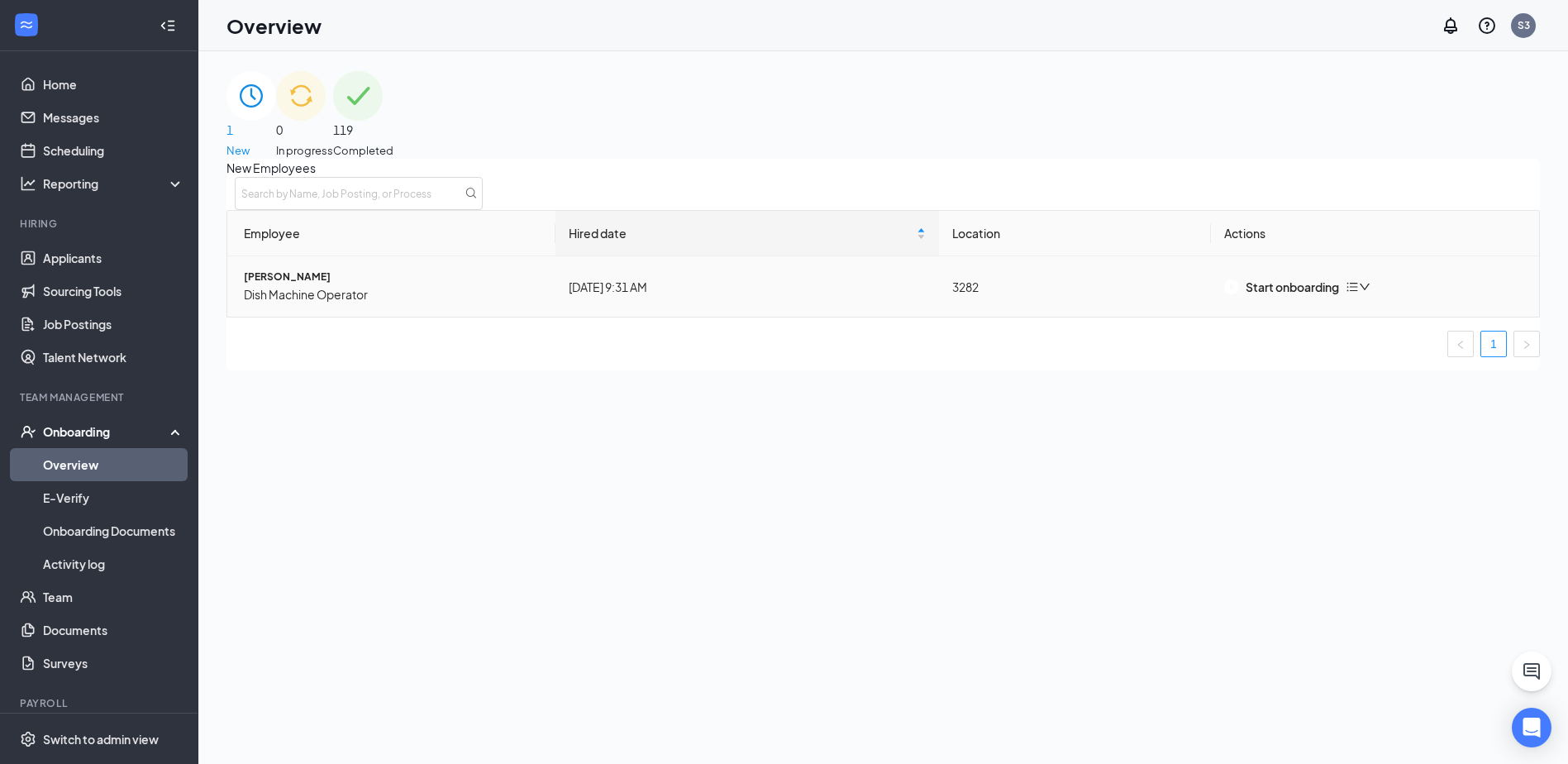
click at [1277, 316] on td "Start onboarding" at bounding box center [1374, 286] width 328 height 60
click at [1277, 296] on button "Start onboarding" at bounding box center [1281, 286] width 115 height 18
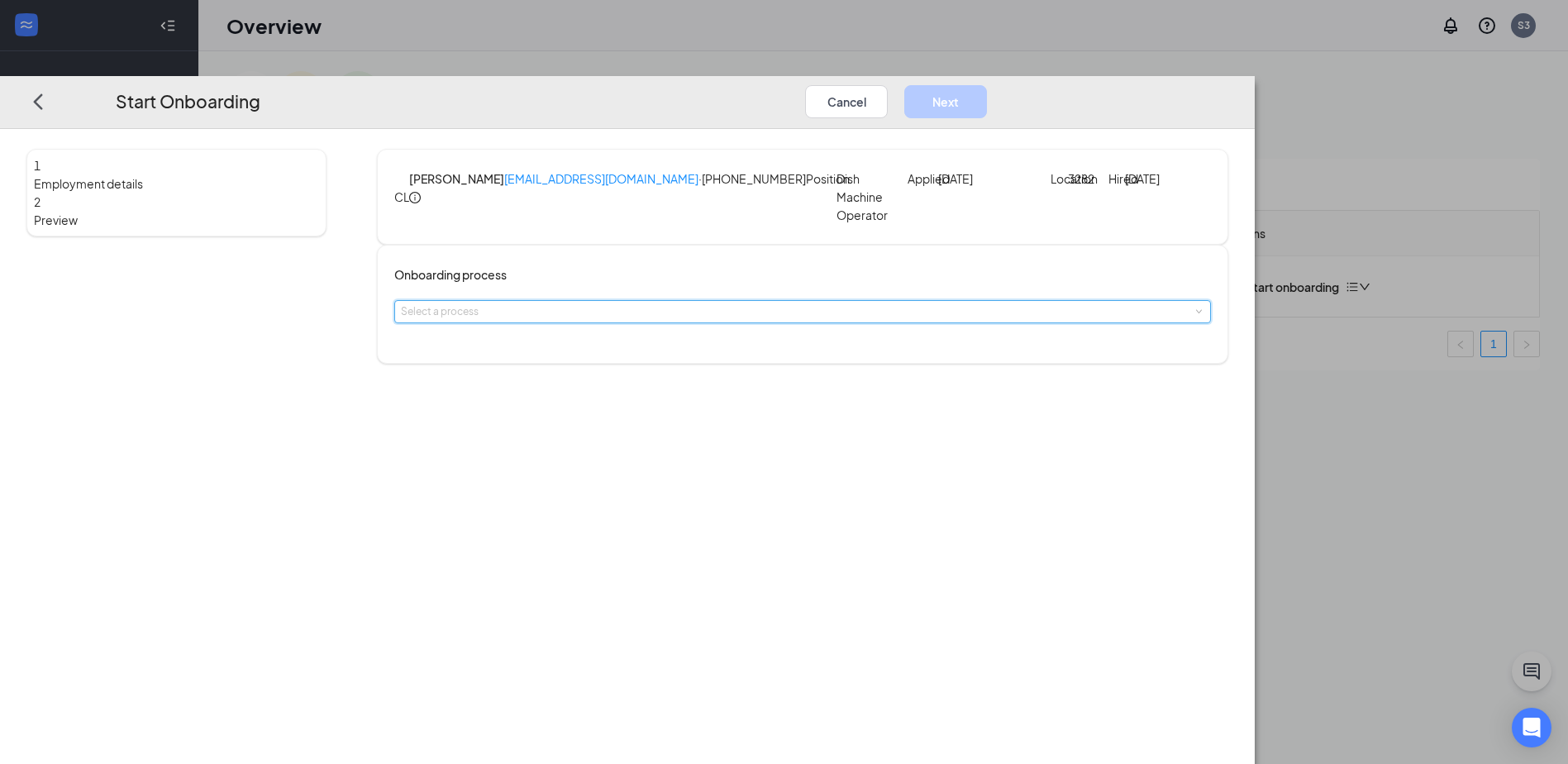
drag, startPoint x: 693, startPoint y: 327, endPoint x: 677, endPoint y: 347, distance: 25.6
click at [692, 322] on div "Select a process" at bounding box center [802, 311] width 803 height 21
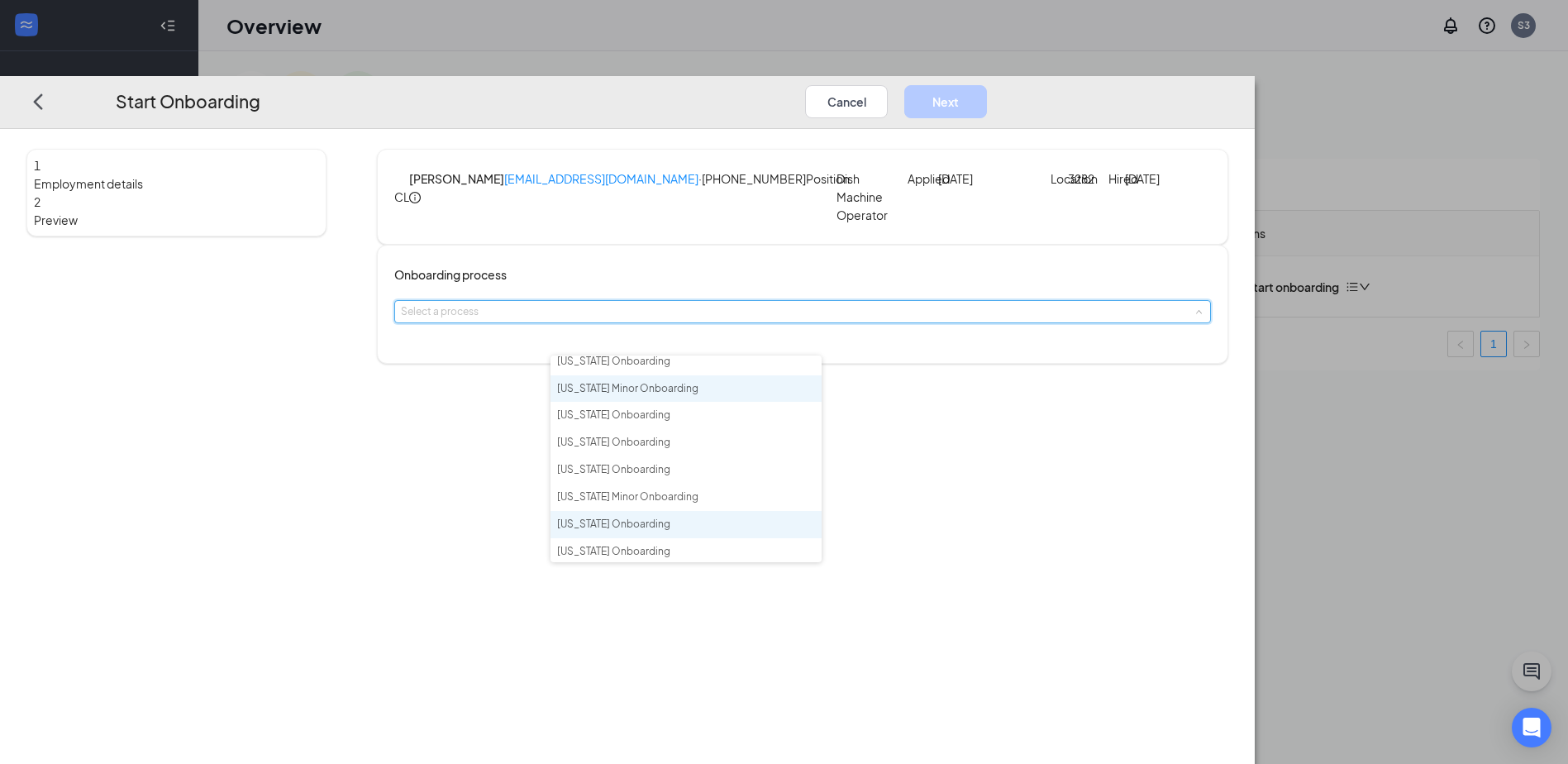
scroll to position [165, 0]
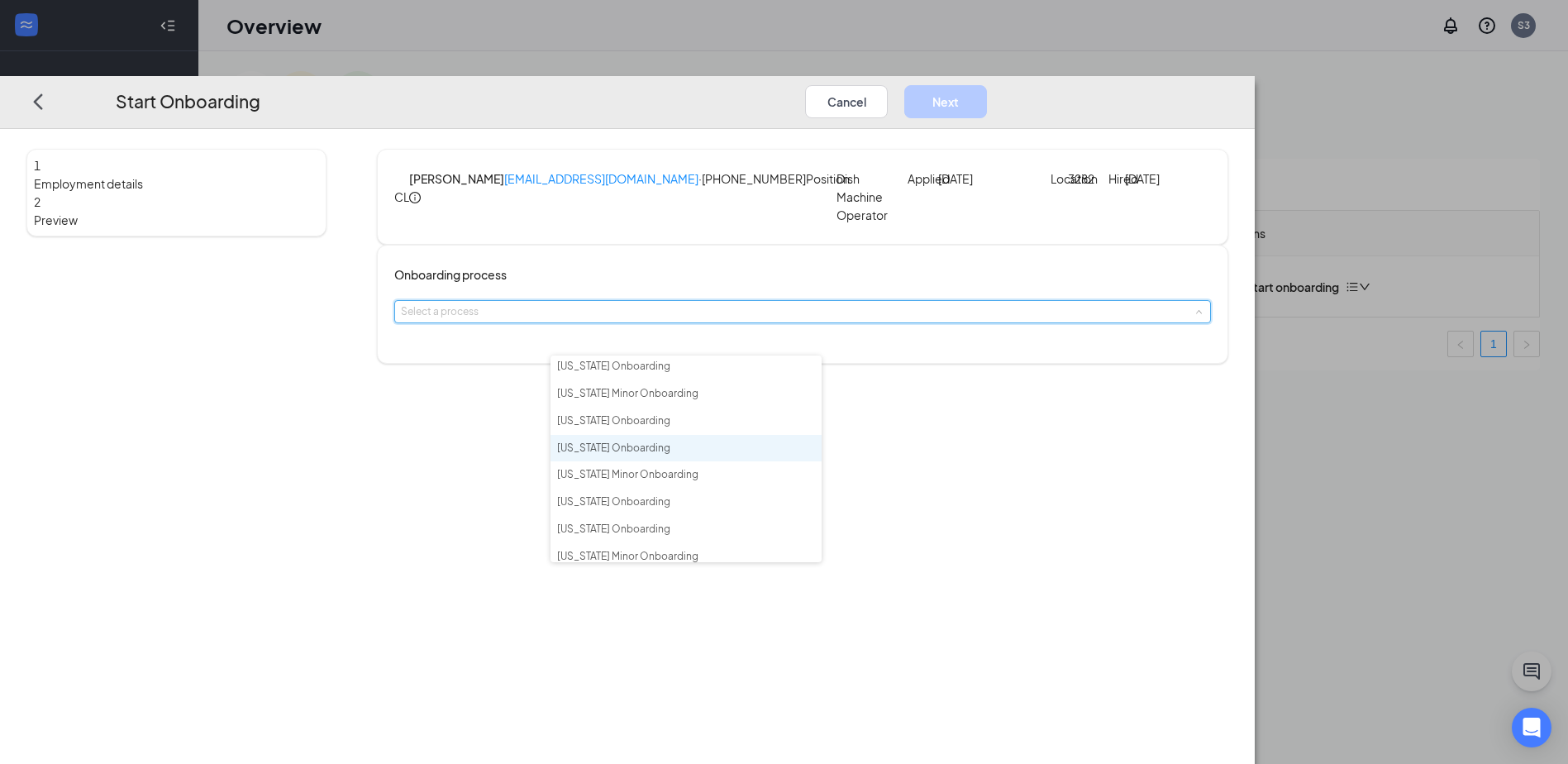
click at [655, 454] on span "[US_STATE] Onboarding" at bounding box center [613, 447] width 113 height 13
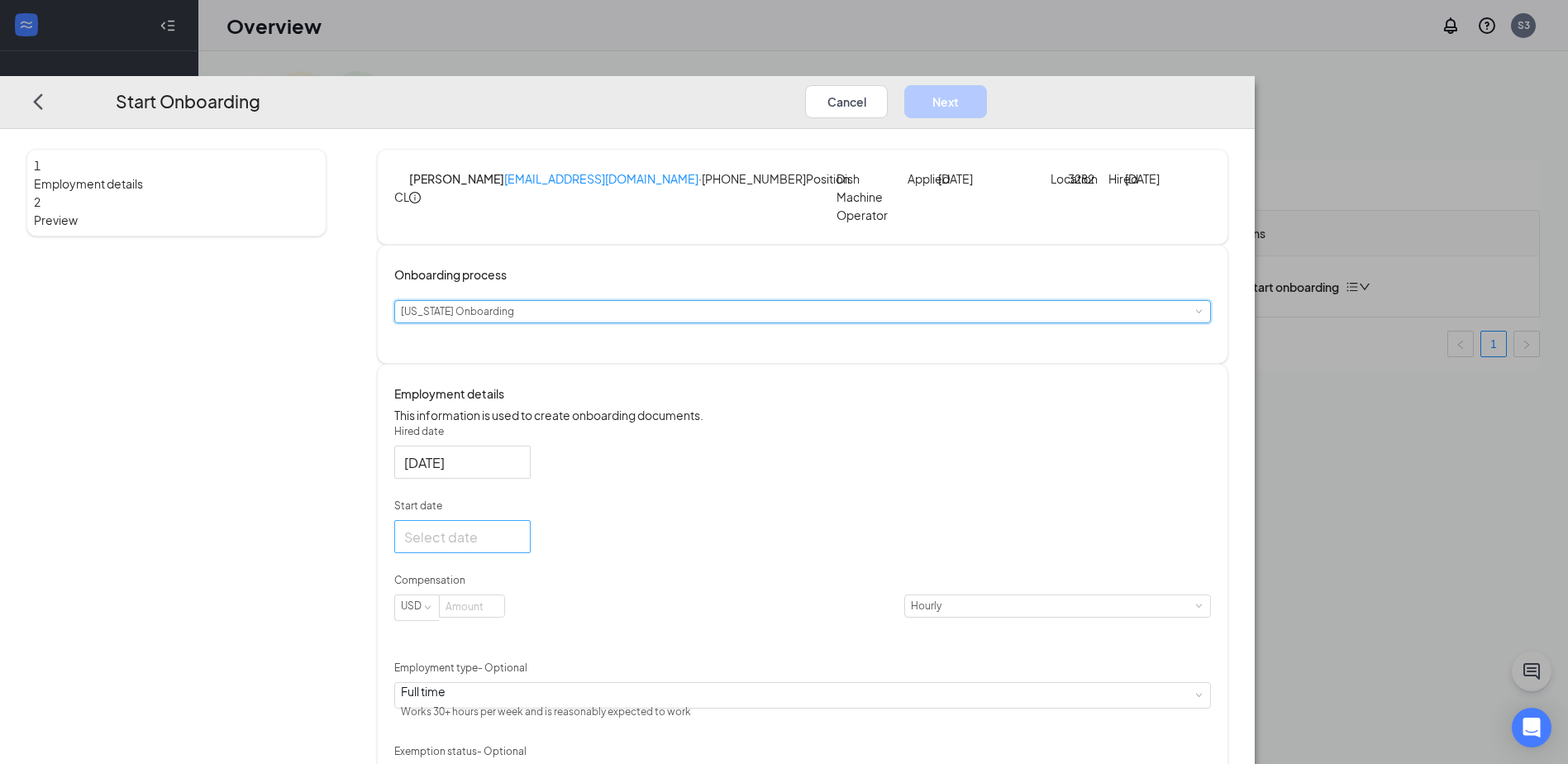
click at [518, 547] on input "Start date" at bounding box center [460, 536] width 113 height 20
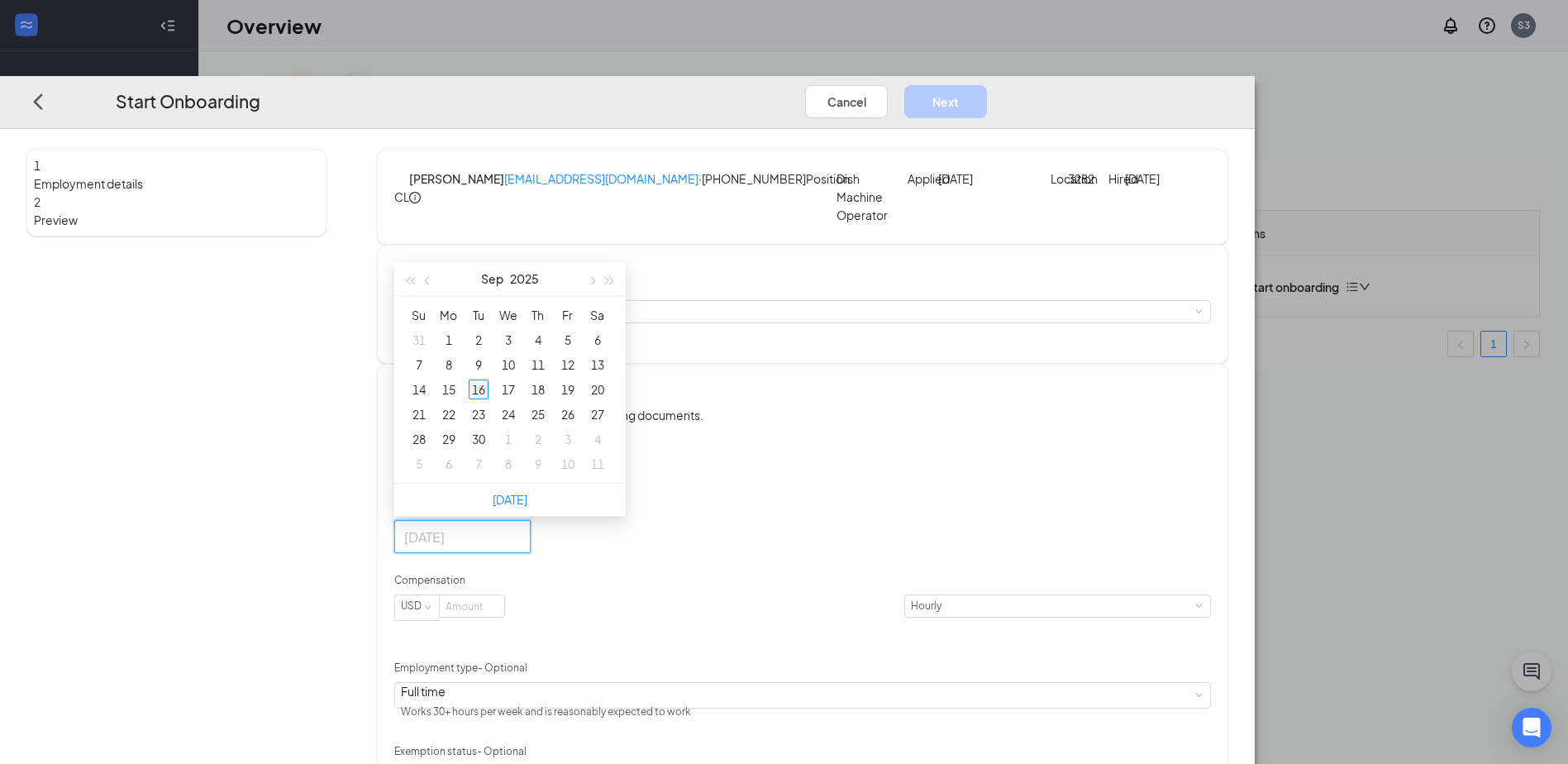
type input "[DATE]"
click at [489, 400] on div "16" at bounding box center [478, 390] width 19 height 19
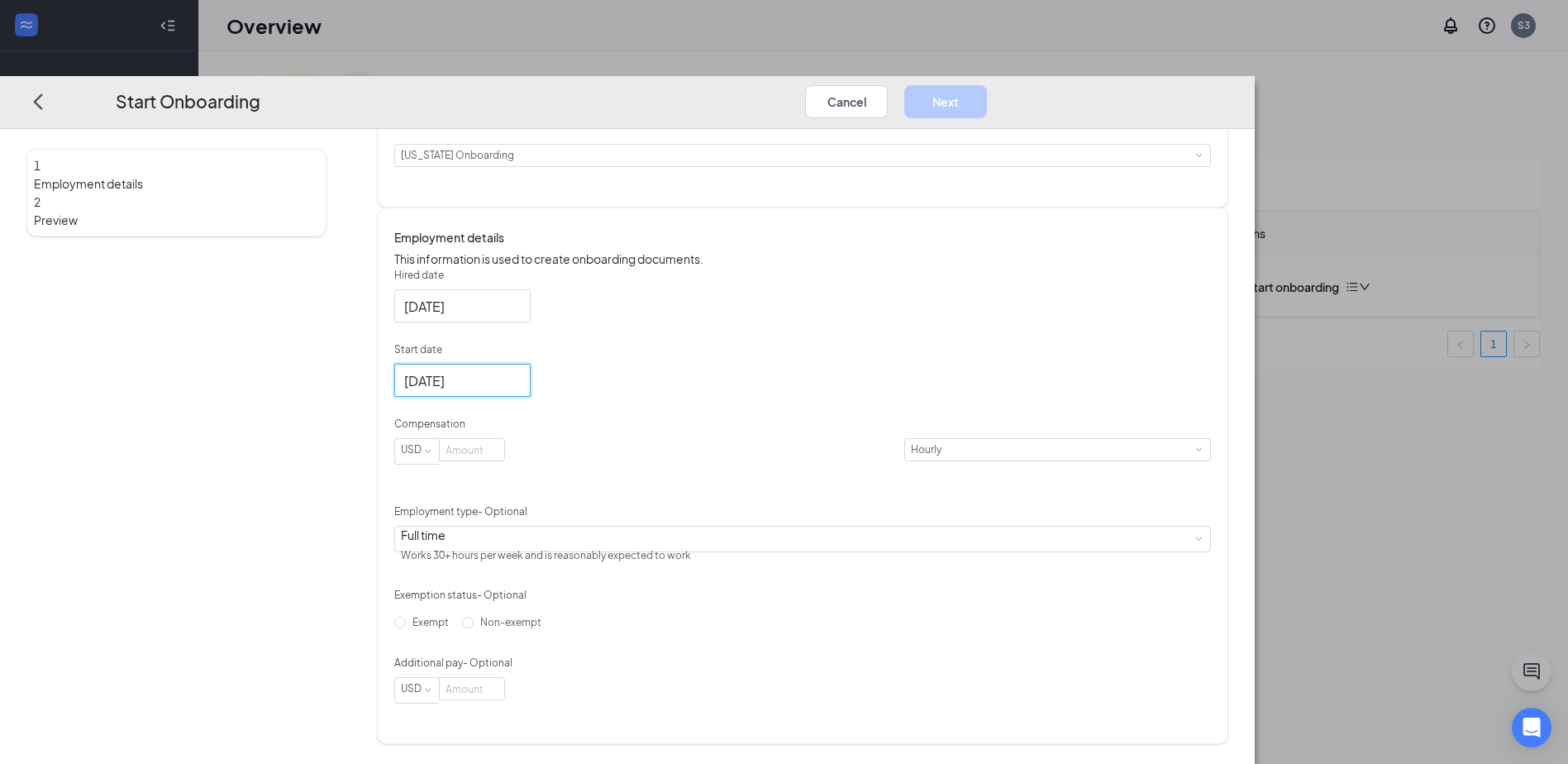
scroll to position [205, 0]
click at [504, 461] on input at bounding box center [472, 451] width 64 height 21
type input "2.13"
click at [988, 537] on div "Hired date Sep 16, 2025 Start date Sep 16, 2025 Sep 2025 Su Mo Tu We Th Fr Sa 3…" at bounding box center [802, 485] width 817 height 435
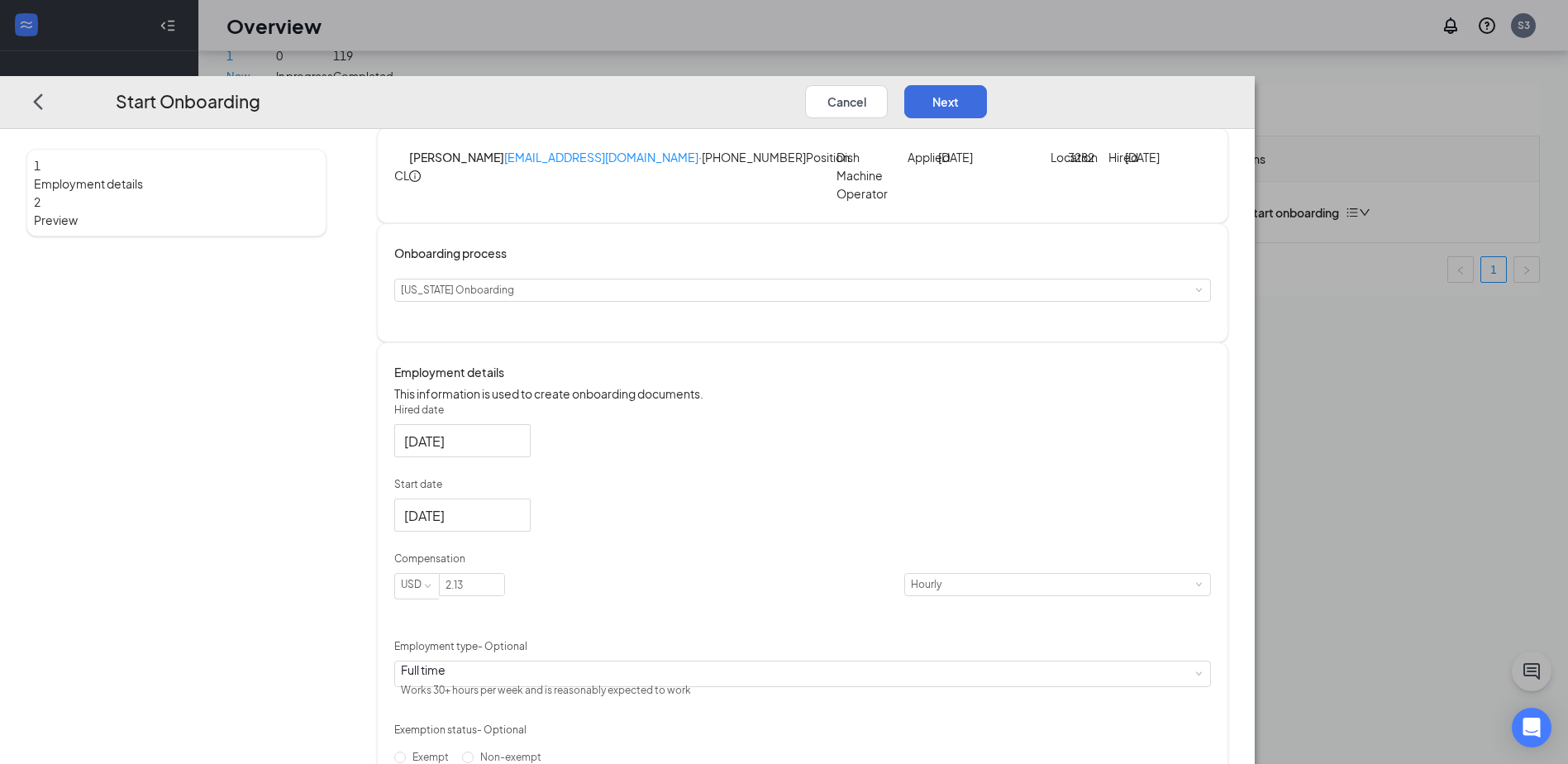
scroll to position [0, 0]
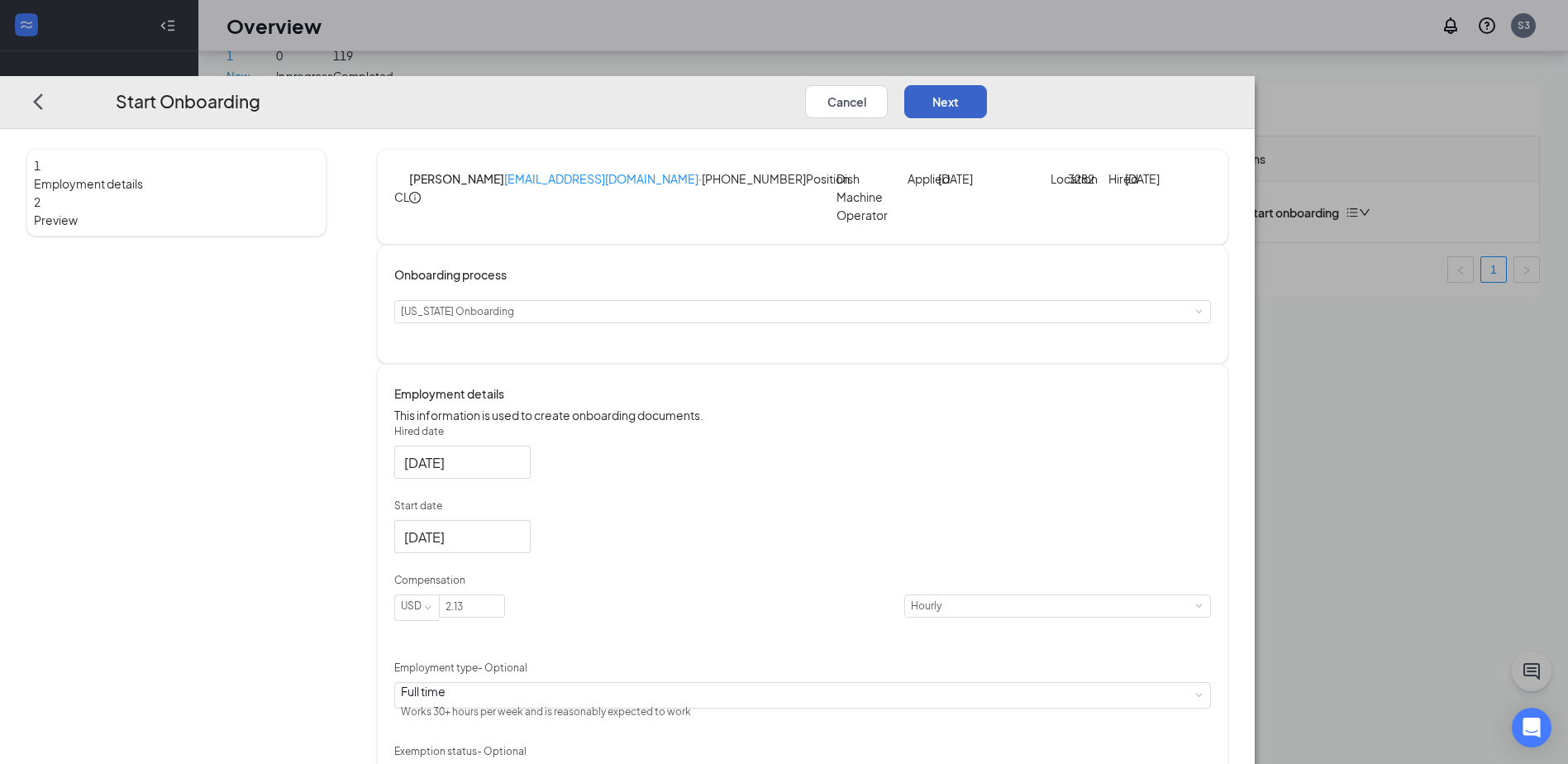
click at [987, 85] on button "Next" at bounding box center [945, 101] width 83 height 33
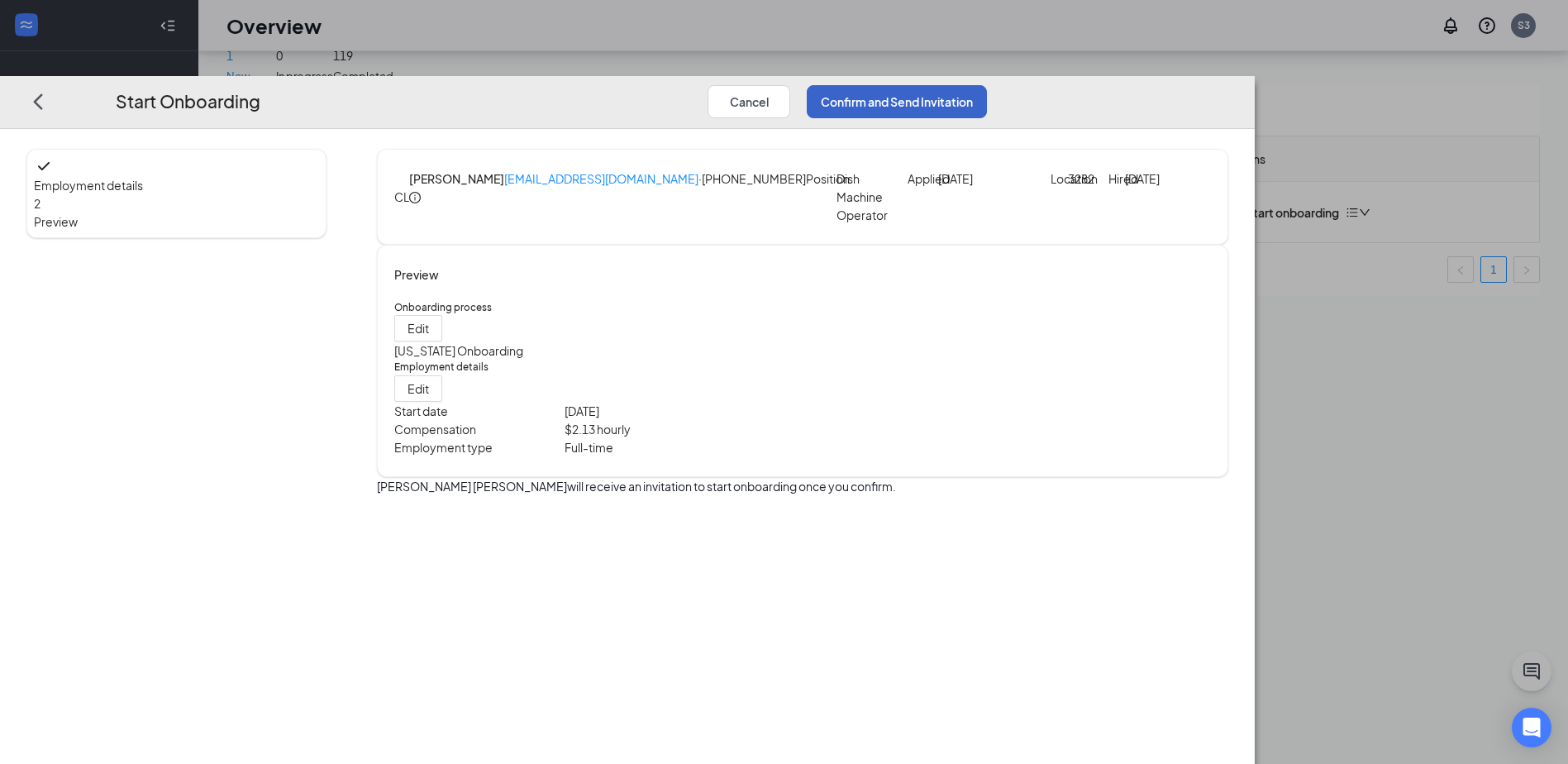
click at [987, 85] on button "Confirm and Send Invitation" at bounding box center [896, 101] width 180 height 33
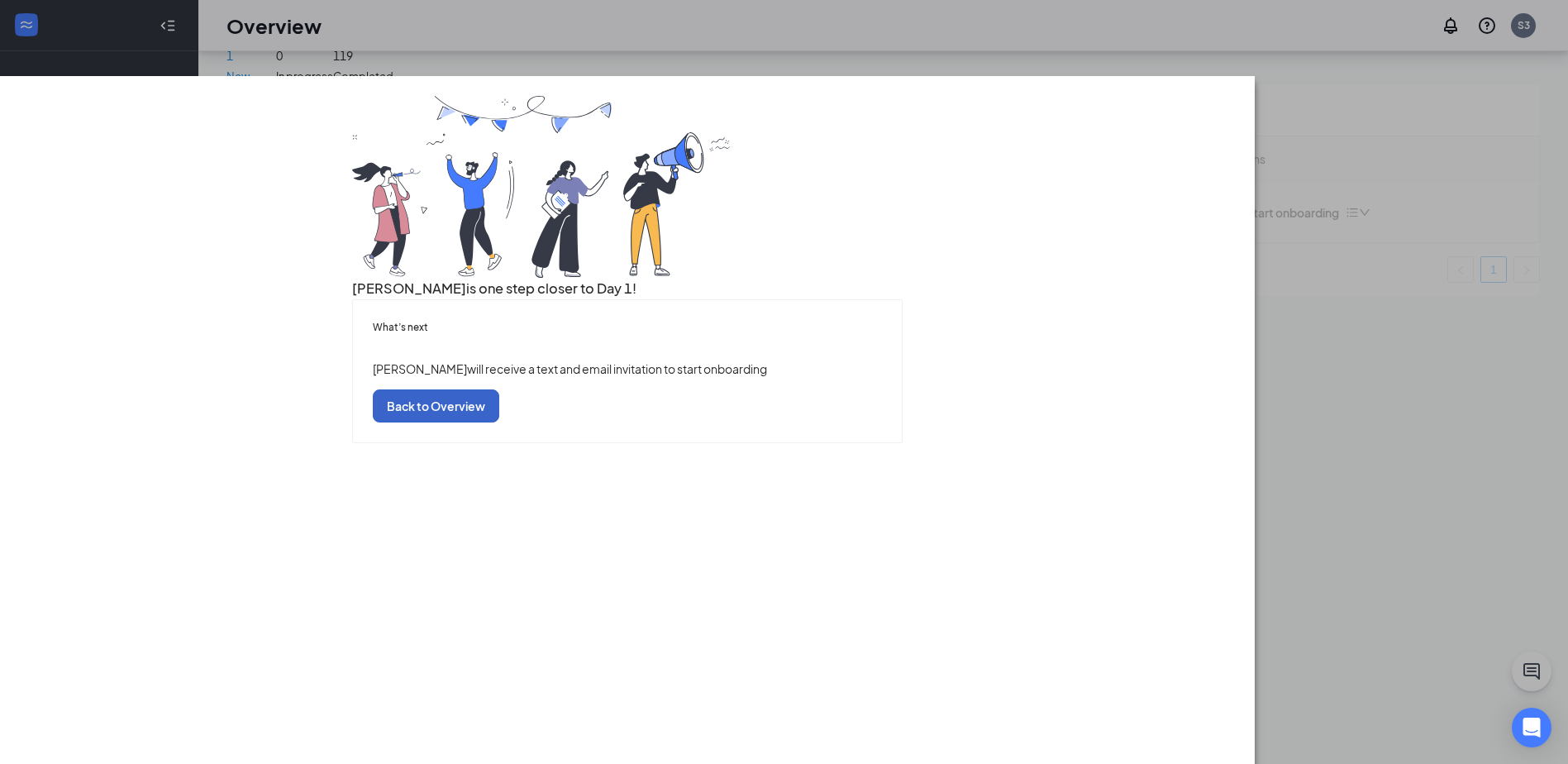
click at [499, 422] on button "Back to Overview" at bounding box center [436, 406] width 127 height 33
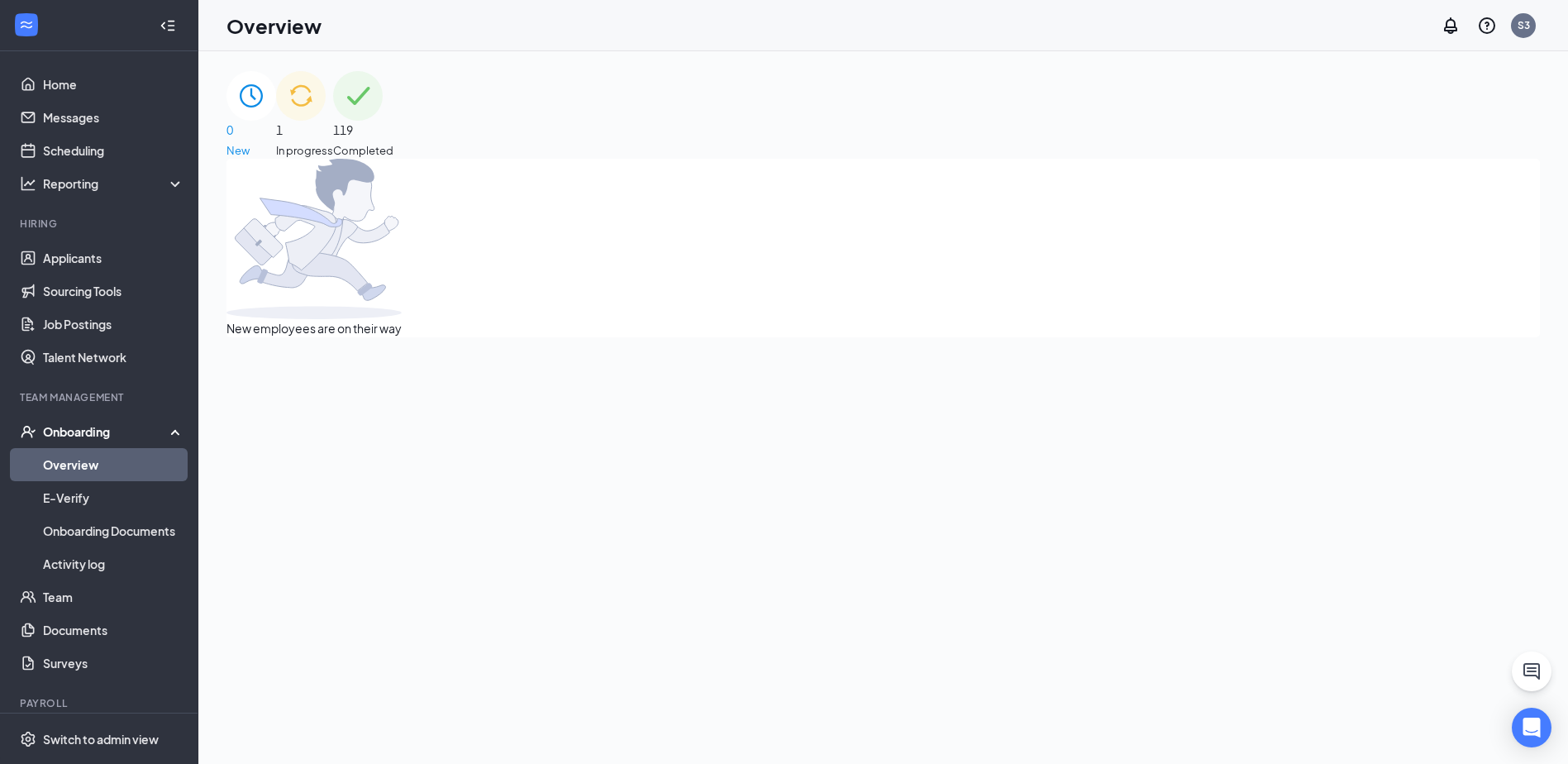
click at [326, 121] on img at bounding box center [301, 95] width 50 height 50
